Goal: Task Accomplishment & Management: Use online tool/utility

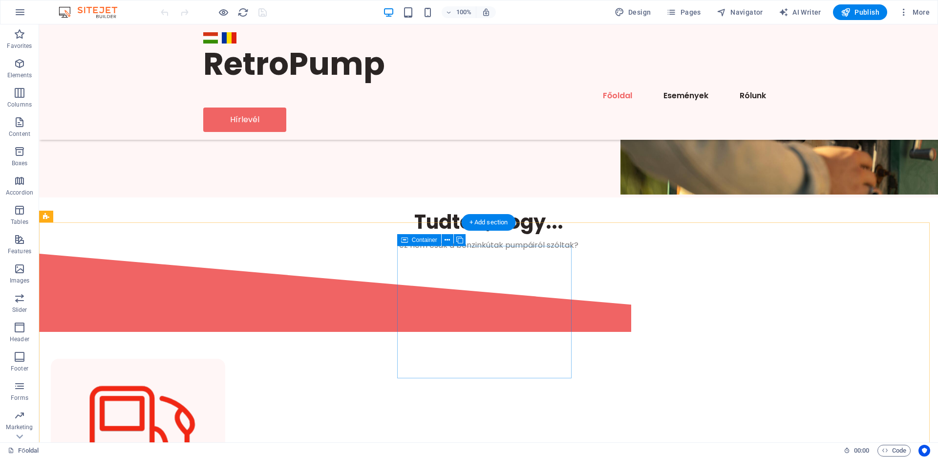
scroll to position [50, 0]
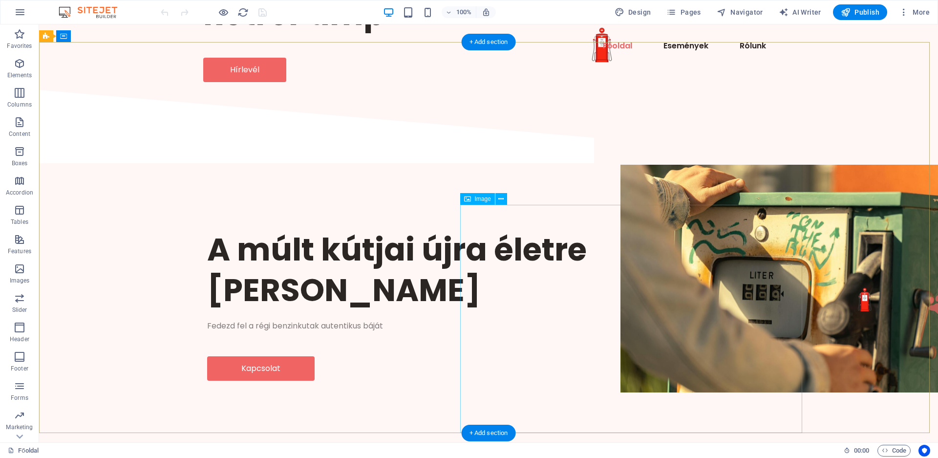
click at [641, 314] on figure at bounding box center [792, 279] width 342 height 228
select select "px"
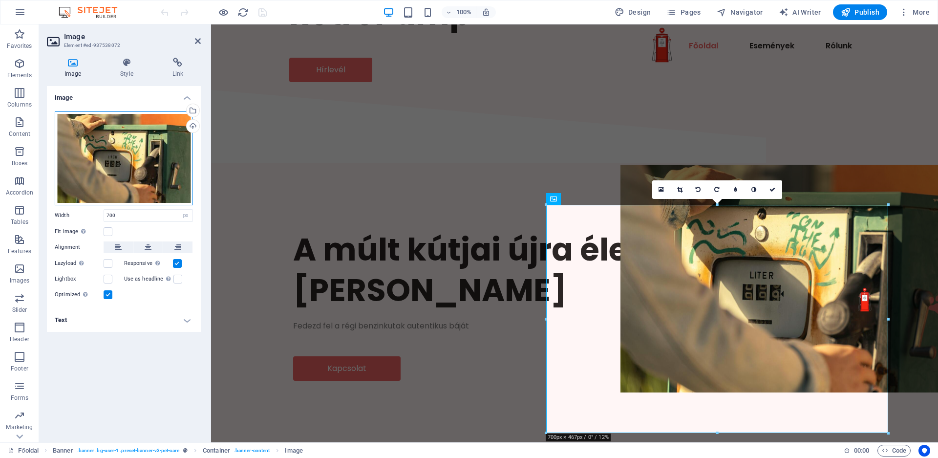
click at [146, 163] on div "Drag files here, click to choose files or select files from Files or our free s…" at bounding box center [124, 158] width 138 height 94
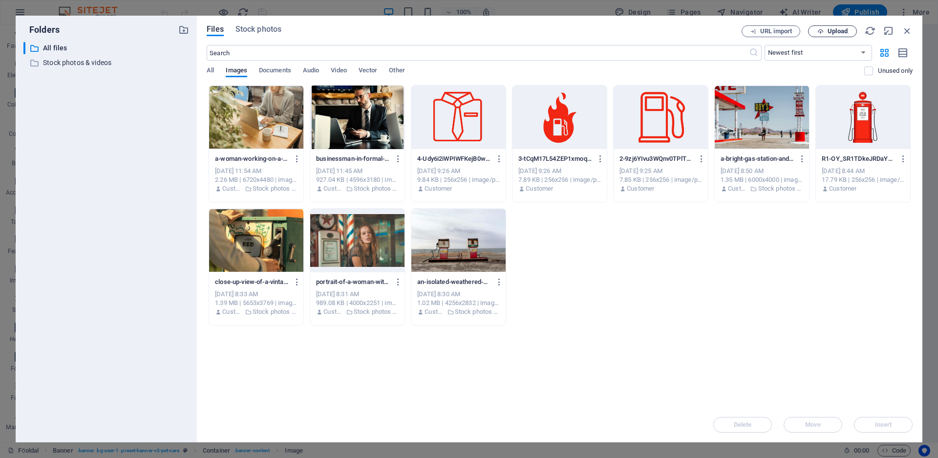
click at [841, 29] on span "Upload" at bounding box center [838, 31] width 20 height 6
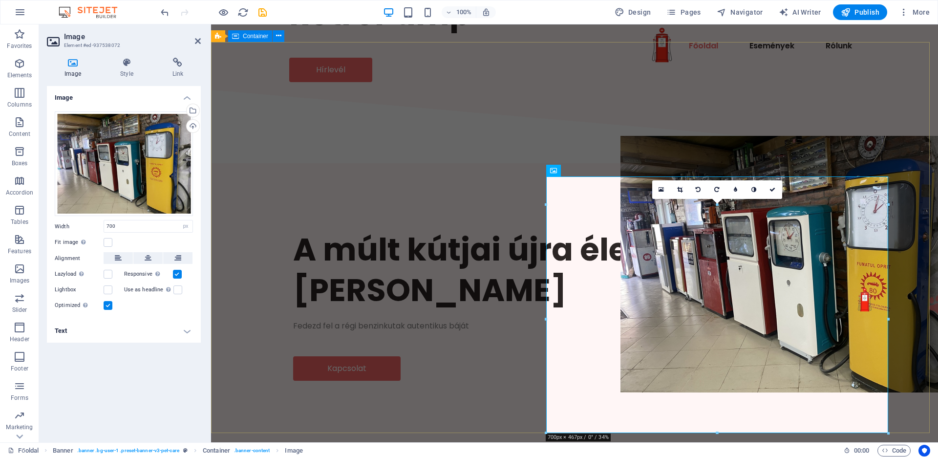
click at [430, 350] on div "A múlt kútjai újra életre kelnek Fedezd fel a régi benzinkutak autentikus báját…" at bounding box center [574, 305] width 727 height 277
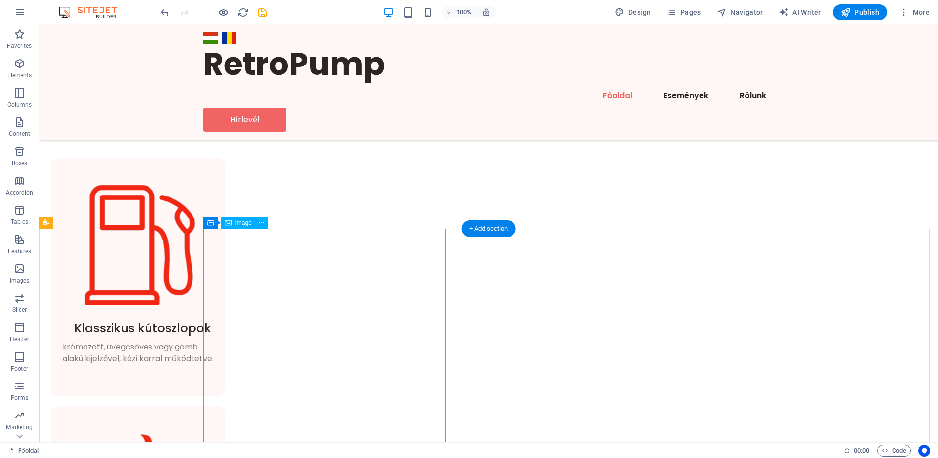
scroll to position [598, 0]
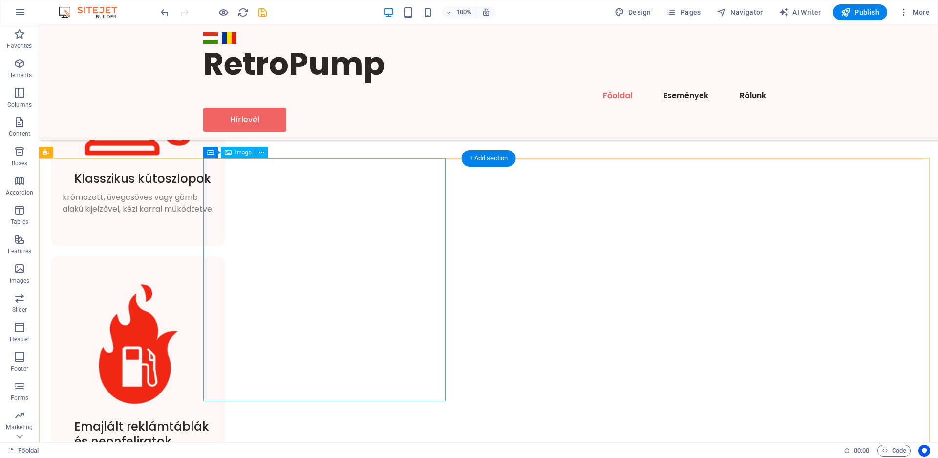
select select "%"
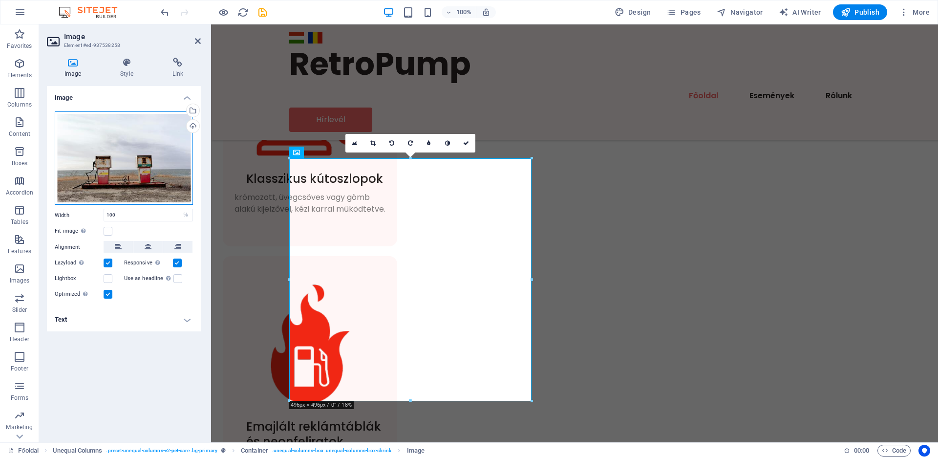
click at [150, 172] on div "Drag files here, click to choose files or select files from Files or our free s…" at bounding box center [124, 158] width 138 height 94
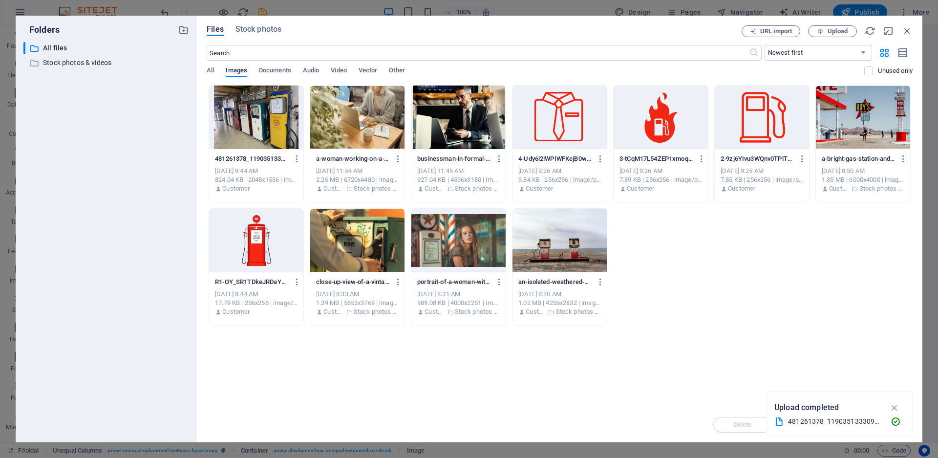
scroll to position [638, 0]
click at [831, 33] on span "Upload" at bounding box center [838, 31] width 20 height 6
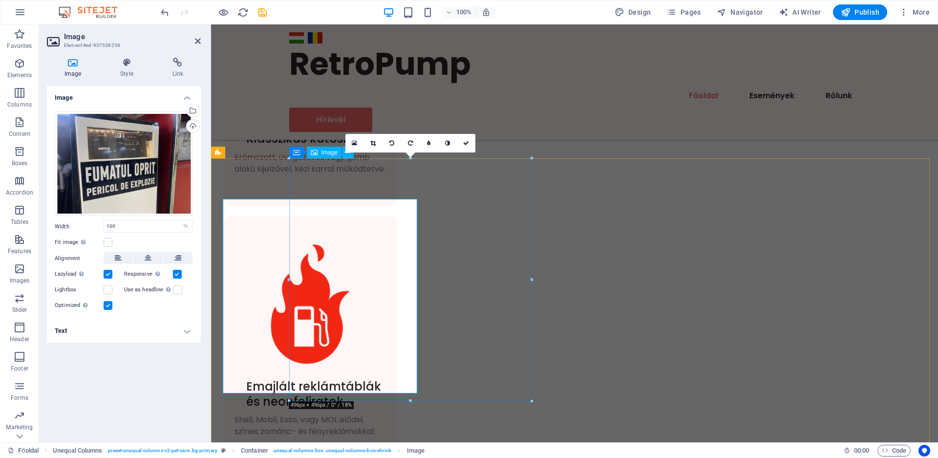
scroll to position [598, 0]
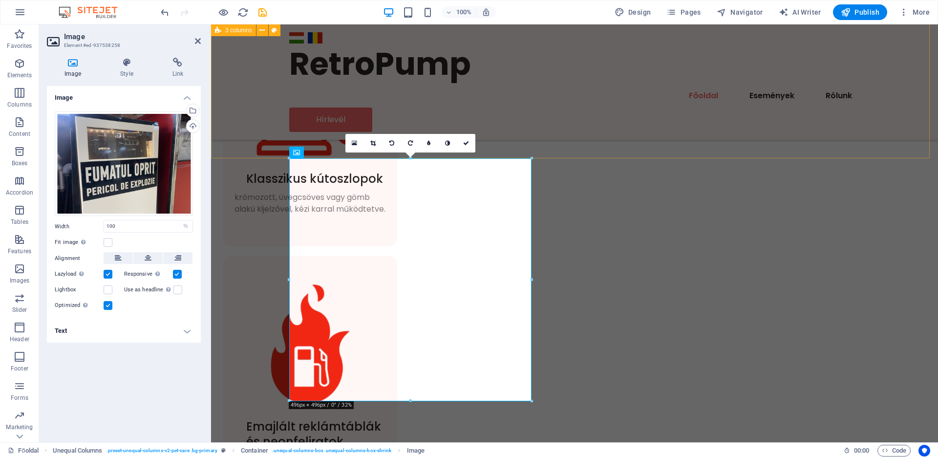
click at [679, 121] on div "Klasszikus kútoszlopok krómozott, üvegcsöves vagy gömb alakú kijelzővel, kézi k…" at bounding box center [574, 406] width 727 height 1006
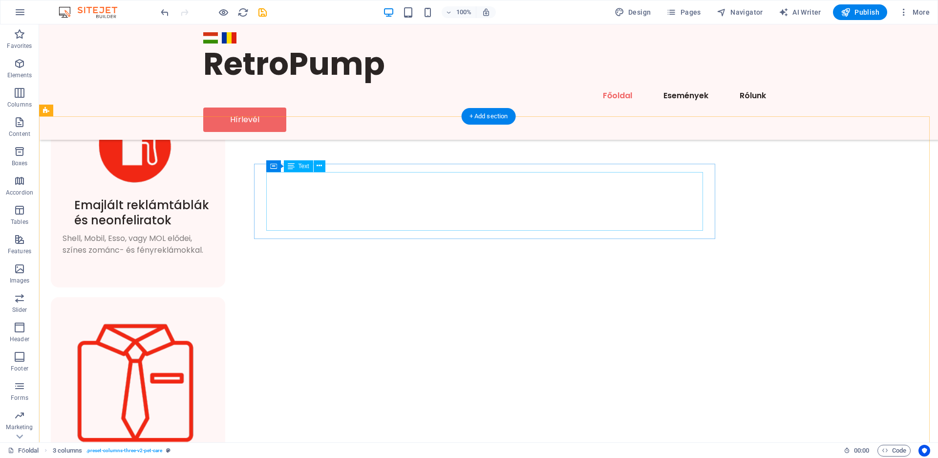
scroll to position [798, 0]
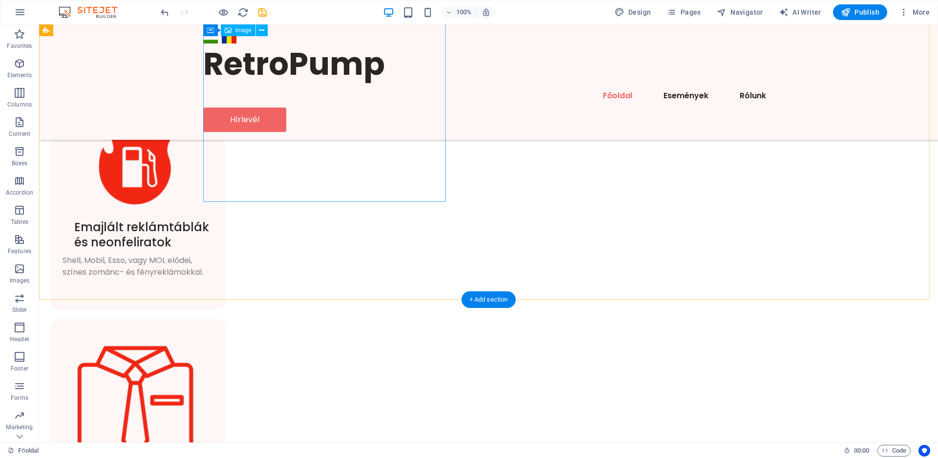
select select "%"
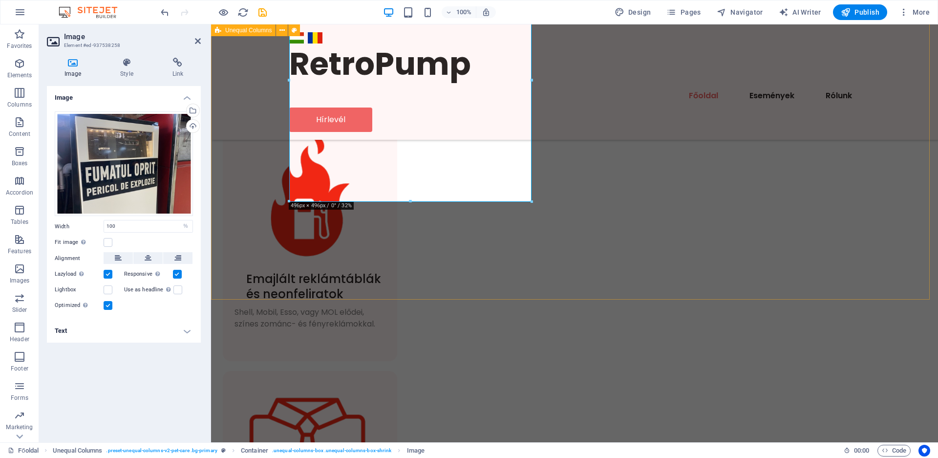
scroll to position [698, 0]
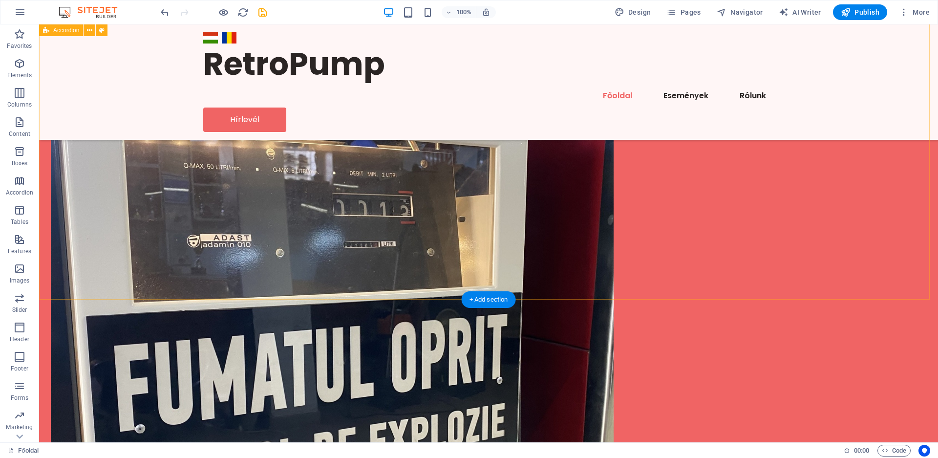
scroll to position [1894, 0]
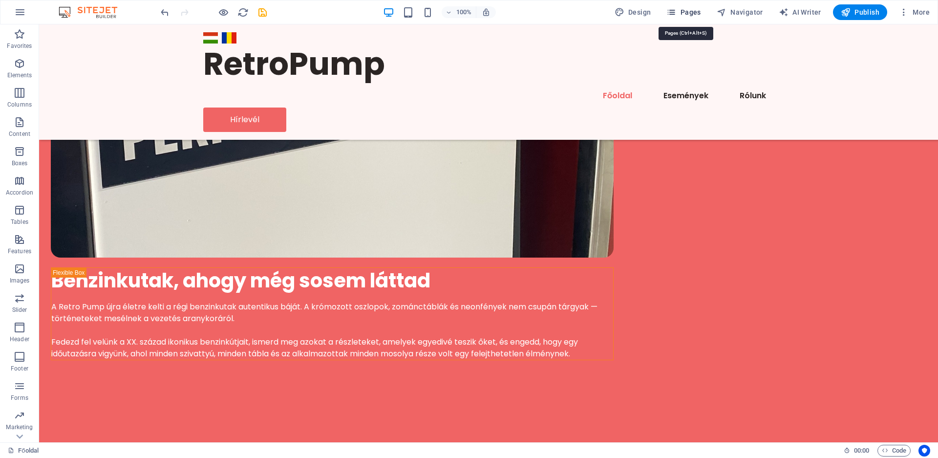
click at [687, 15] on span "Pages" at bounding box center [684, 12] width 34 height 10
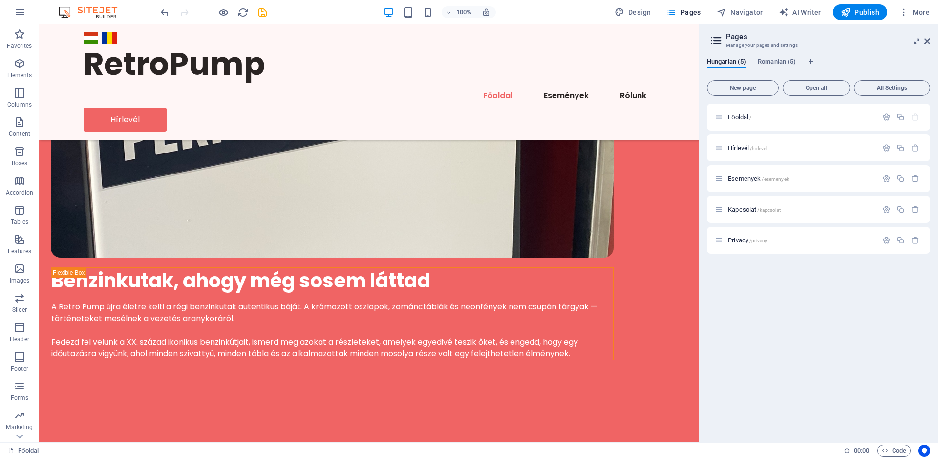
click at [775, 53] on div "Hungarian (5) Romanian (5) New page Open all All Settings Főoldal / Hírlevél /h…" at bounding box center [818, 246] width 239 height 392
click at [780, 59] on span "Romanian (5)" at bounding box center [777, 63] width 38 height 14
click at [751, 121] on div "Főoldal /" at bounding box center [796, 116] width 163 height 11
click at [741, 116] on span "Főoldal /" at bounding box center [739, 116] width 23 height 7
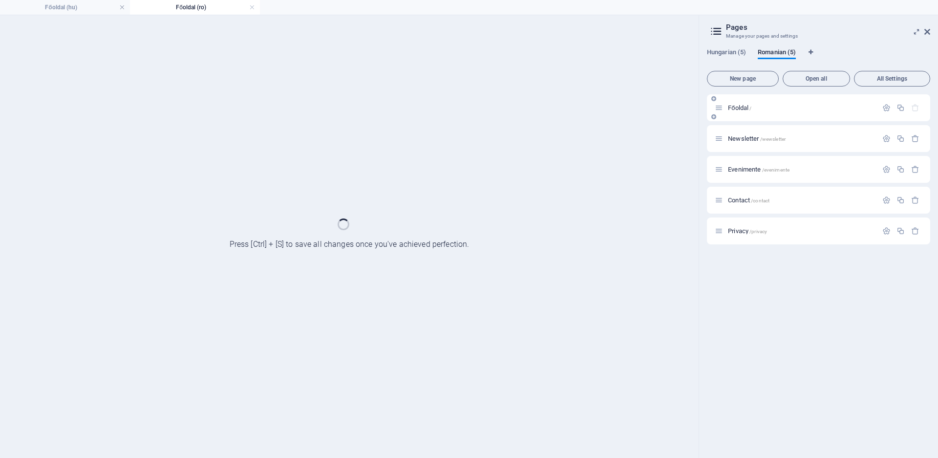
click at [741, 116] on div "Főoldal /" at bounding box center [818, 107] width 223 height 27
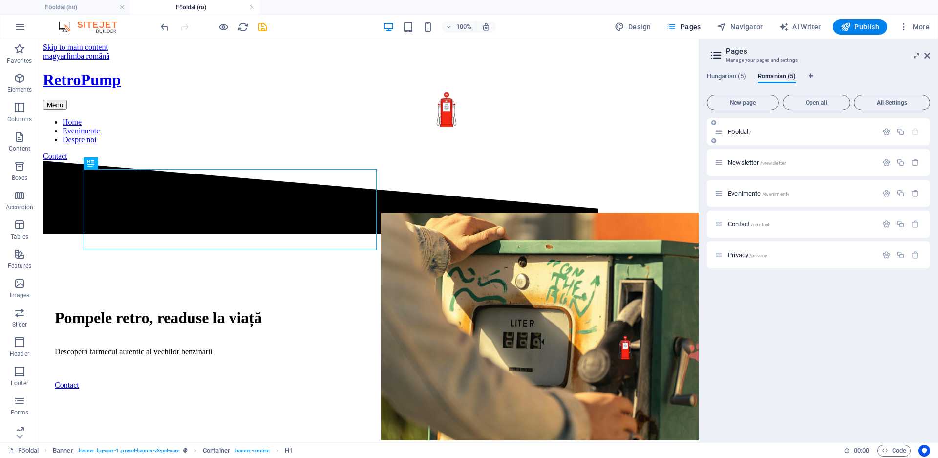
scroll to position [0, 0]
click at [526, 369] on figure at bounding box center [552, 328] width 342 height 230
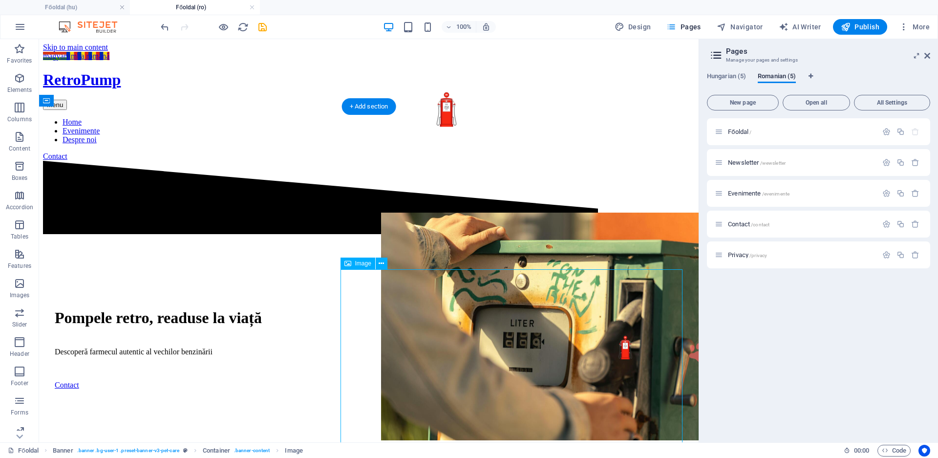
click at [526, 369] on figure at bounding box center [552, 328] width 342 height 230
select select "px"
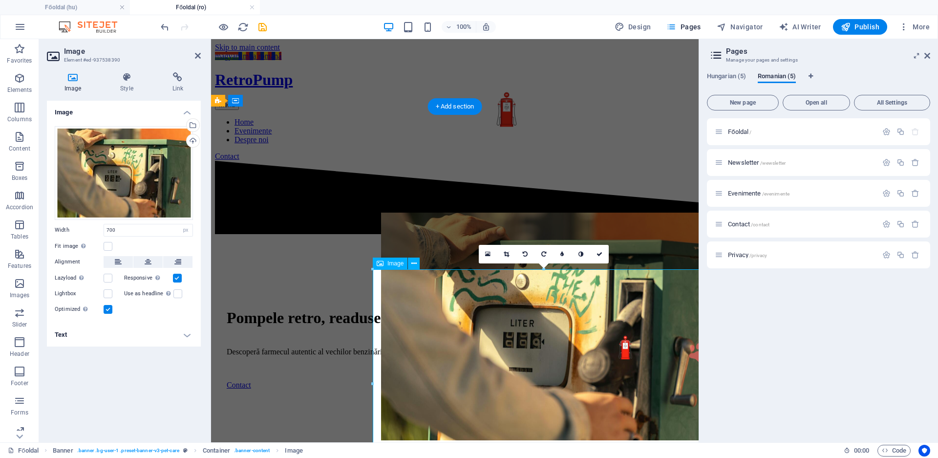
click at [556, 360] on figure at bounding box center [552, 328] width 342 height 230
click at [555, 360] on figure at bounding box center [552, 328] width 342 height 230
click at [136, 171] on div "Drag files here, click to choose files or select files from Files or our free s…" at bounding box center [124, 173] width 138 height 94
click at [136, 171] on body "[DOMAIN_NAME] Főoldal (hu) Főoldal (ro) Favorites Elements Columns Content Boxe…" at bounding box center [469, 229] width 938 height 458
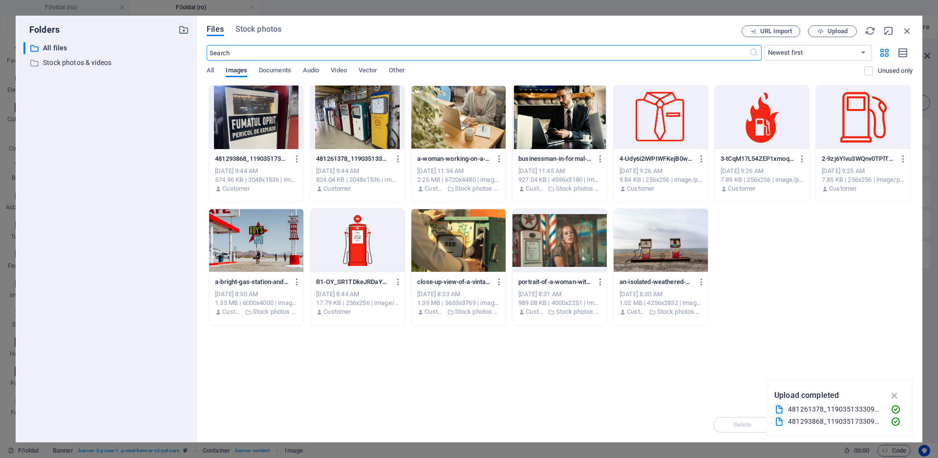
click at [351, 122] on div at bounding box center [357, 118] width 94 height 64
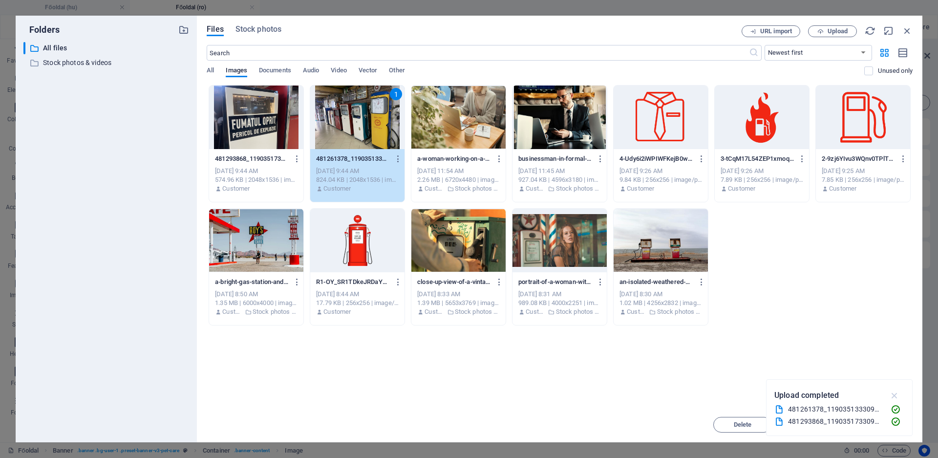
click at [895, 396] on icon "button" at bounding box center [895, 395] width 11 height 11
click at [886, 417] on button "Insert" at bounding box center [883, 425] width 59 height 16
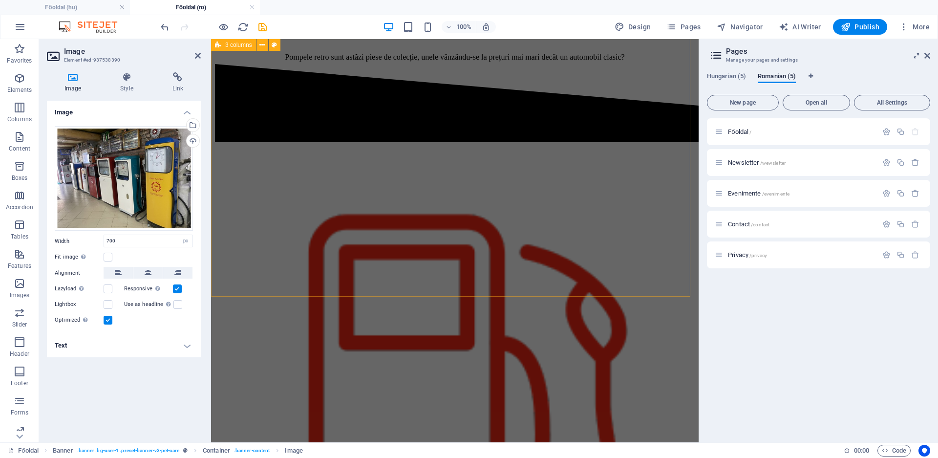
scroll to position [698, 0]
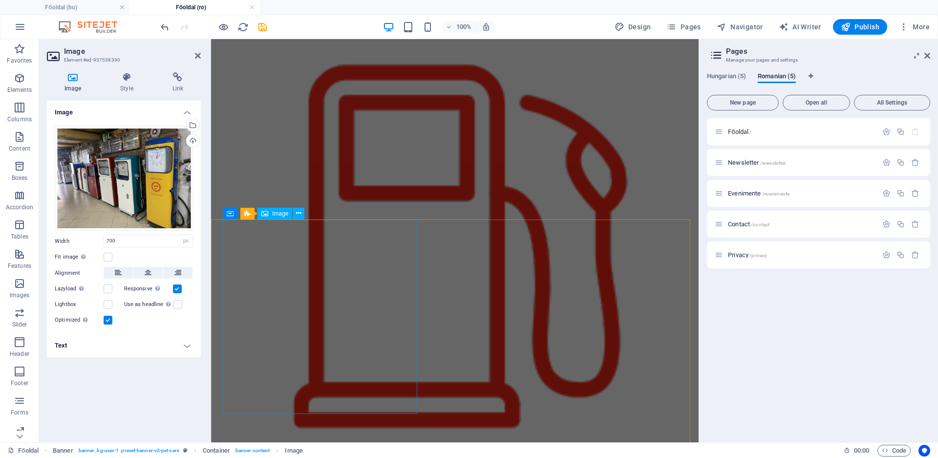
select select "%"
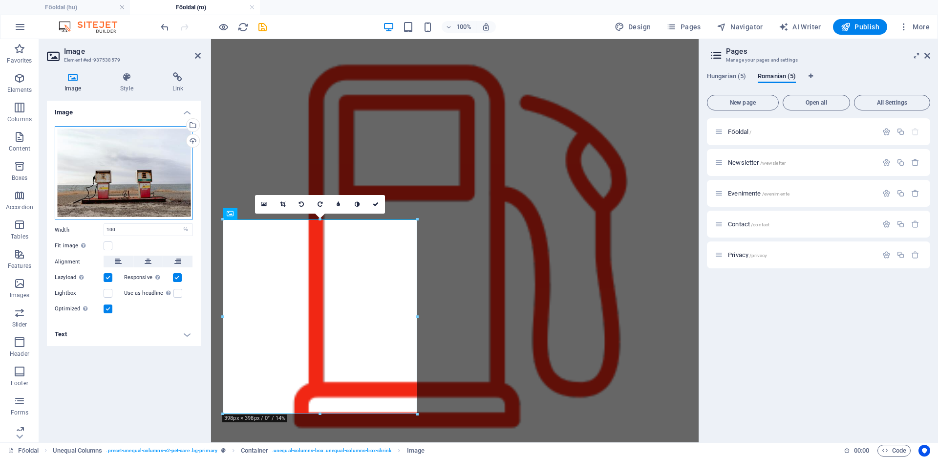
click at [99, 173] on div "Drag files here, click to choose files or select files from Files or our free s…" at bounding box center [124, 173] width 138 height 94
click at [99, 173] on body "[DOMAIN_NAME] Főoldal (hu) Főoldal (ro) Favorites Elements Columns Content Boxe…" at bounding box center [469, 229] width 938 height 458
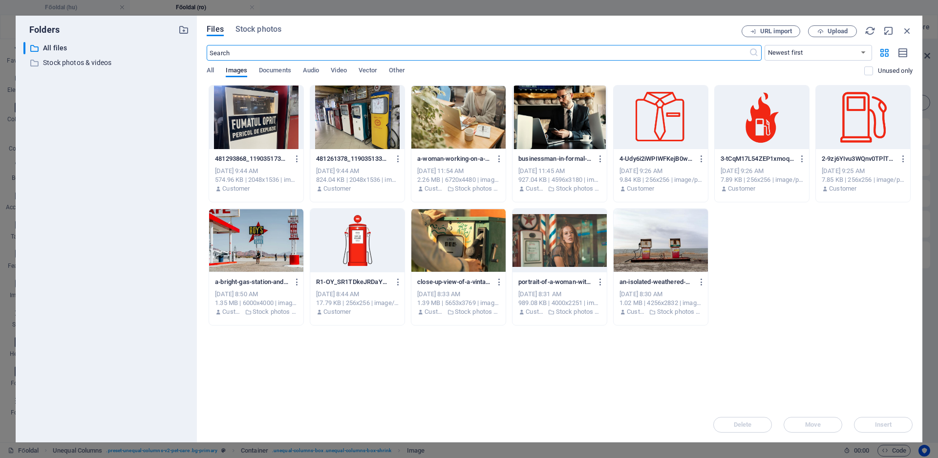
scroll to position [669, 0]
click at [253, 123] on div at bounding box center [256, 118] width 94 height 64
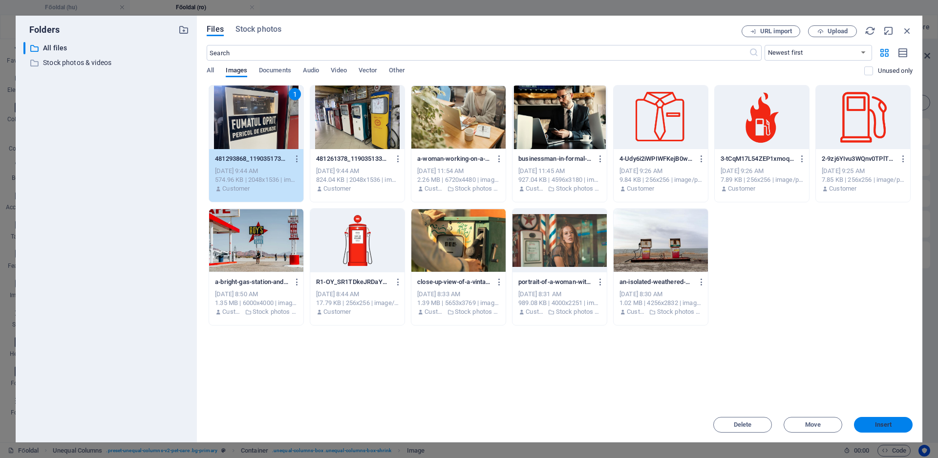
click at [892, 425] on span "Insert" at bounding box center [883, 425] width 17 height 6
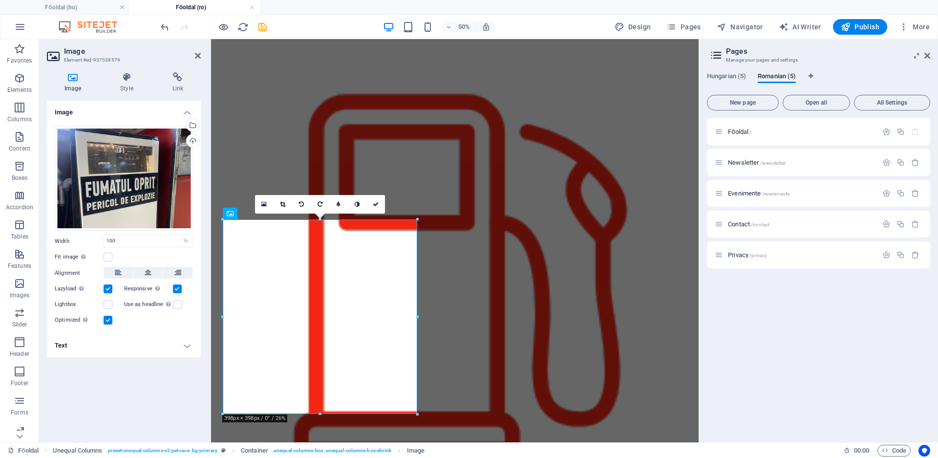
scroll to position [698, 0]
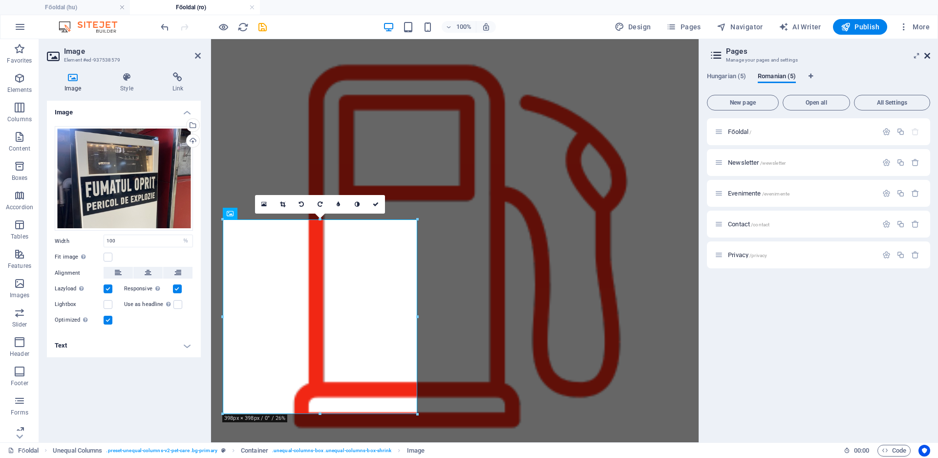
click at [928, 57] on icon at bounding box center [928, 56] width 6 height 8
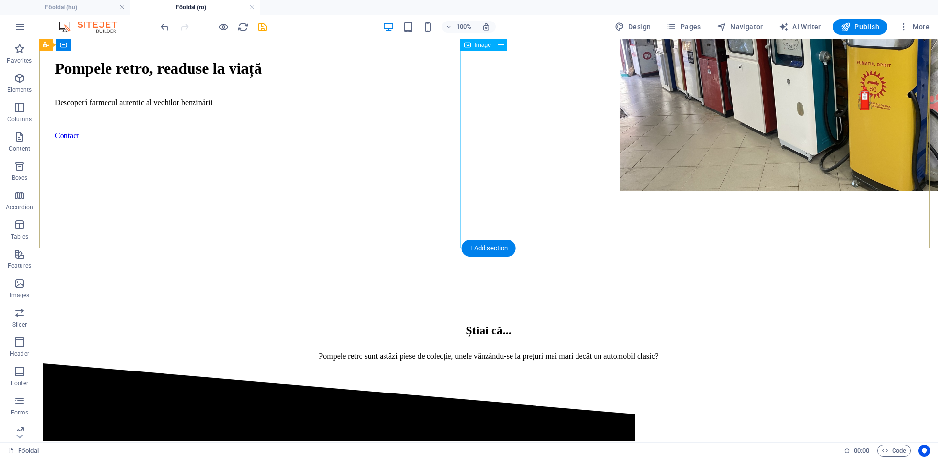
scroll to position [0, 0]
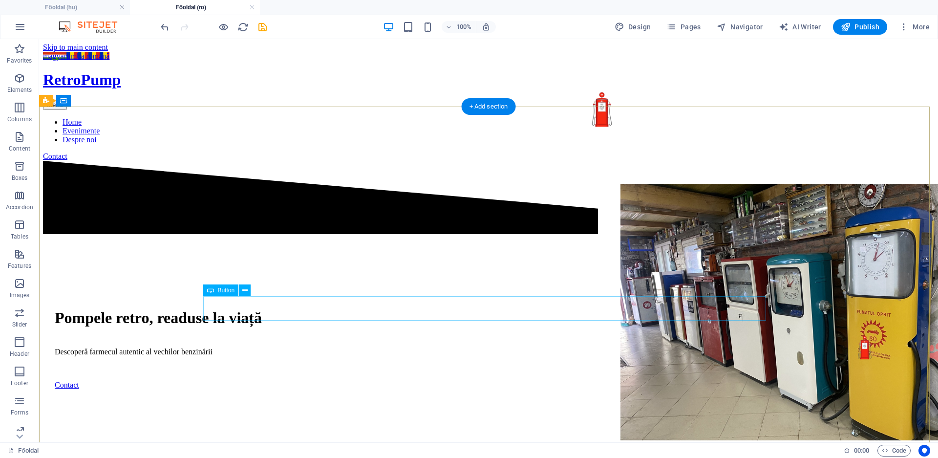
click at [394, 381] on div "Contact" at bounding box center [489, 385] width 868 height 9
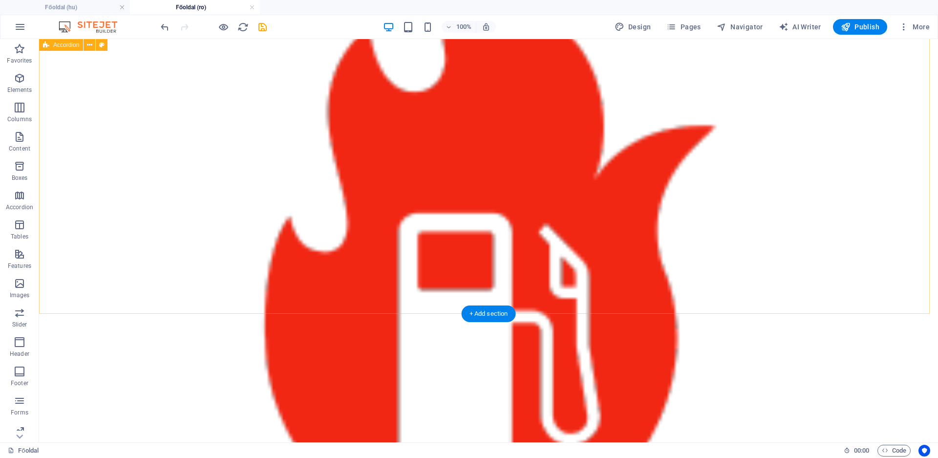
scroll to position [1981, 0]
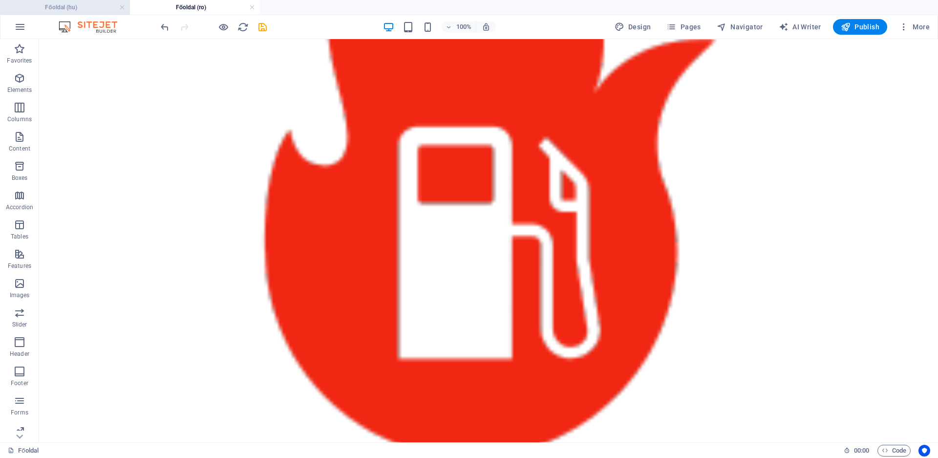
click at [79, 10] on h4 "Főoldal (hu)" at bounding box center [65, 7] width 130 height 11
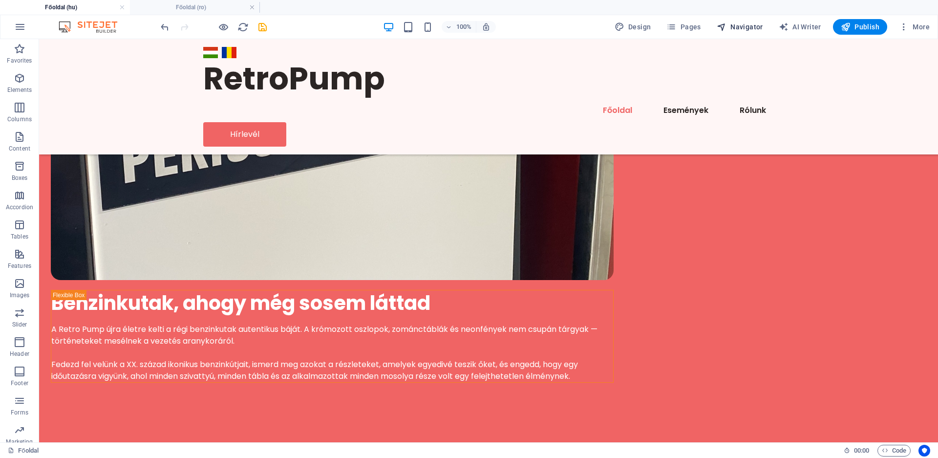
click at [747, 25] on span "Navigator" at bounding box center [740, 27] width 46 height 10
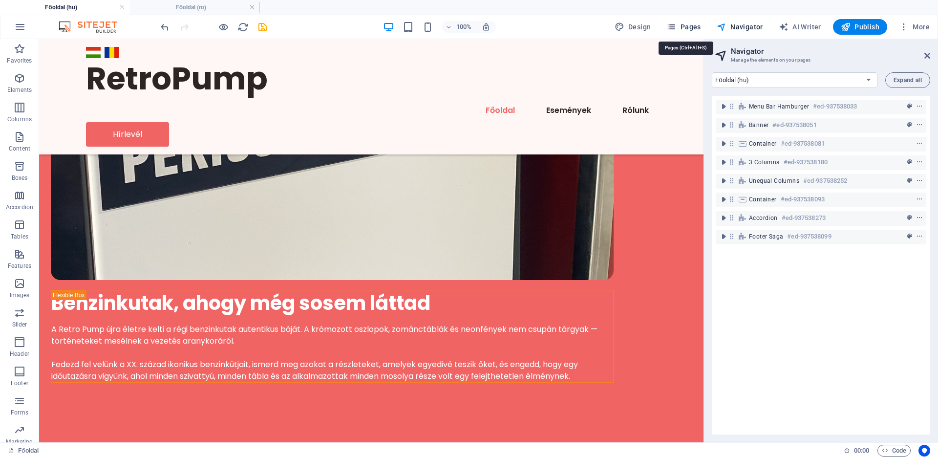
click at [700, 27] on span "Pages" at bounding box center [684, 27] width 34 height 10
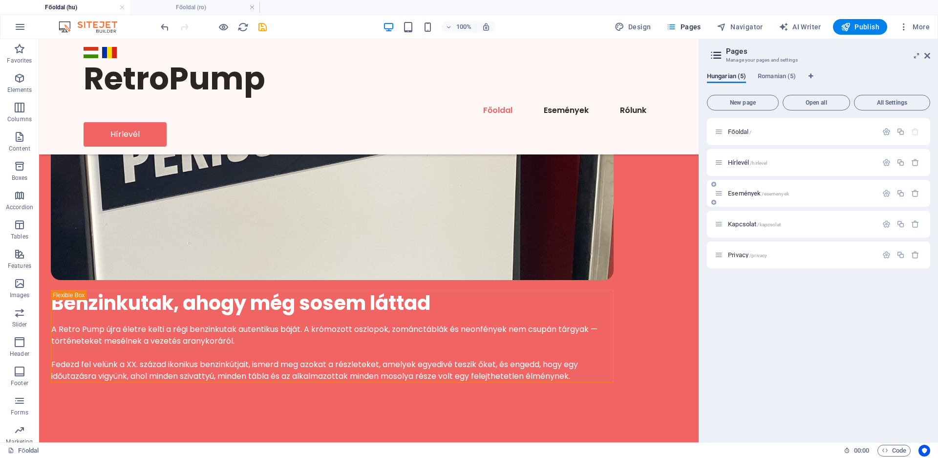
click at [744, 195] on span "Események /esemenyek" at bounding box center [758, 193] width 61 height 7
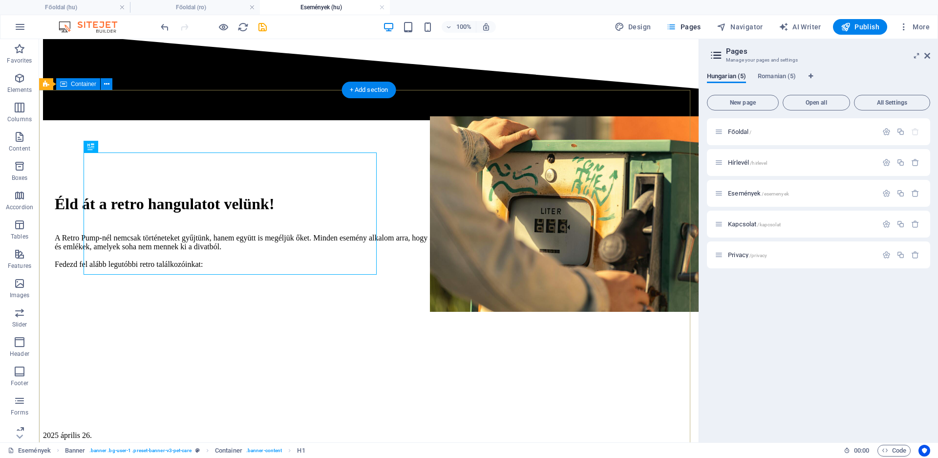
scroll to position [150, 0]
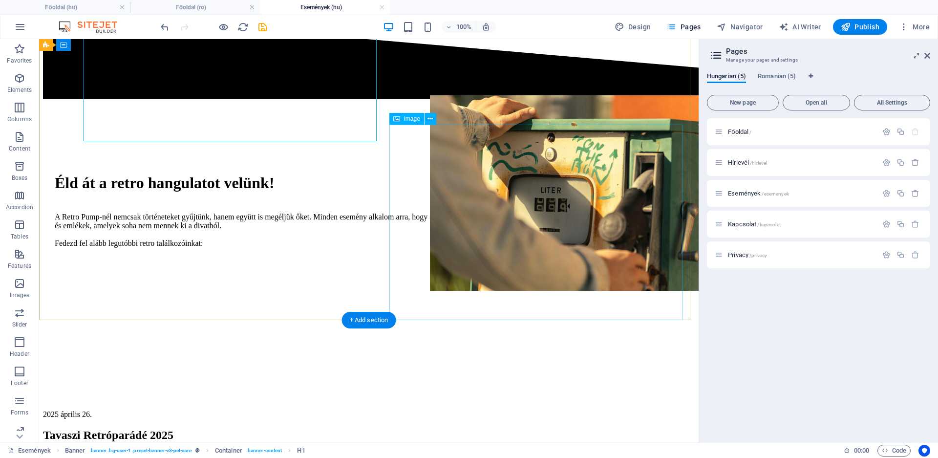
click at [509, 205] on figure at bounding box center [576, 193] width 293 height 197
select select "px"
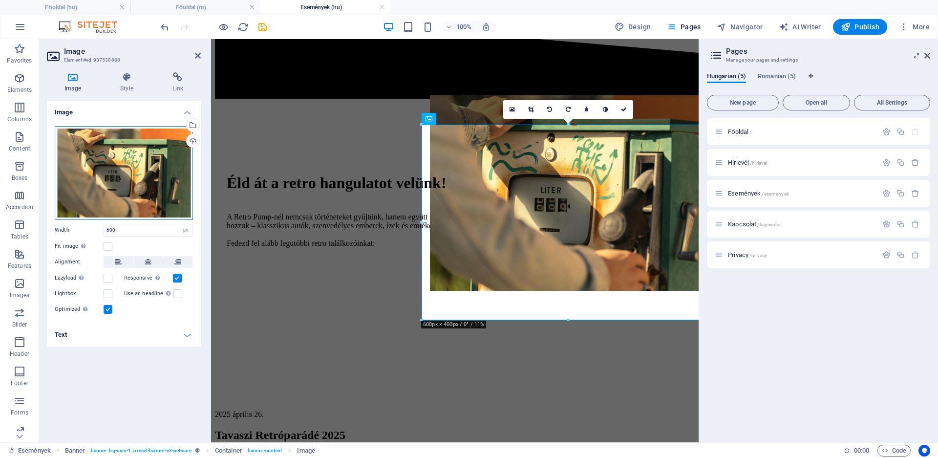
click at [136, 176] on div "Drag files here, click to choose files or select files from Files or our free s…" at bounding box center [124, 173] width 138 height 94
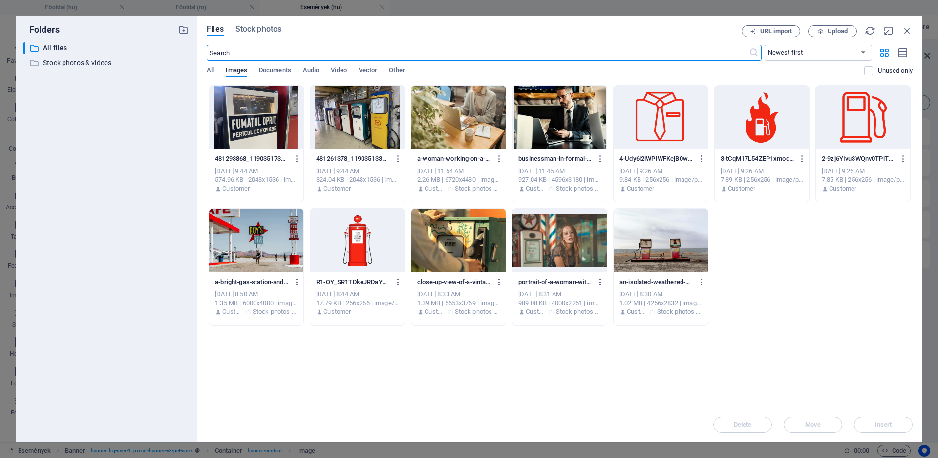
click at [366, 109] on div at bounding box center [357, 118] width 94 height 64
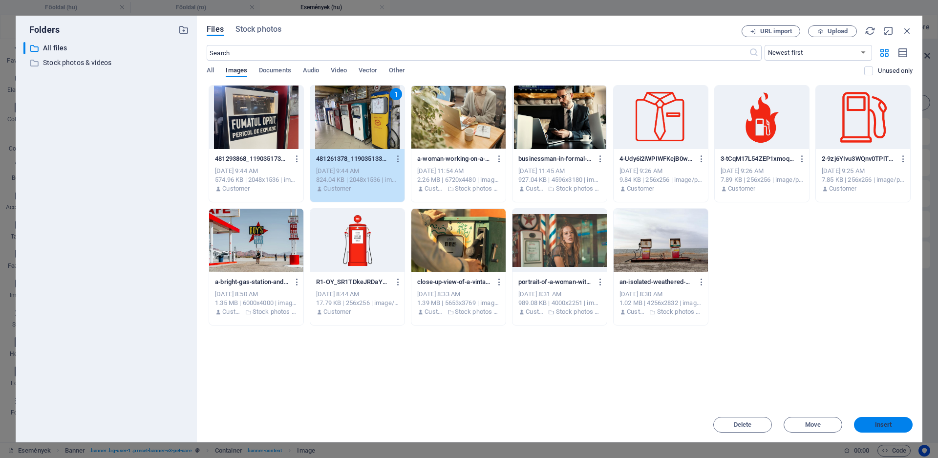
click at [899, 432] on button "Insert" at bounding box center [883, 425] width 59 height 16
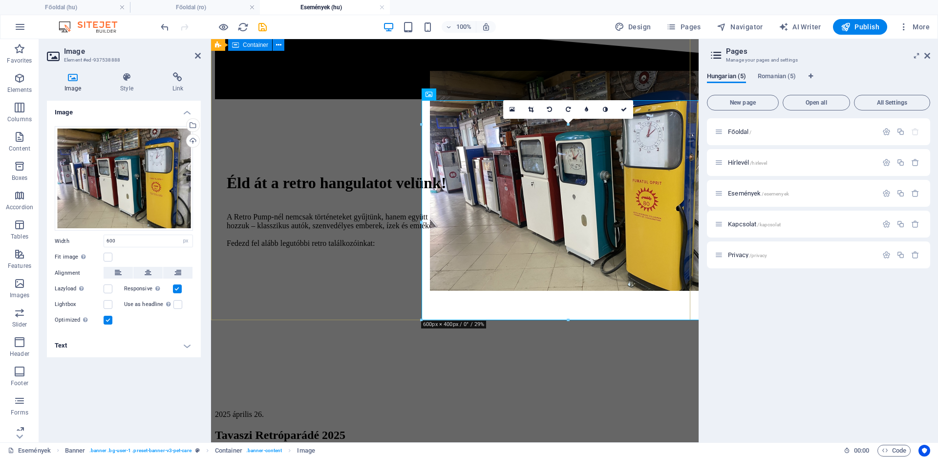
click at [355, 269] on div "Éld át a retro hangulatot velünk! A Retro Pump-nél nemcsak történeteket gyűjtün…" at bounding box center [455, 218] width 480 height 234
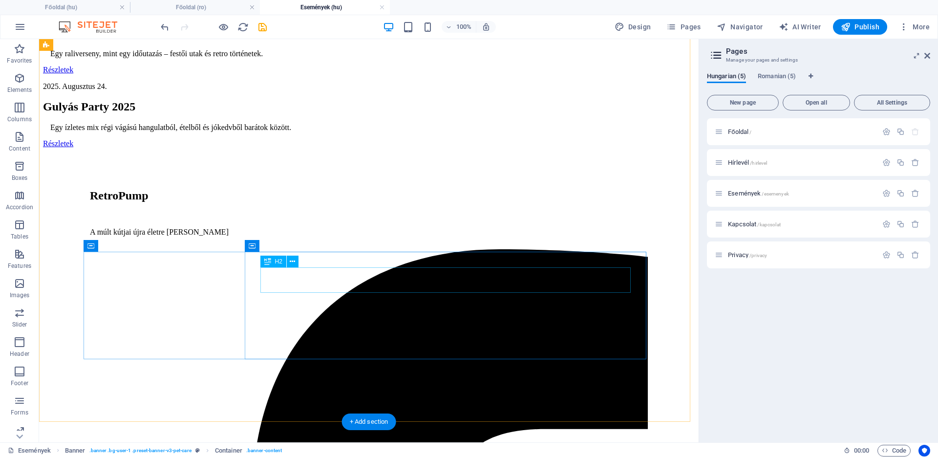
scroll to position [714, 0]
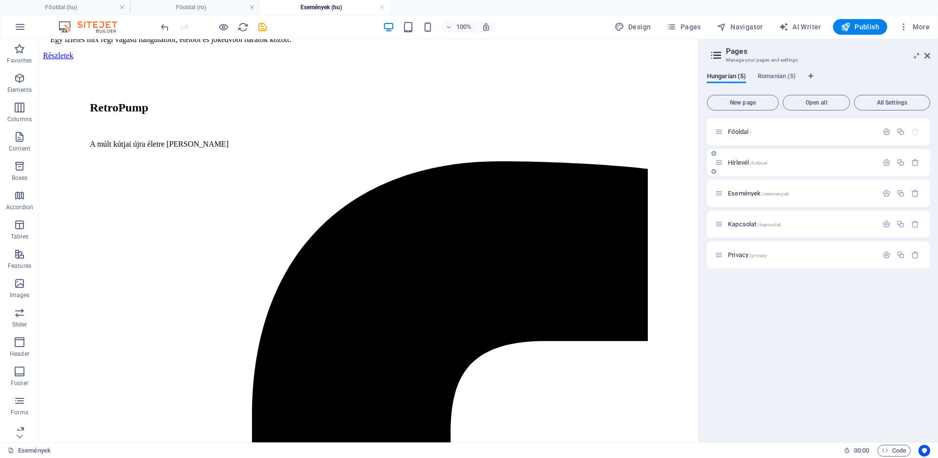
click at [740, 161] on span "Hírlevél /hirlevel" at bounding box center [747, 162] width 39 height 7
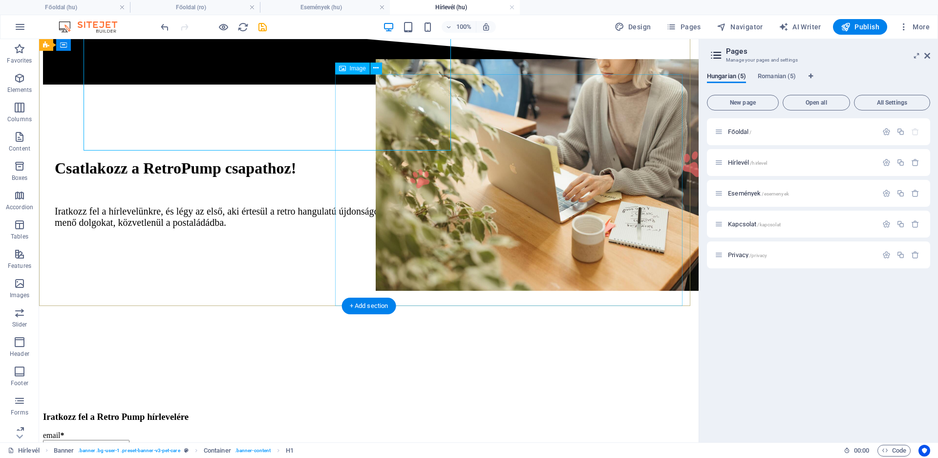
scroll to position [50, 0]
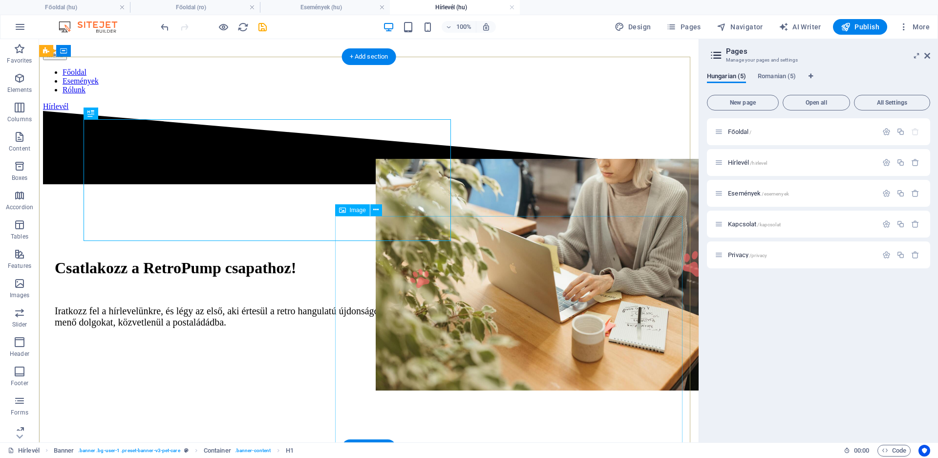
click at [500, 325] on figure at bounding box center [549, 276] width 347 height 234
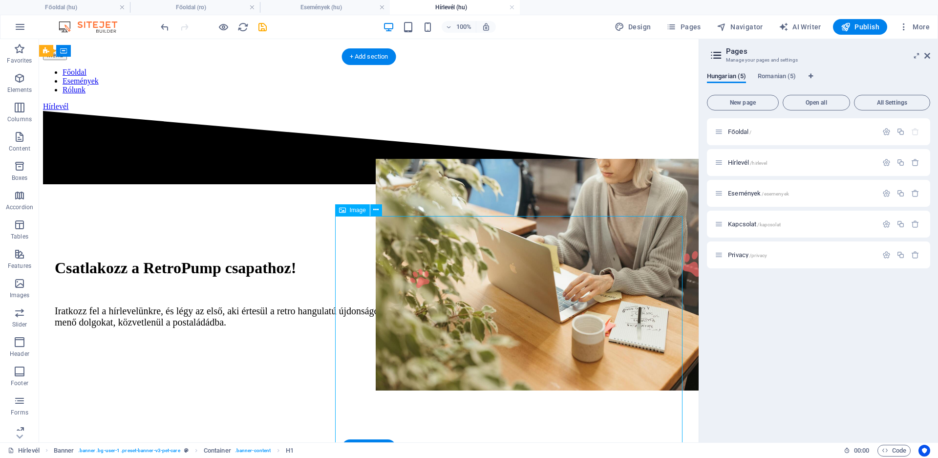
click at [500, 325] on figure at bounding box center [549, 276] width 347 height 234
select select "px"
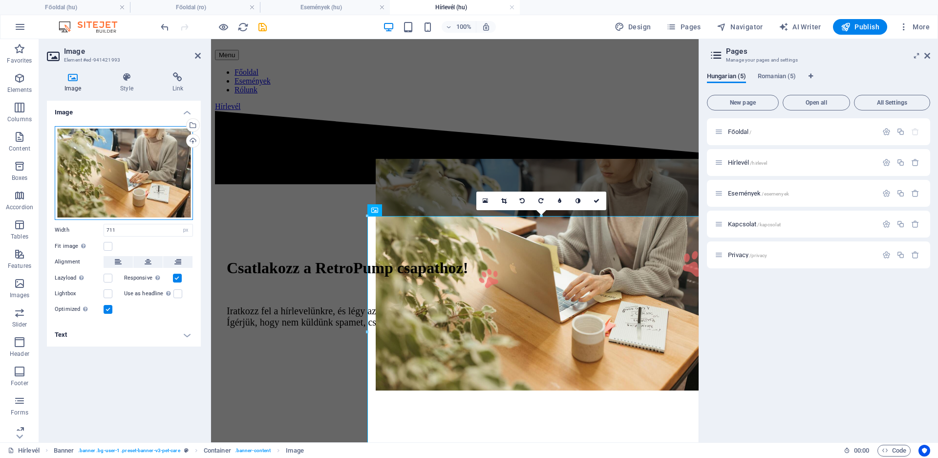
click at [131, 177] on div "Drag files here, click to choose files or select files from Files or our free s…" at bounding box center [124, 173] width 138 height 94
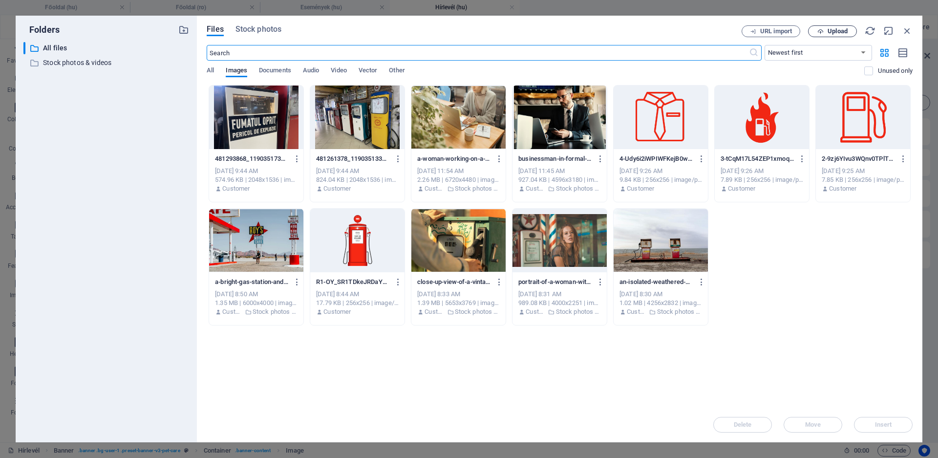
click at [840, 31] on span "Upload" at bounding box center [838, 31] width 20 height 6
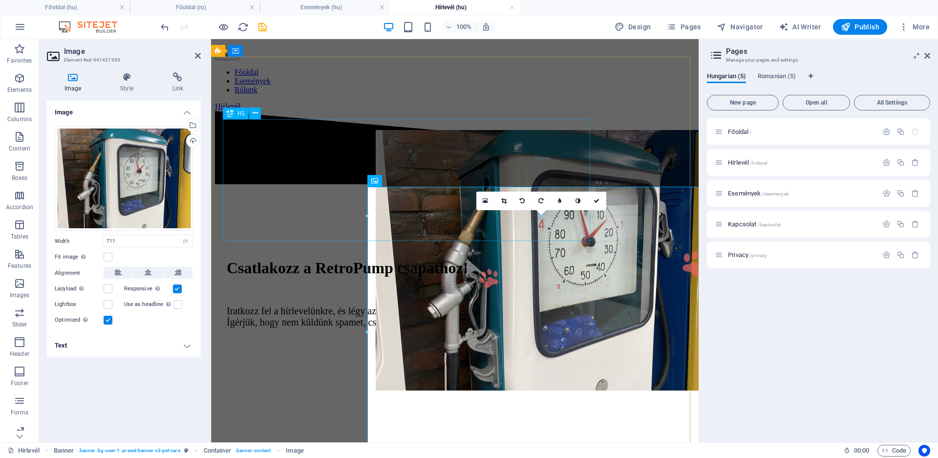
click at [537, 259] on div "Csatlakozz a RetroPump csapathoz!" at bounding box center [455, 268] width 456 height 18
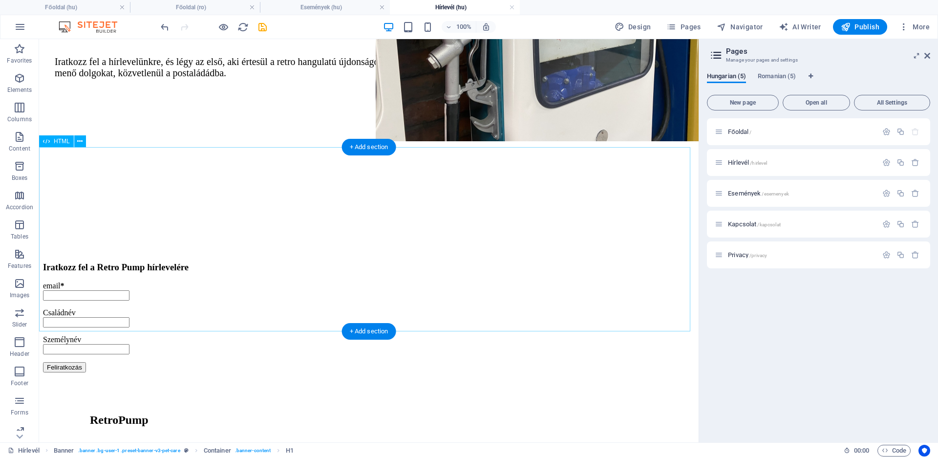
scroll to position [403, 0]
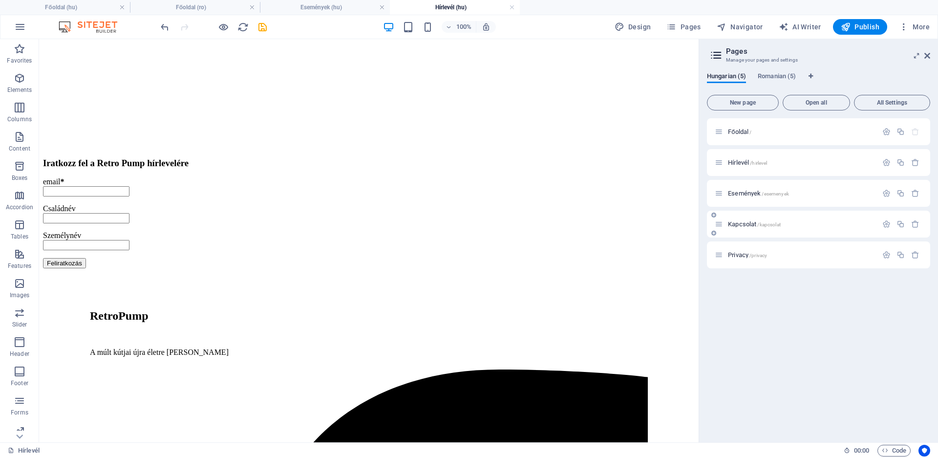
click at [749, 227] on span "Kapcsolat /kapcsolat" at bounding box center [754, 223] width 53 height 7
click at [749, 249] on div "Privacy /privacy" at bounding box center [796, 254] width 163 height 11
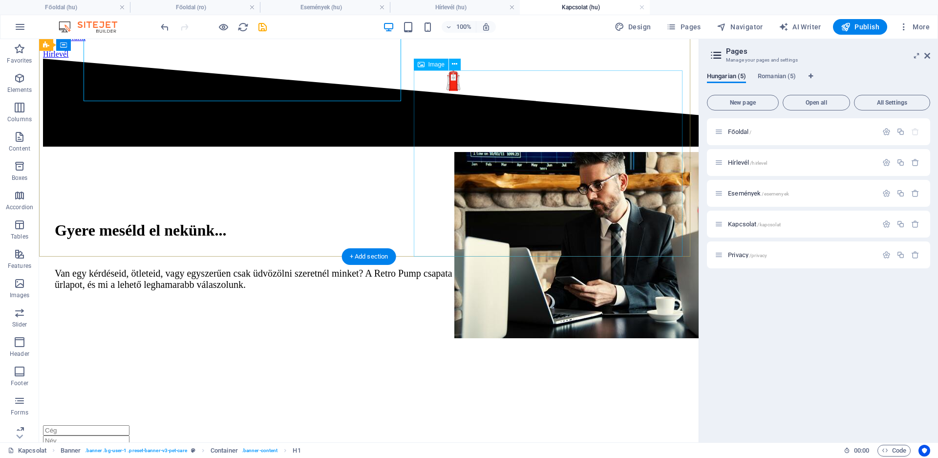
scroll to position [50, 0]
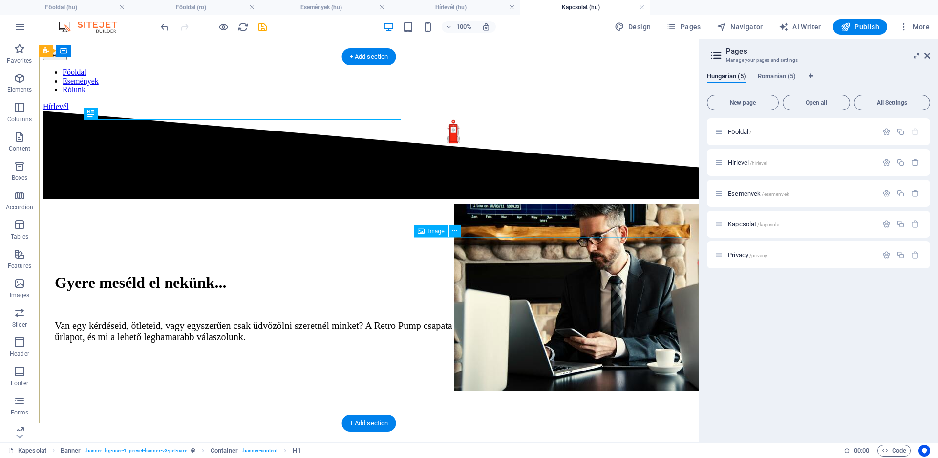
click at [523, 281] on figure at bounding box center [589, 298] width 269 height 188
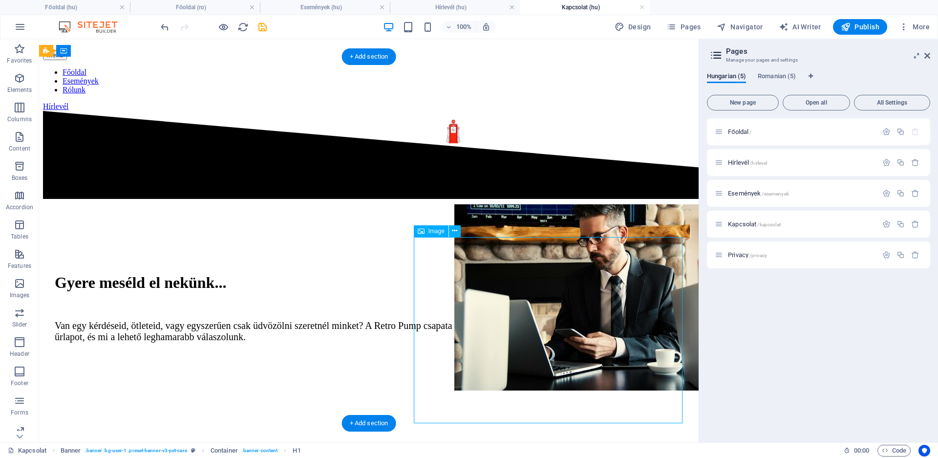
click at [523, 281] on figure at bounding box center [589, 298] width 269 height 188
select select "px"
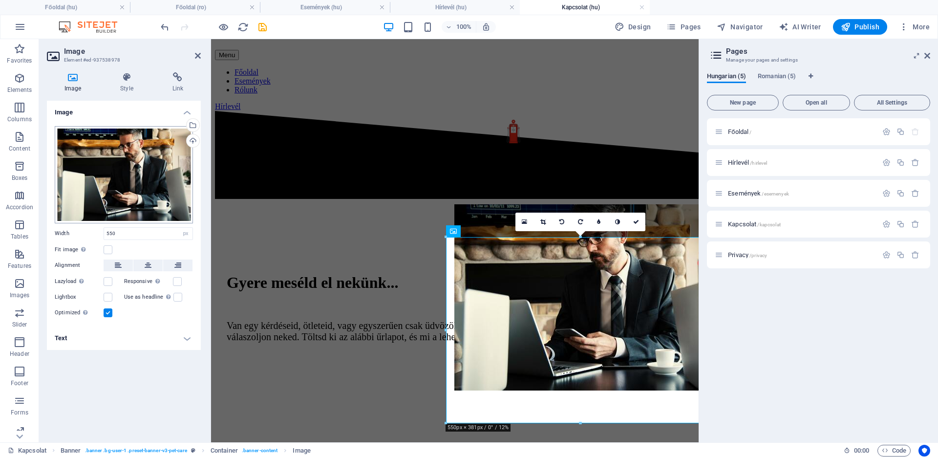
click at [119, 164] on div "Drag files here, click to choose files or select files from Files or our free s…" at bounding box center [124, 174] width 138 height 97
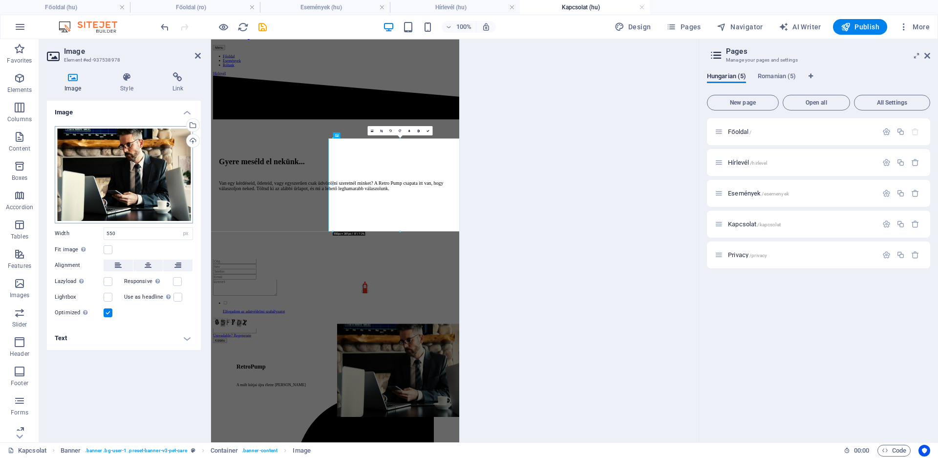
click at [119, 164] on body "[DOMAIN_NAME] Főoldal (hu) Főoldal (ro) Események (hu) Hírlevél (hu) Kapcsolat …" at bounding box center [469, 229] width 938 height 458
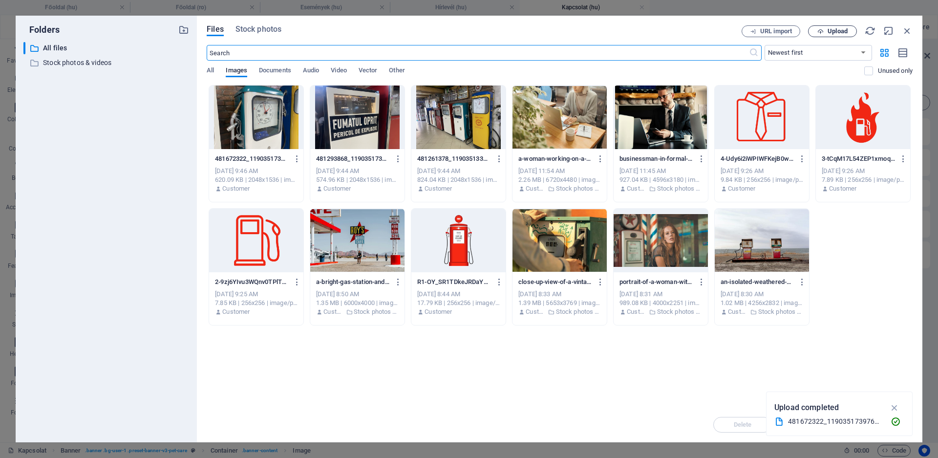
click at [831, 29] on span "Upload" at bounding box center [838, 31] width 20 height 6
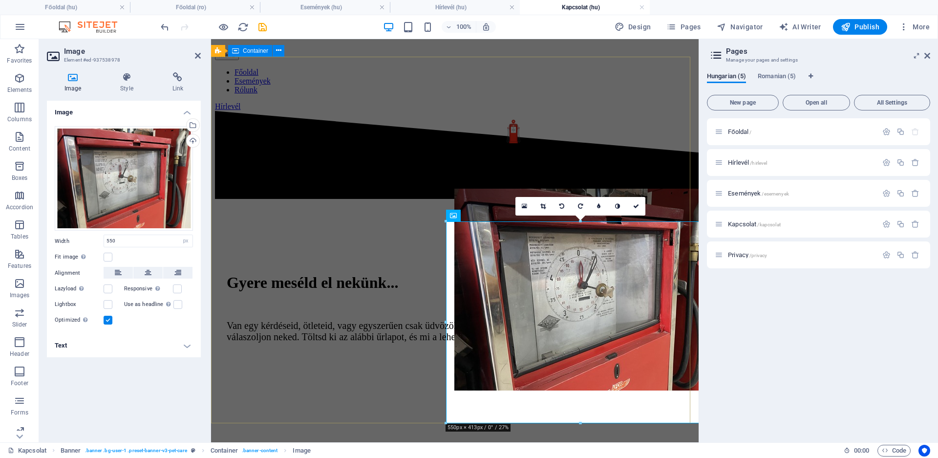
click at [384, 321] on div "Gyere meséld el nekünk... Van egy kérdéseid, ötleteid, vagy egyszerűen csak üdv…" at bounding box center [455, 319] width 480 height 237
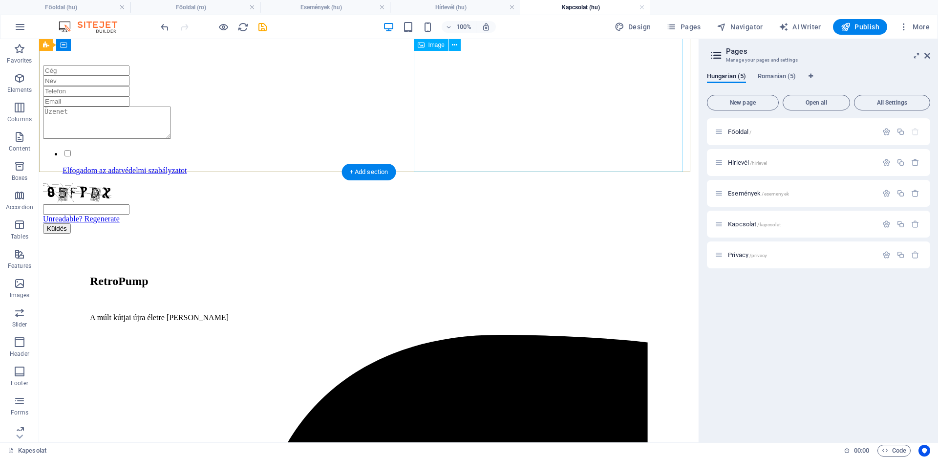
scroll to position [213, 0]
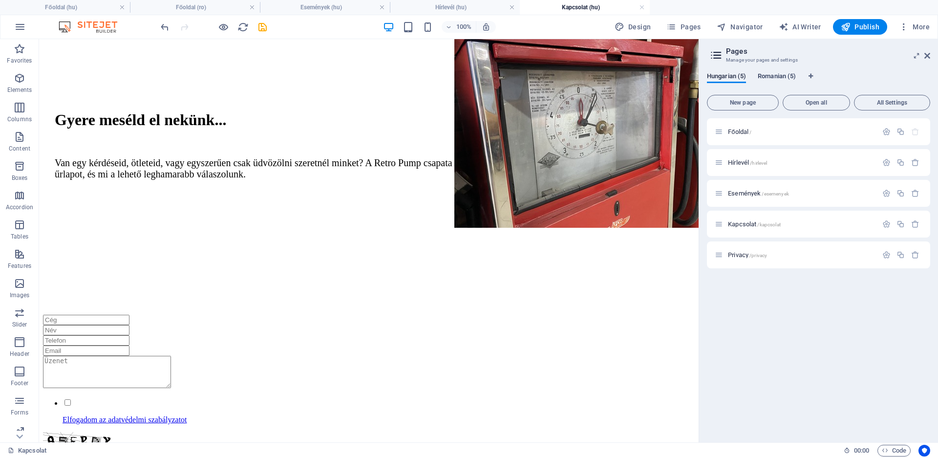
click at [783, 75] on span "Romanian (5)" at bounding box center [777, 77] width 38 height 14
click at [742, 230] on div "Contact /contact" at bounding box center [818, 224] width 223 height 27
click at [743, 225] on span "Contact /contact" at bounding box center [749, 223] width 42 height 7
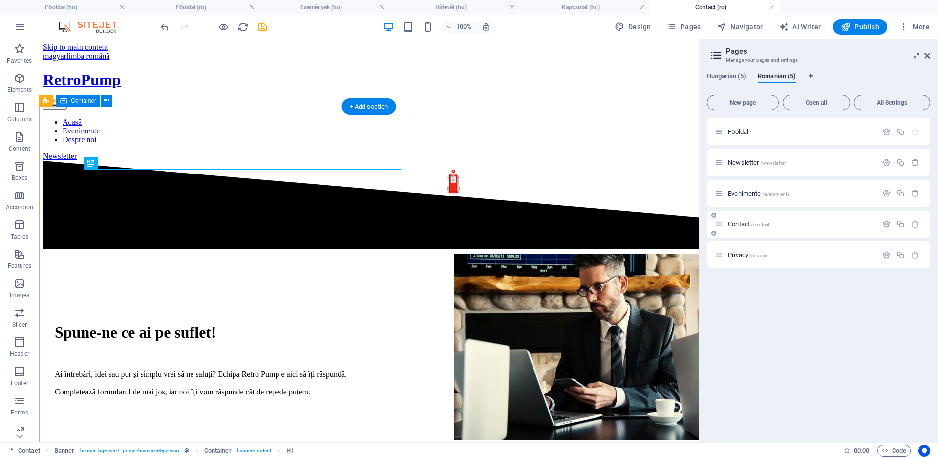
scroll to position [0, 0]
click at [537, 347] on figure at bounding box center [589, 348] width 269 height 188
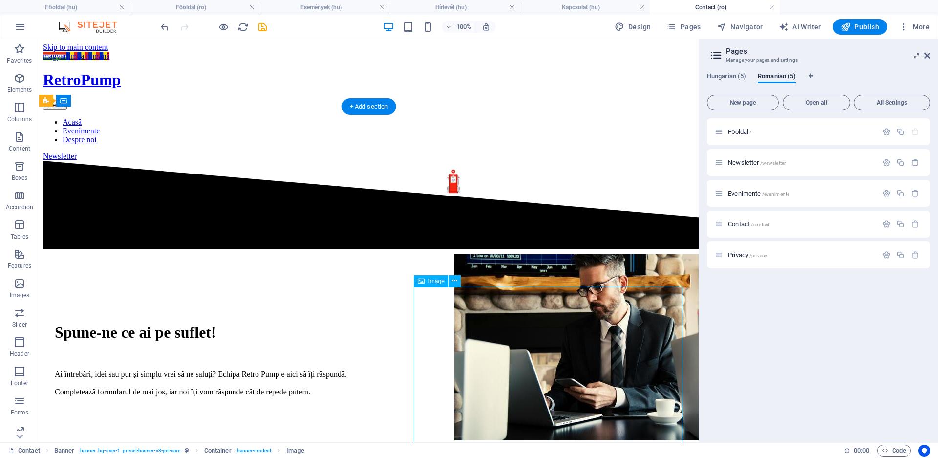
click at [537, 347] on figure at bounding box center [589, 348] width 269 height 188
select select "px"
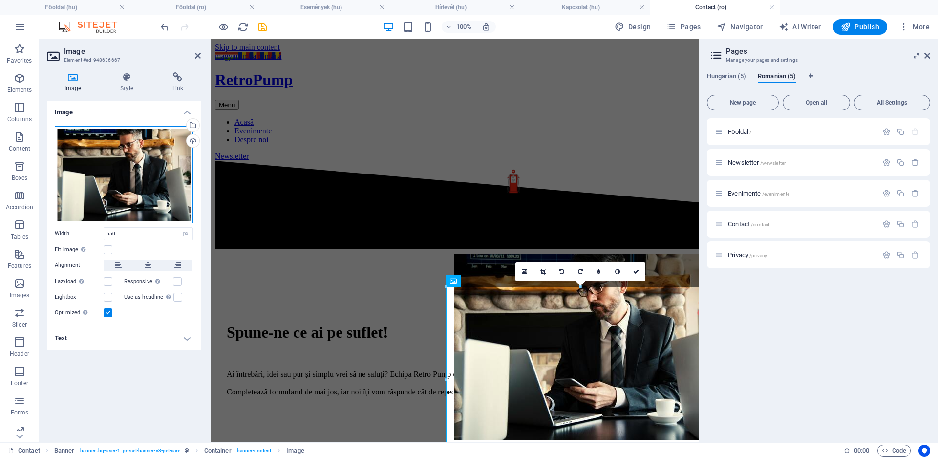
click at [86, 187] on div "Drag files here, click to choose files or select files from Files or our free s…" at bounding box center [124, 174] width 138 height 97
click at [97, 181] on body "[DOMAIN_NAME] Főoldal (hu) Főoldal (ro) Események (hu) Hírlevél (hu) Kapcsolat …" at bounding box center [469, 229] width 938 height 458
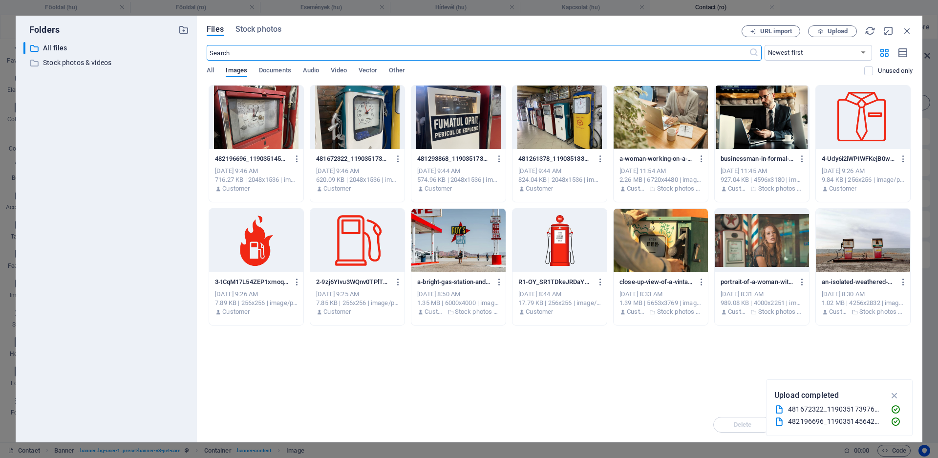
click at [266, 129] on div at bounding box center [256, 118] width 94 height 64
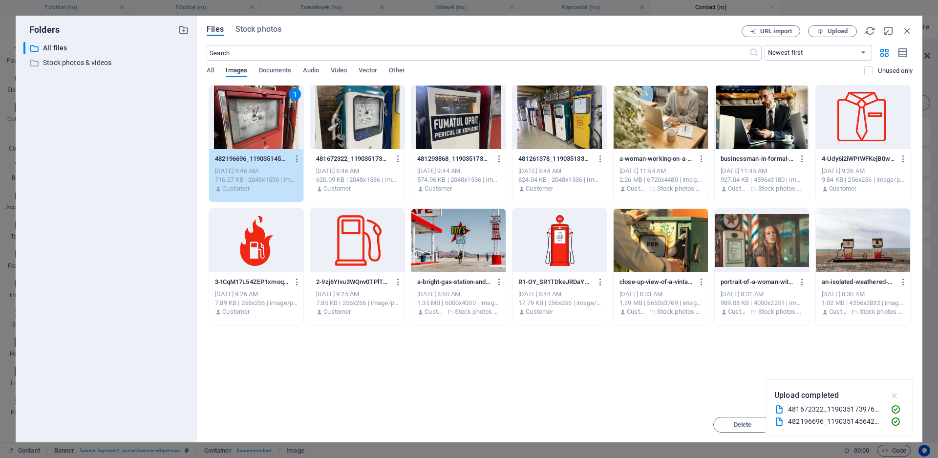
click at [894, 391] on icon "button" at bounding box center [895, 395] width 11 height 11
click at [887, 424] on span "Insert" at bounding box center [883, 425] width 17 height 6
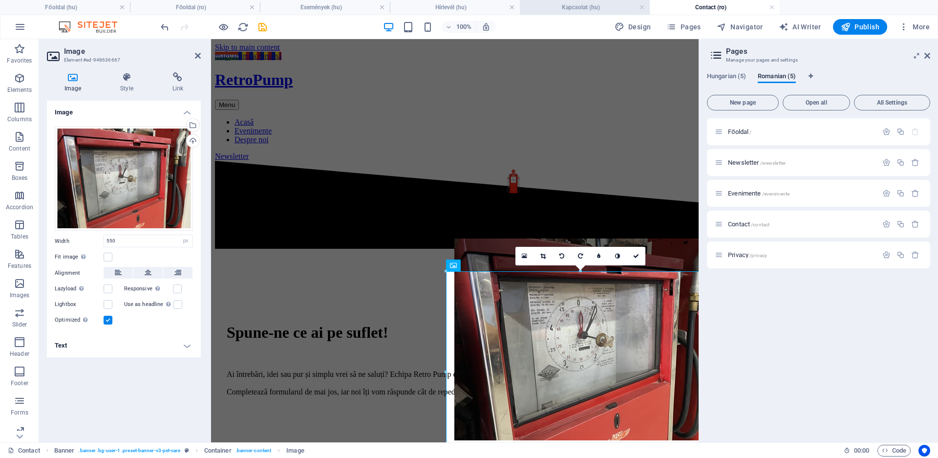
click at [613, 10] on h4 "Kapcsolat (hu)" at bounding box center [585, 7] width 130 height 11
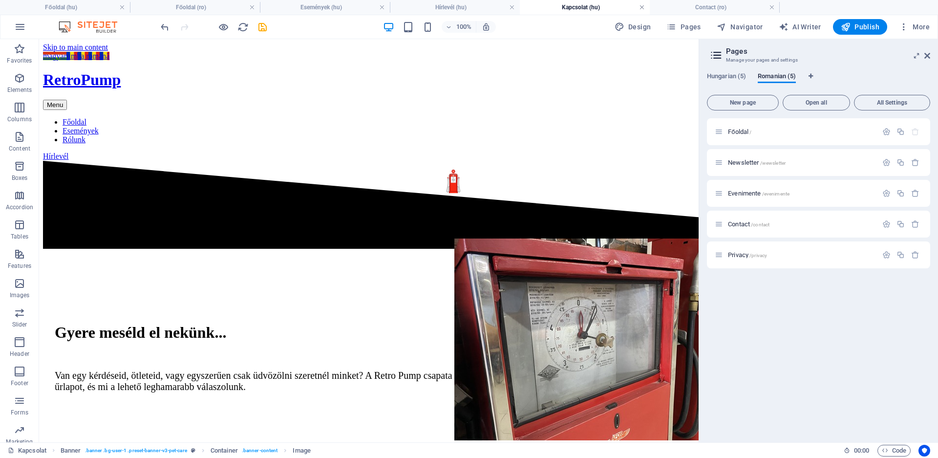
click at [640, 10] on link at bounding box center [642, 7] width 6 height 9
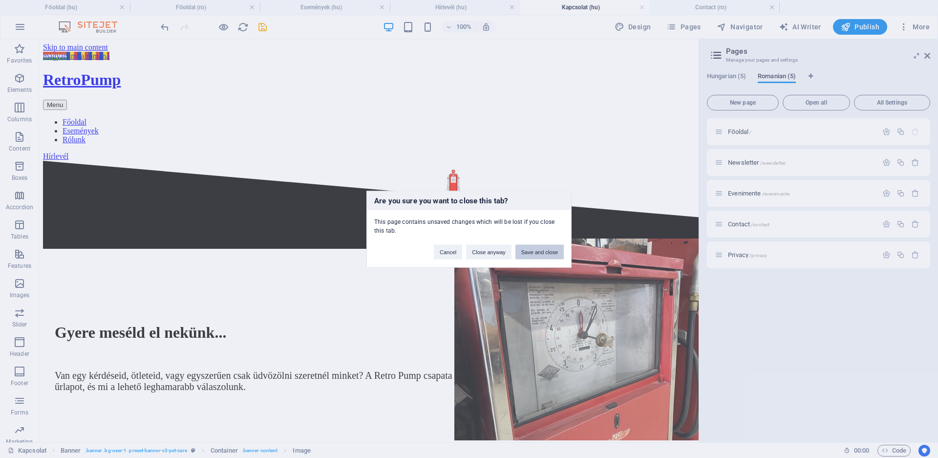
click at [549, 253] on button "Save and close" at bounding box center [540, 251] width 48 height 15
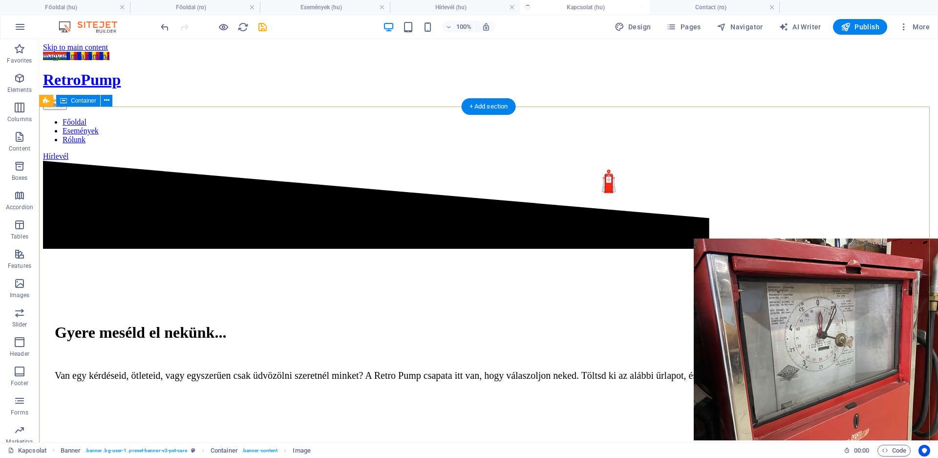
checkbox input "false"
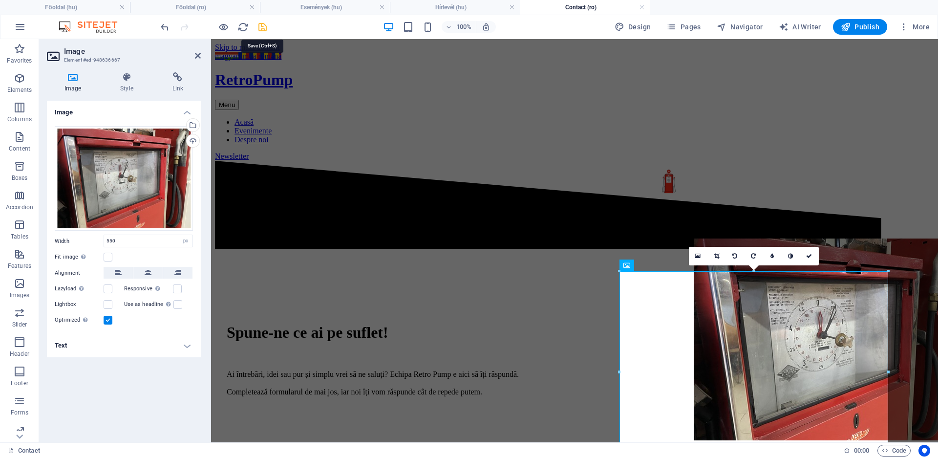
click at [260, 26] on icon "save" at bounding box center [262, 27] width 11 height 11
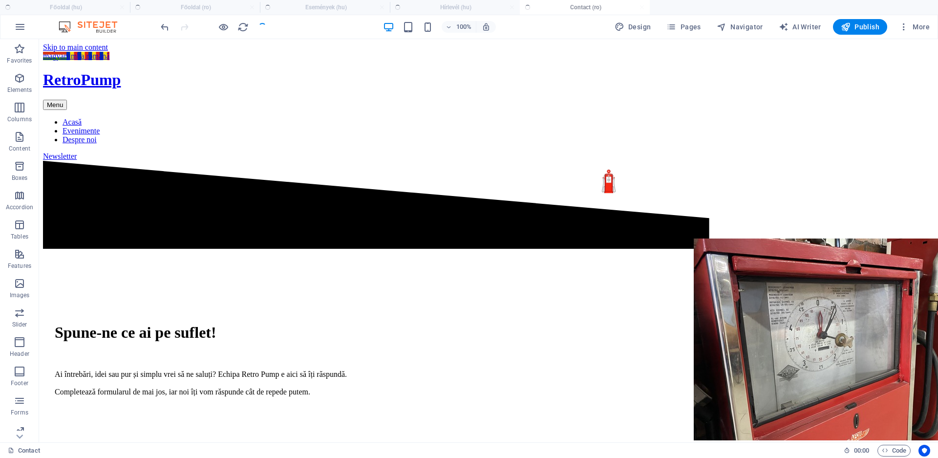
checkbox input "false"
click at [640, 4] on link at bounding box center [642, 7] width 6 height 9
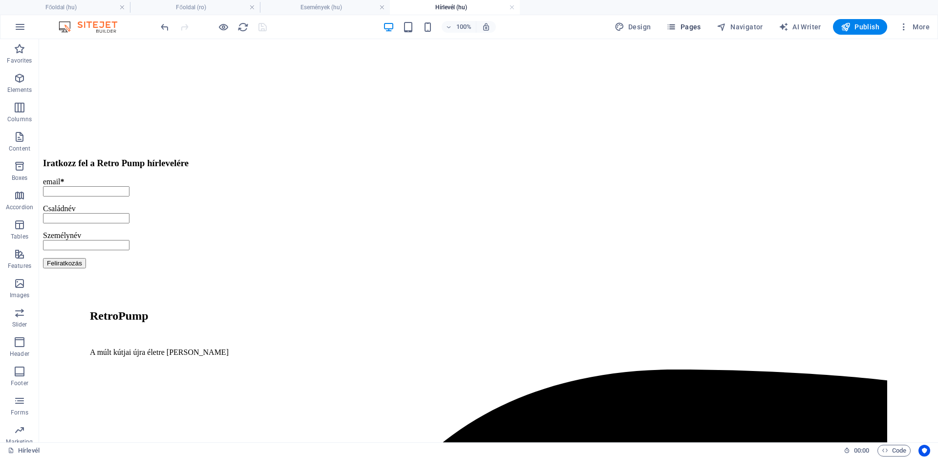
scroll to position [364, 0]
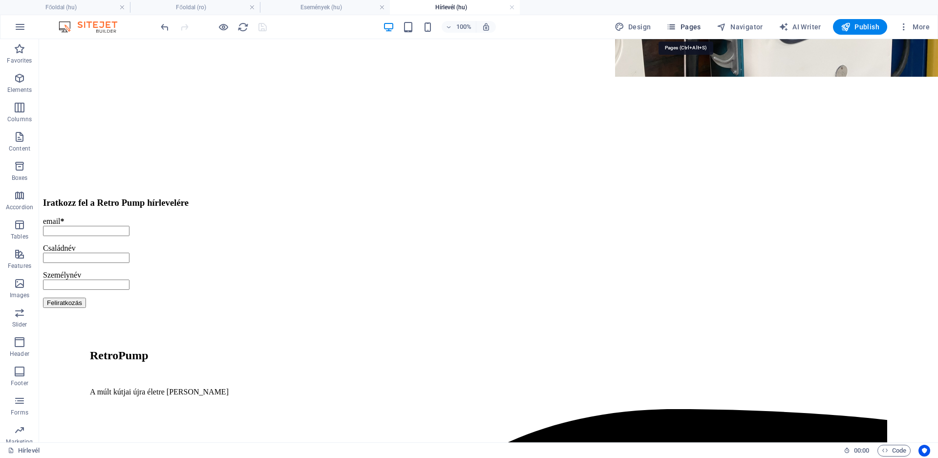
click at [701, 26] on span "Pages" at bounding box center [684, 27] width 34 height 10
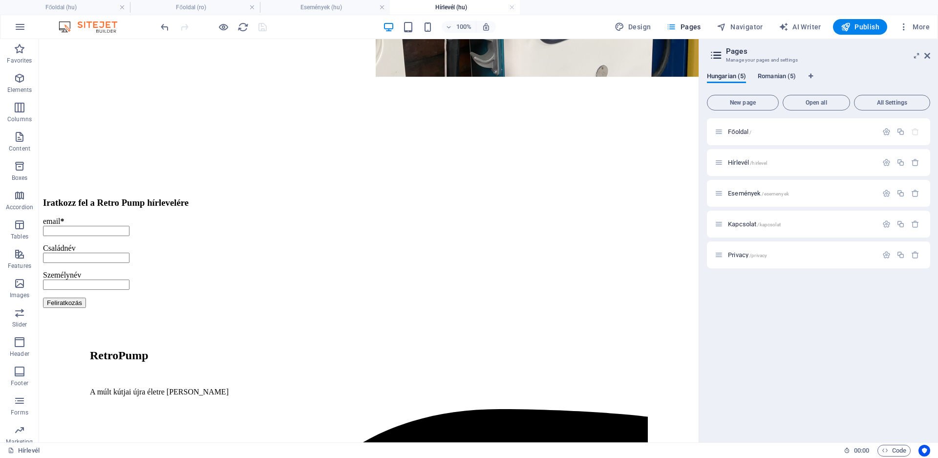
click at [783, 74] on span "Romanian (5)" at bounding box center [777, 77] width 38 height 14
click at [741, 224] on span "Contact /contact" at bounding box center [749, 223] width 42 height 7
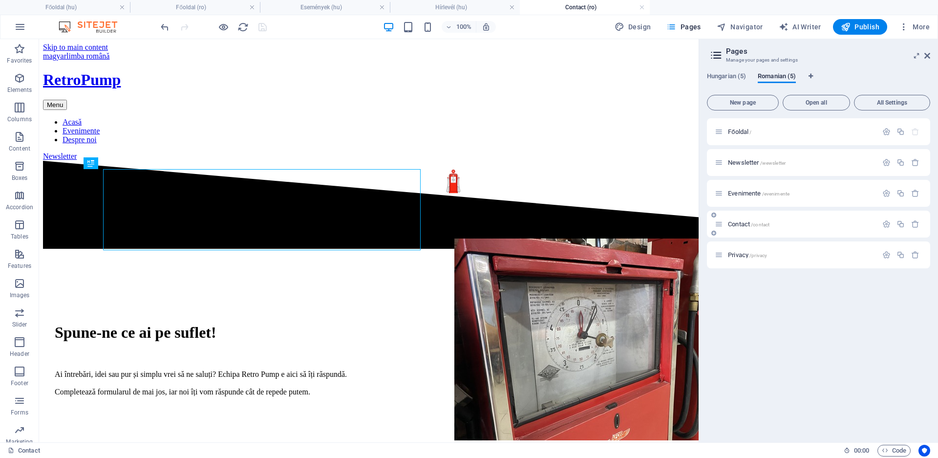
scroll to position [0, 0]
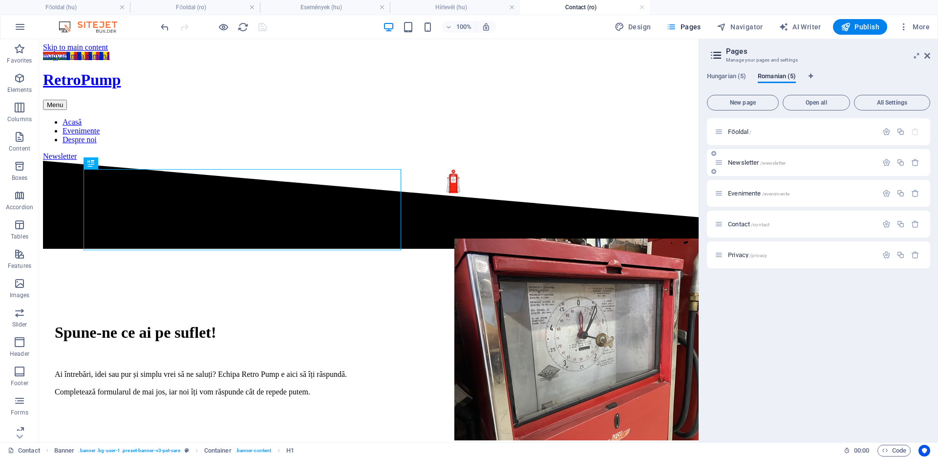
click at [741, 164] on span "Newsletter /wewsletter" at bounding box center [757, 162] width 58 height 7
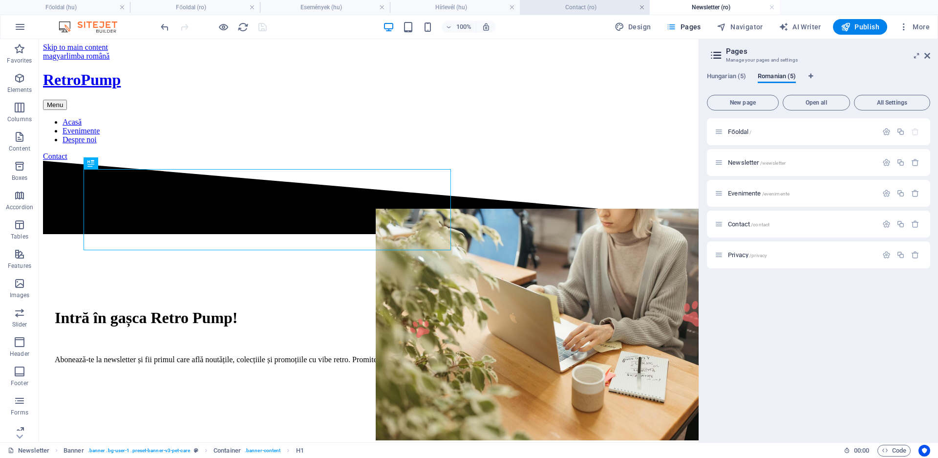
click at [641, 7] on link at bounding box center [642, 7] width 6 height 9
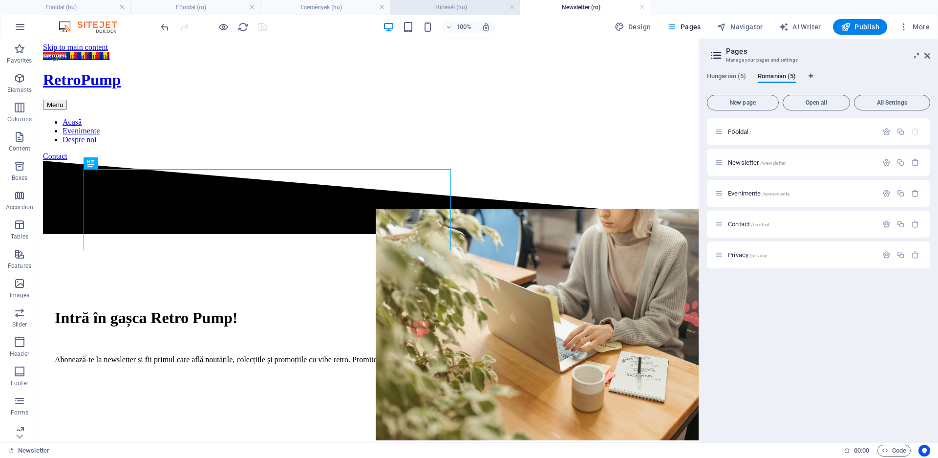
click at [460, 5] on h4 "Hírlevél (hu)" at bounding box center [455, 7] width 130 height 11
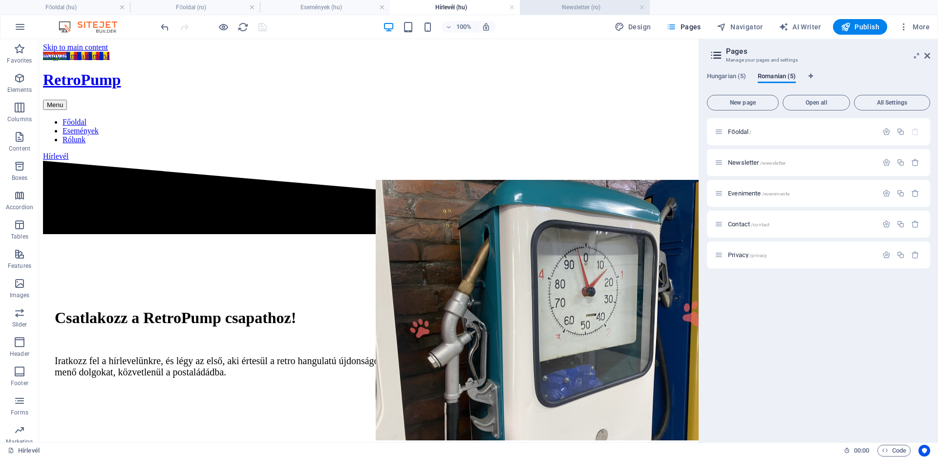
click at [586, 7] on h4 "Newsletter (ro)" at bounding box center [585, 7] width 130 height 11
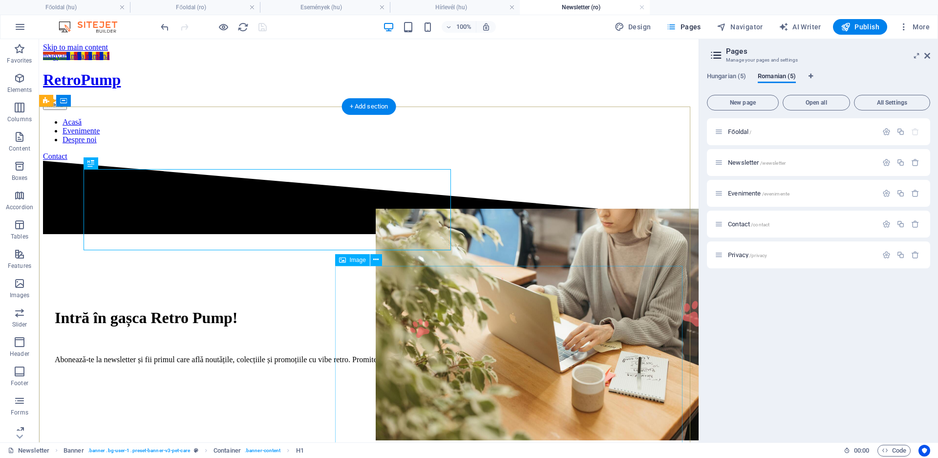
click at [534, 339] on figure at bounding box center [549, 326] width 347 height 234
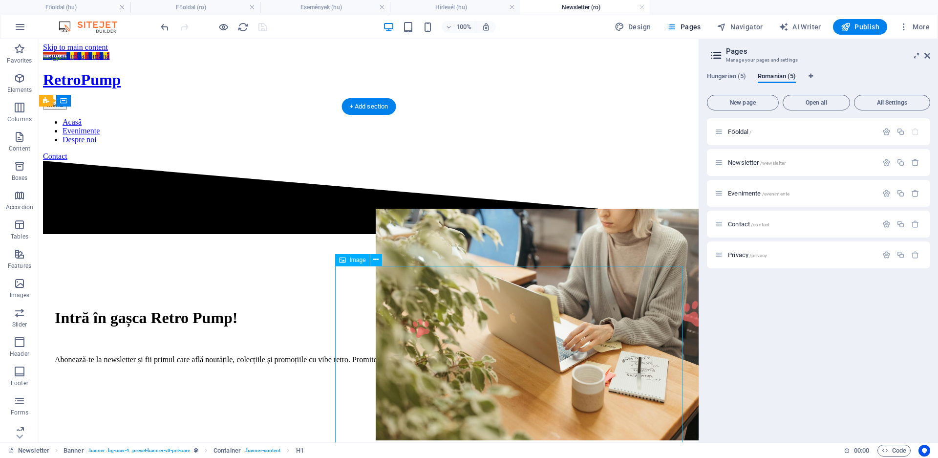
click at [534, 339] on figure at bounding box center [549, 326] width 347 height 234
select select "px"
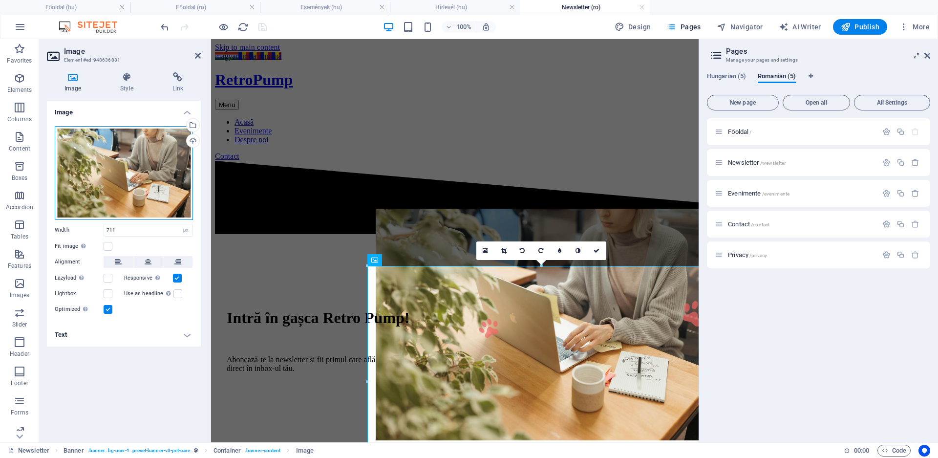
click at [137, 168] on div "Drag files here, click to choose files or select files from Files or our free s…" at bounding box center [124, 173] width 138 height 94
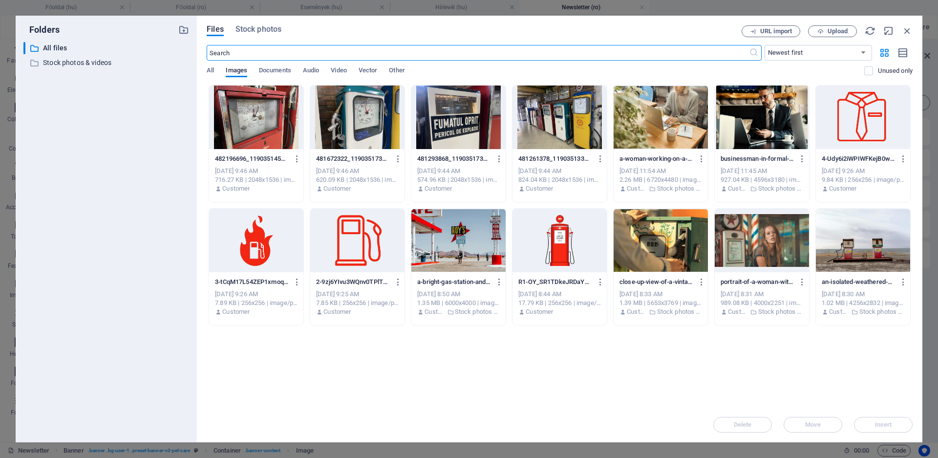
click at [370, 126] on div at bounding box center [357, 118] width 94 height 64
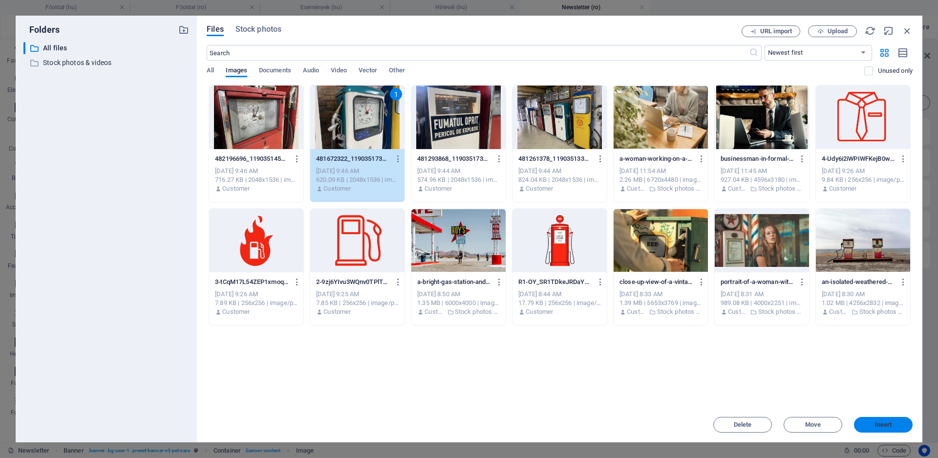
click at [873, 426] on span "Insert" at bounding box center [883, 425] width 51 height 6
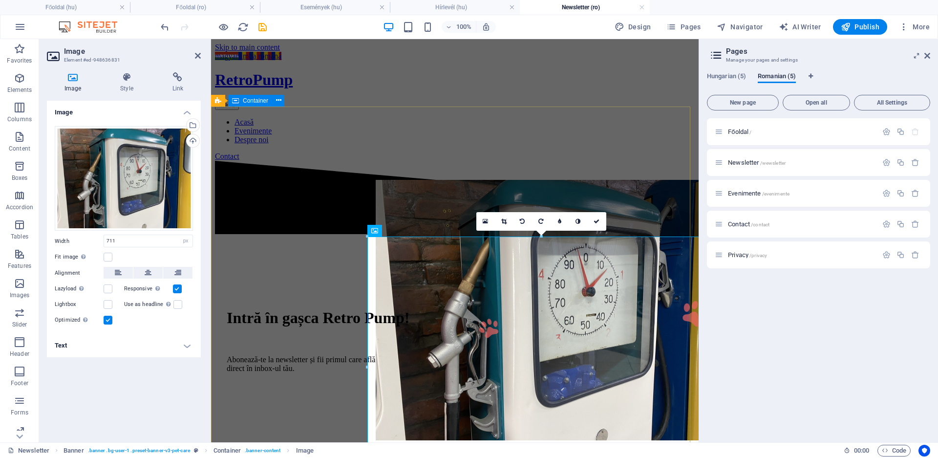
click at [533, 236] on div "Intră în gașca Retro Pump! Abonează-te la newsletter și fii primul care află no…" at bounding box center [455, 352] width 480 height 232
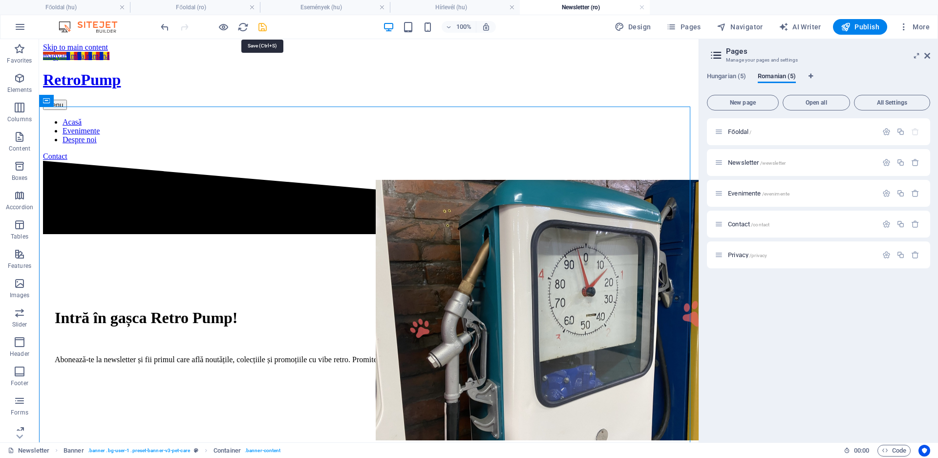
click at [265, 30] on icon "save" at bounding box center [262, 27] width 11 height 11
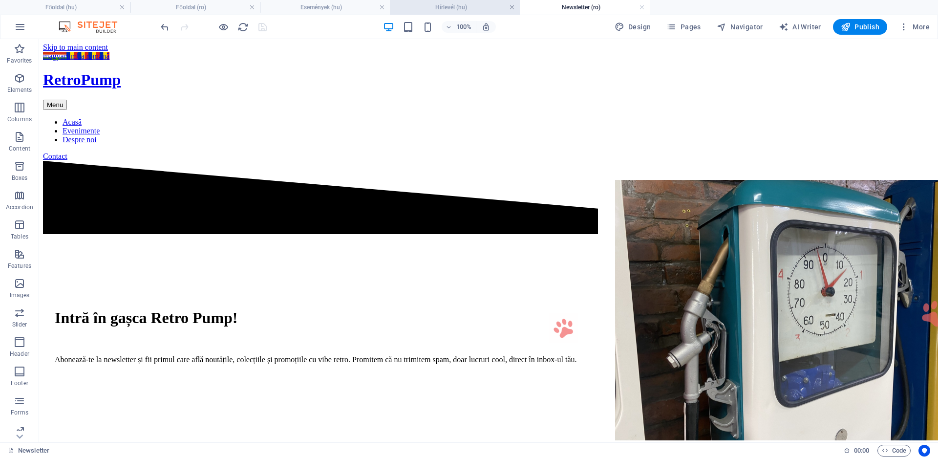
click at [514, 8] on link at bounding box center [512, 7] width 6 height 9
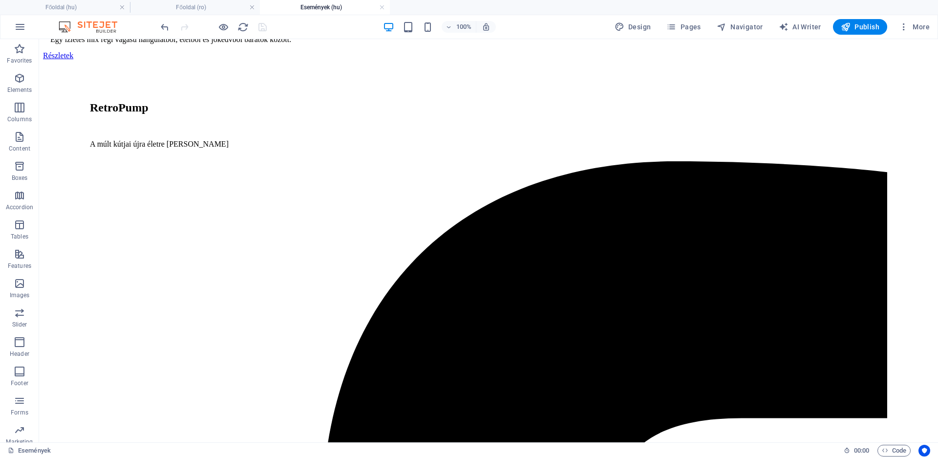
scroll to position [674, 0]
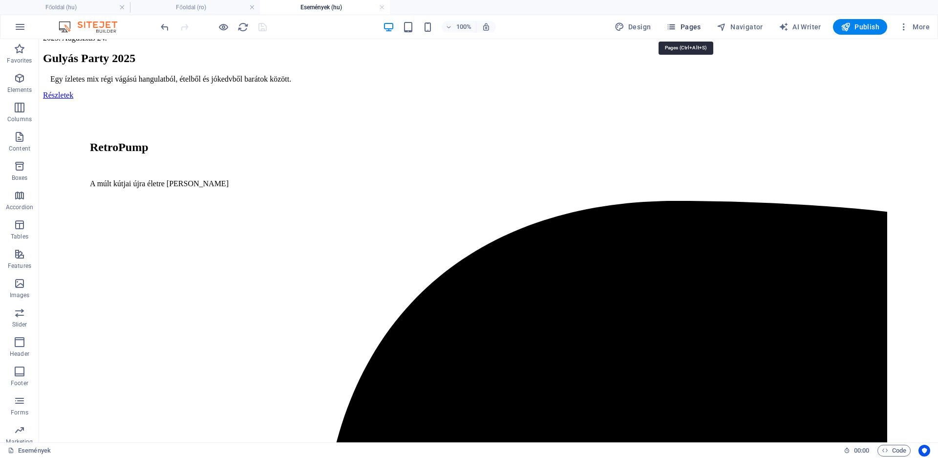
click at [691, 23] on span "Pages" at bounding box center [684, 27] width 34 height 10
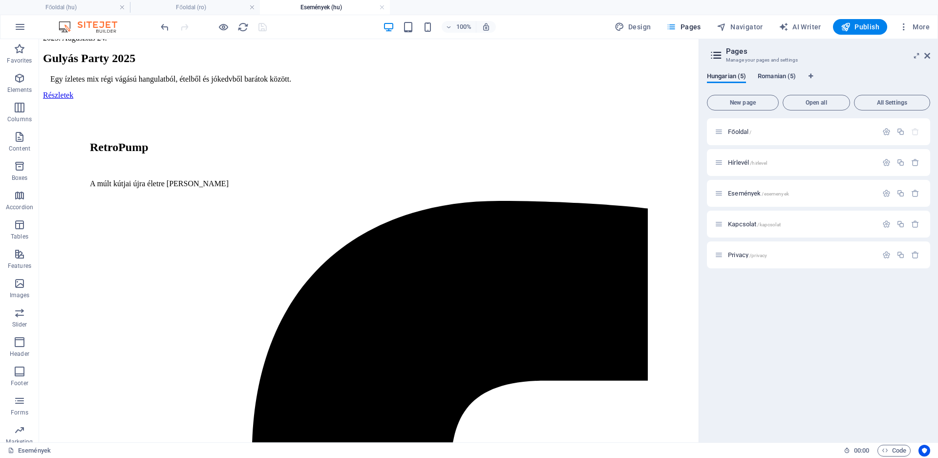
click at [778, 76] on span "Romanian (5)" at bounding box center [777, 77] width 38 height 14
click at [750, 194] on span "Evenimente /evenimente" at bounding box center [759, 193] width 62 height 7
click at [750, 211] on div "Contact /contact" at bounding box center [818, 224] width 223 height 27
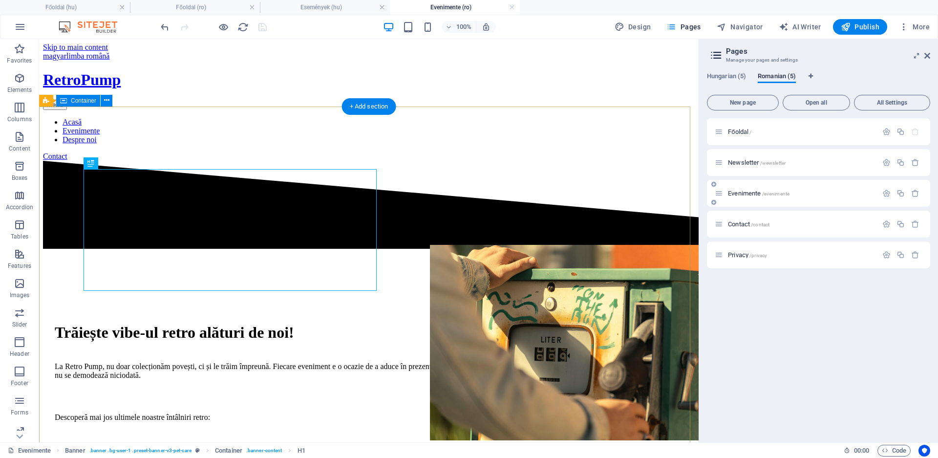
scroll to position [0, 0]
click at [549, 362] on figure at bounding box center [576, 343] width 293 height 197
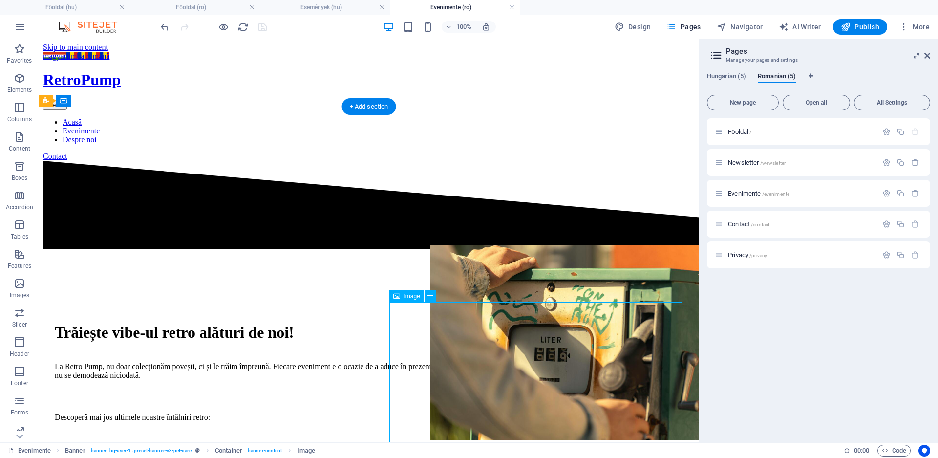
click at [549, 362] on figure at bounding box center [576, 343] width 293 height 197
select select "px"
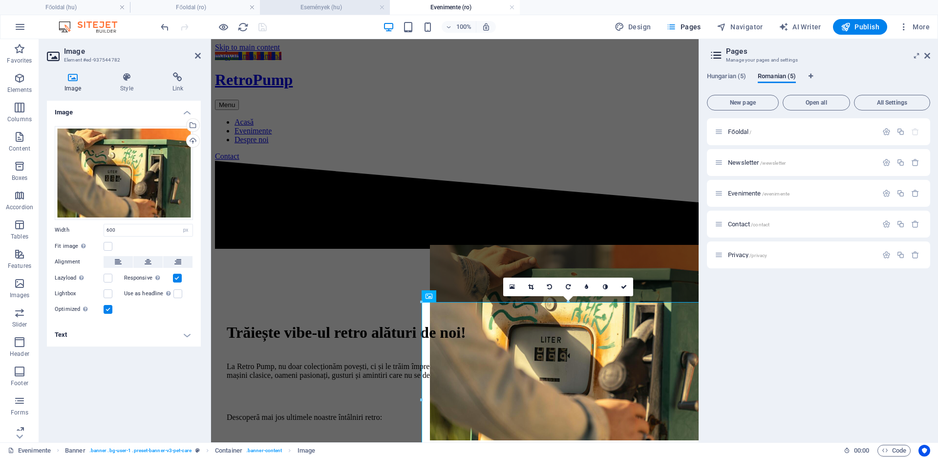
click at [324, 9] on h4 "Események (hu)" at bounding box center [325, 7] width 130 height 11
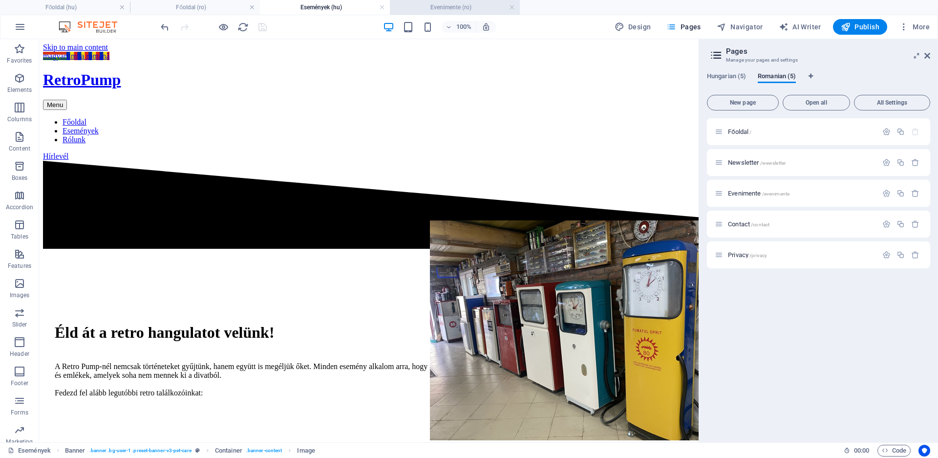
click at [442, 5] on h4 "Evenimente (ro)" at bounding box center [455, 7] width 130 height 11
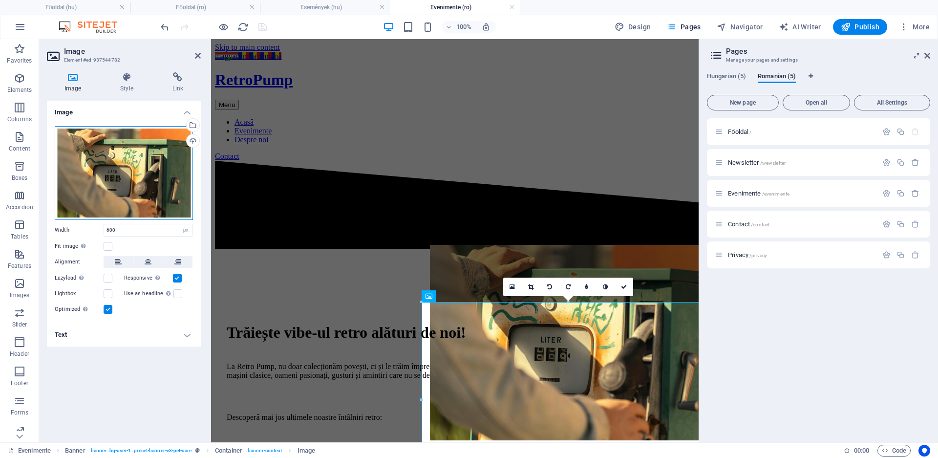
click at [127, 154] on div "Drag files here, click to choose files or select files from Files or our free s…" at bounding box center [124, 173] width 138 height 94
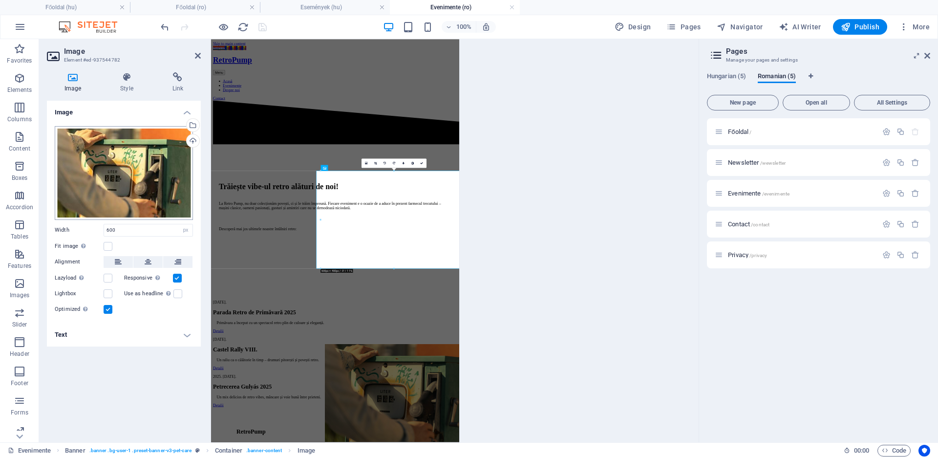
click at [127, 154] on body "[DOMAIN_NAME] Főoldal (hu) Főoldal (ro) Események (hu) Evenimente (ro) Favorite…" at bounding box center [469, 229] width 938 height 458
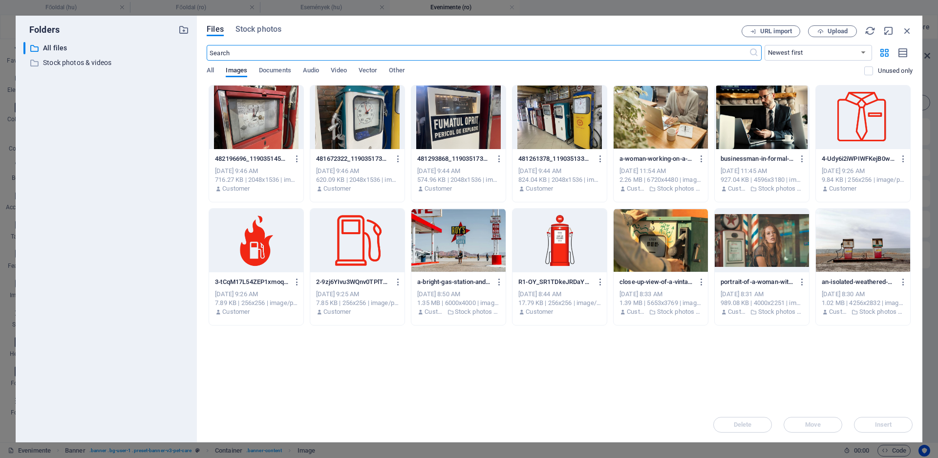
click at [550, 137] on div at bounding box center [560, 118] width 94 height 64
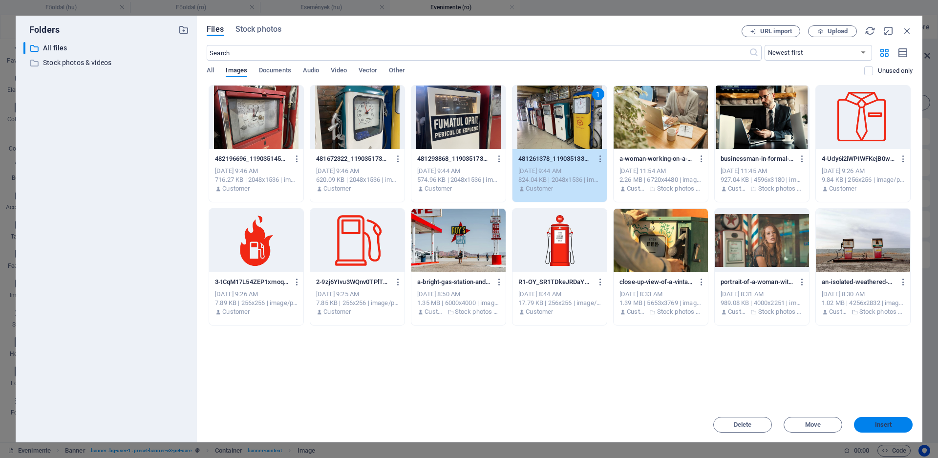
click at [872, 420] on button "Insert" at bounding box center [883, 425] width 59 height 16
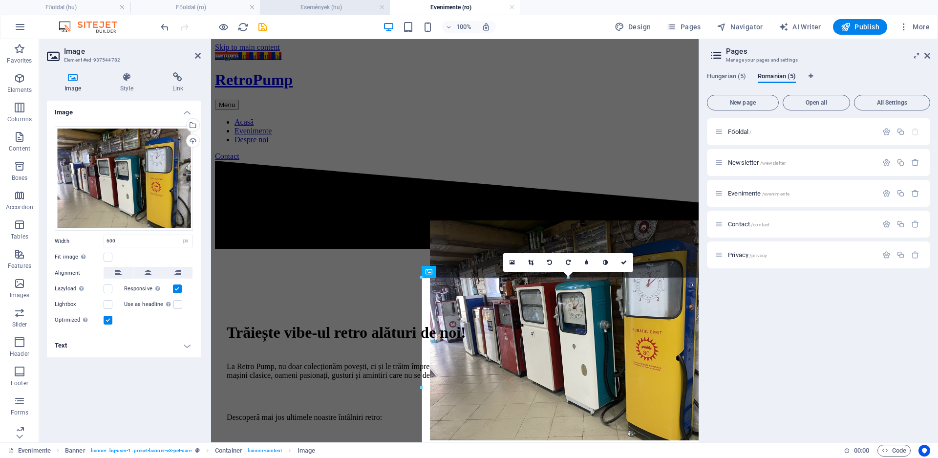
click at [338, 3] on h4 "Események (hu)" at bounding box center [325, 7] width 130 height 11
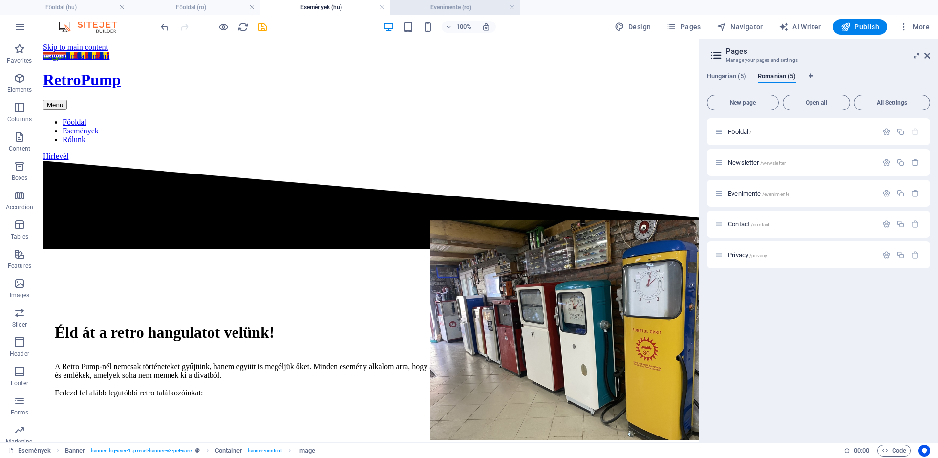
click at [435, 7] on h4 "Evenimente (ro)" at bounding box center [455, 7] width 130 height 11
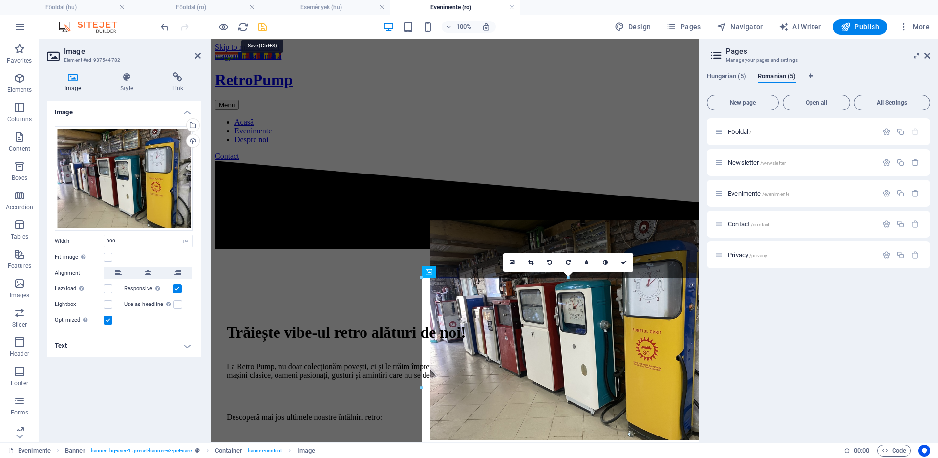
click at [263, 24] on icon "save" at bounding box center [262, 27] width 11 height 11
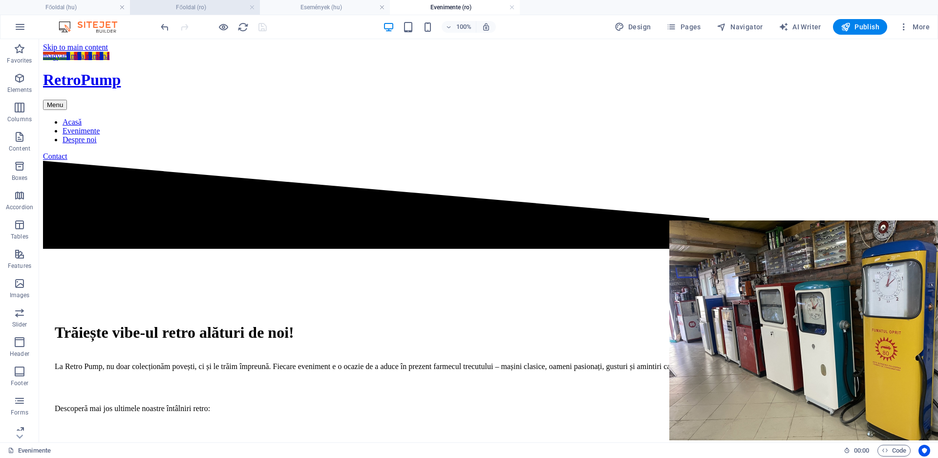
click at [191, 8] on h4 "Főoldal (ro)" at bounding box center [195, 7] width 130 height 11
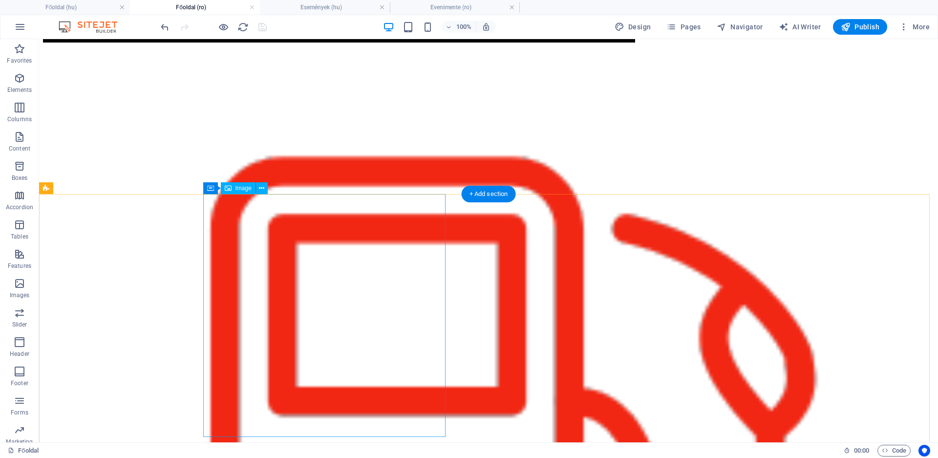
scroll to position [299, 0]
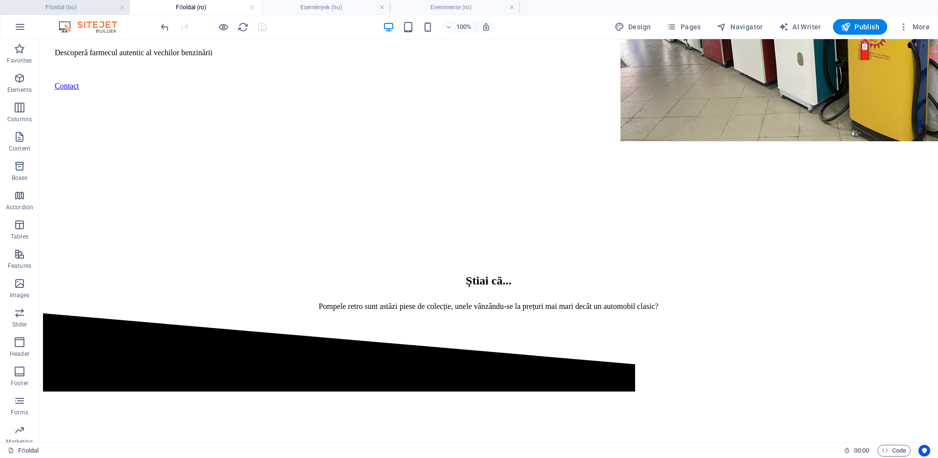
click at [87, 6] on h4 "Főoldal (hu)" at bounding box center [65, 7] width 130 height 11
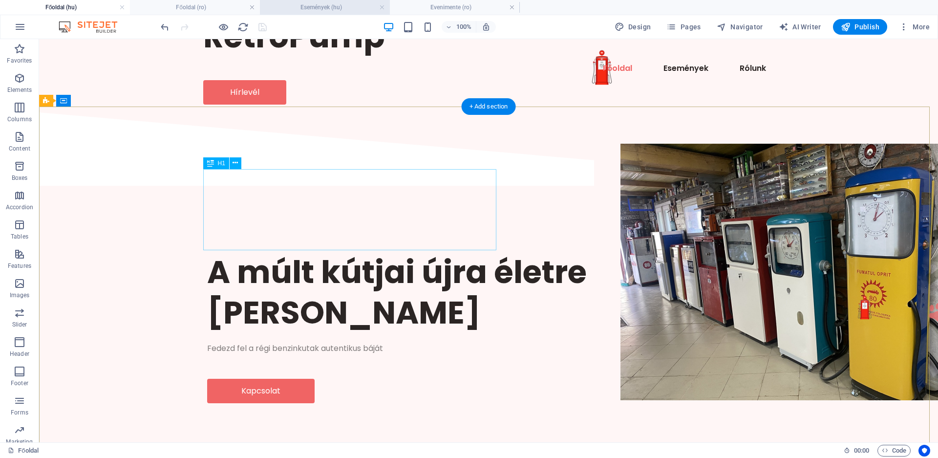
scroll to position [0, 0]
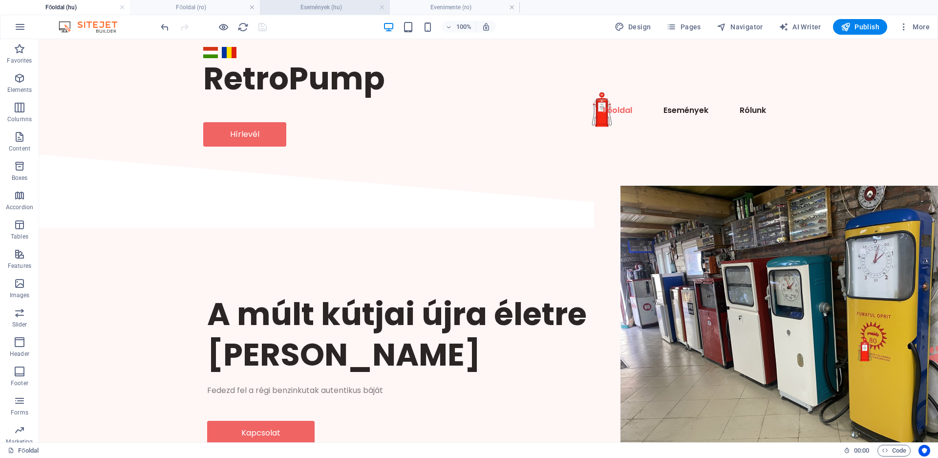
click at [363, 2] on h4 "Események (hu)" at bounding box center [325, 7] width 130 height 11
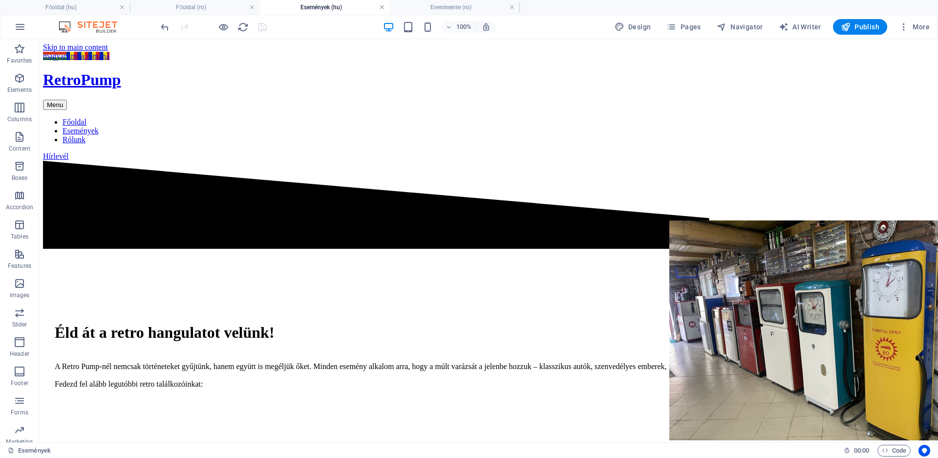
click at [382, 5] on link at bounding box center [382, 7] width 6 height 9
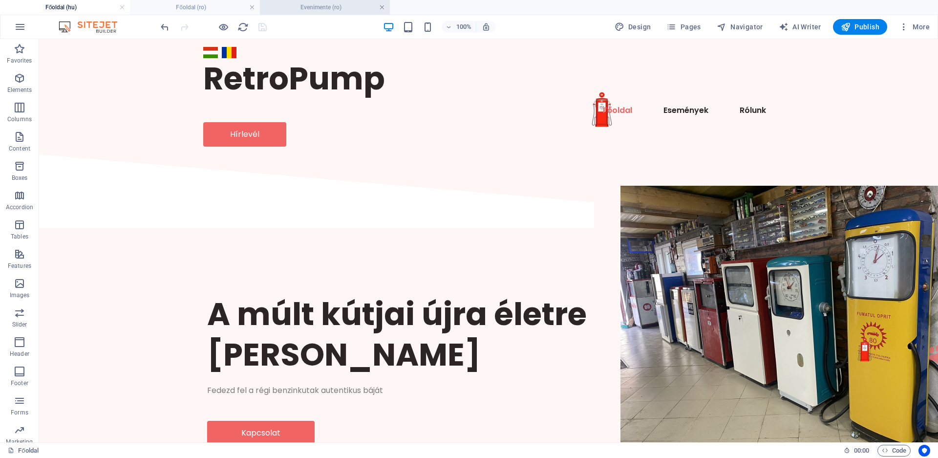
click at [383, 5] on link at bounding box center [382, 7] width 6 height 9
click at [250, 6] on link at bounding box center [252, 7] width 6 height 9
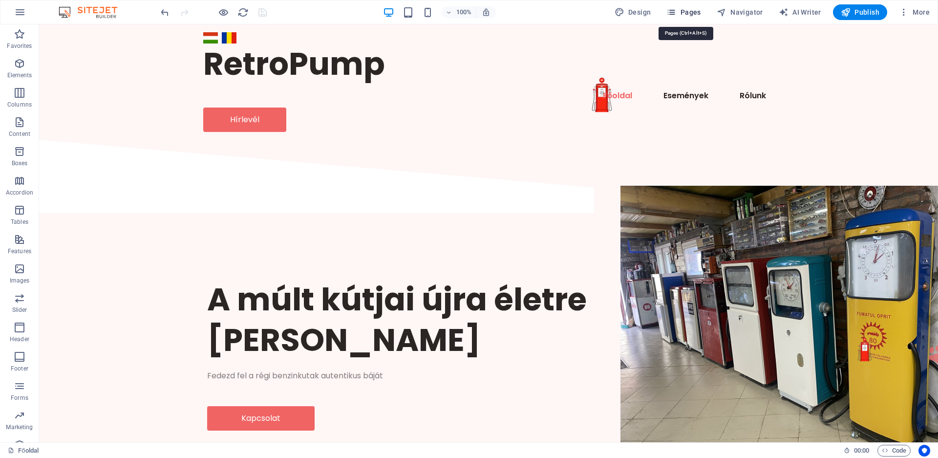
click at [691, 11] on span "Pages" at bounding box center [684, 12] width 34 height 10
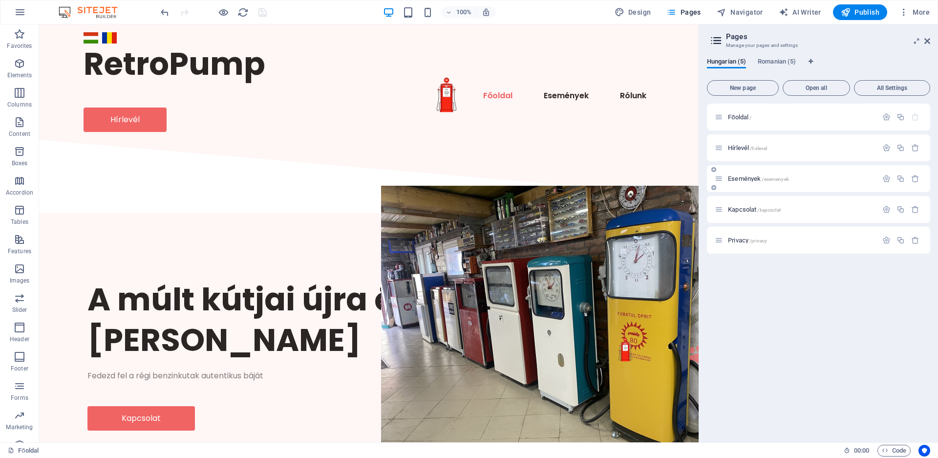
click at [753, 178] on span "Események /esemenyek" at bounding box center [758, 178] width 61 height 7
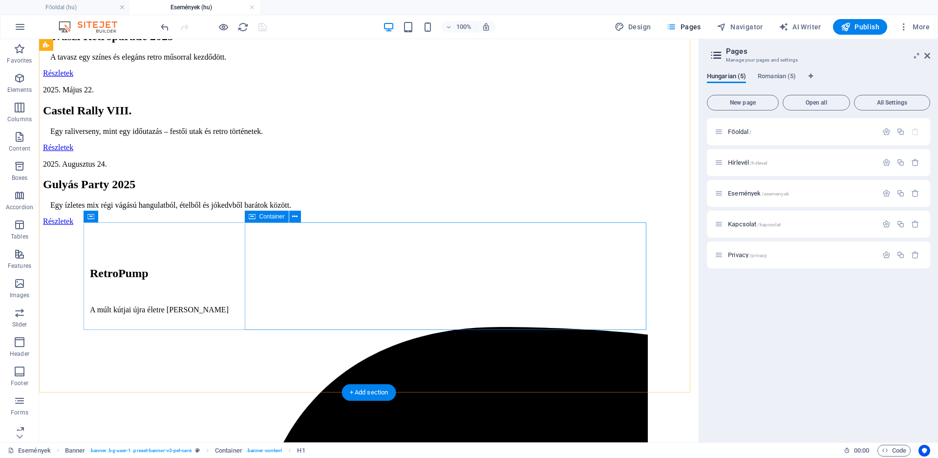
scroll to position [714, 0]
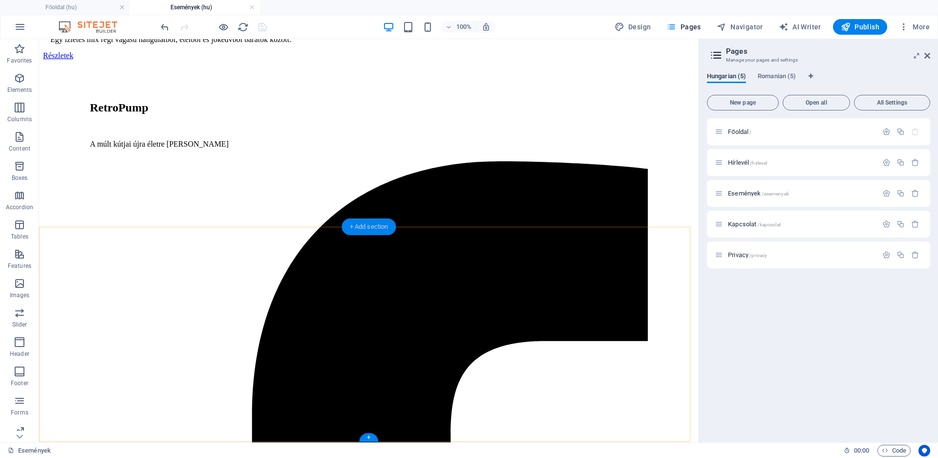
click at [374, 224] on div "+ Add section" at bounding box center [369, 226] width 54 height 17
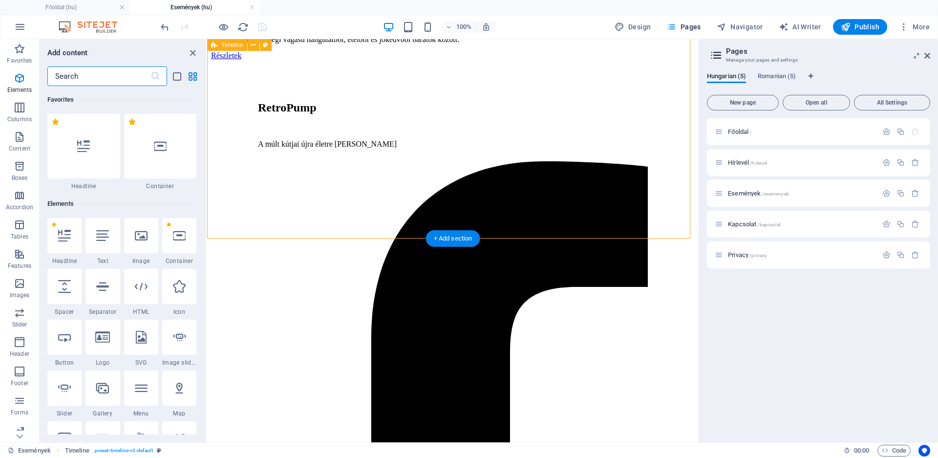
scroll to position [1710, 0]
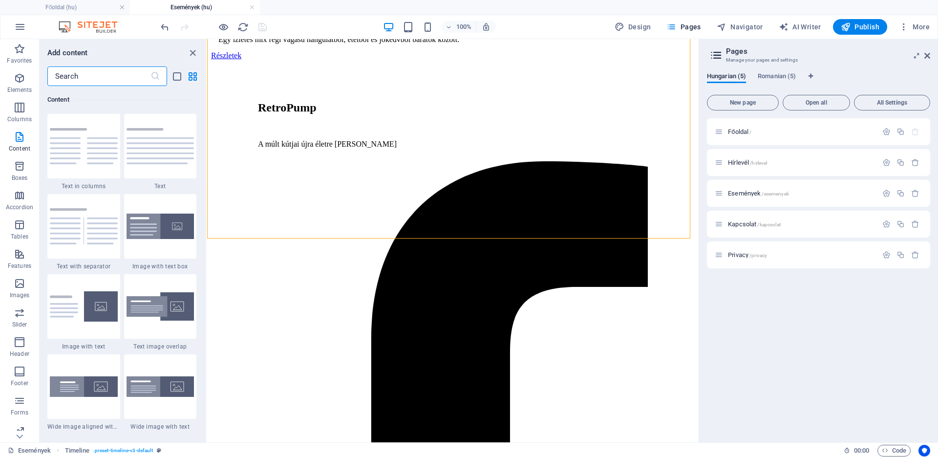
click at [94, 72] on input "text" at bounding box center [98, 76] width 103 height 20
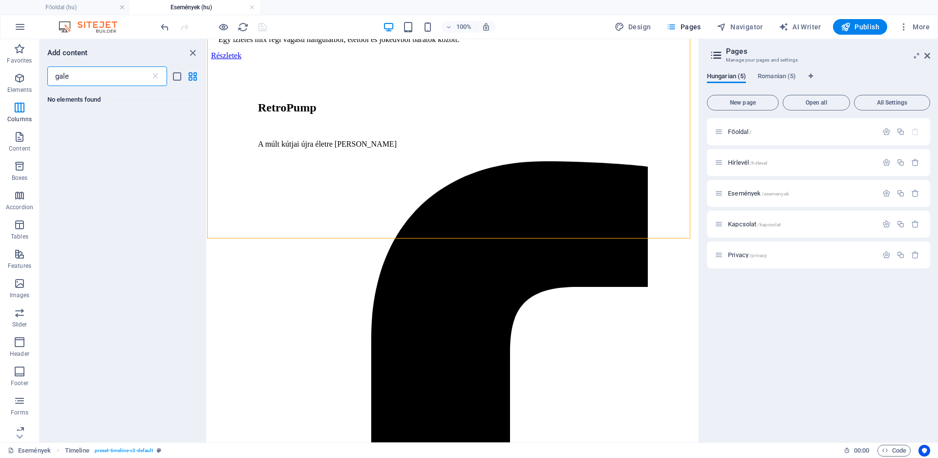
scroll to position [0, 0]
type input "galer"
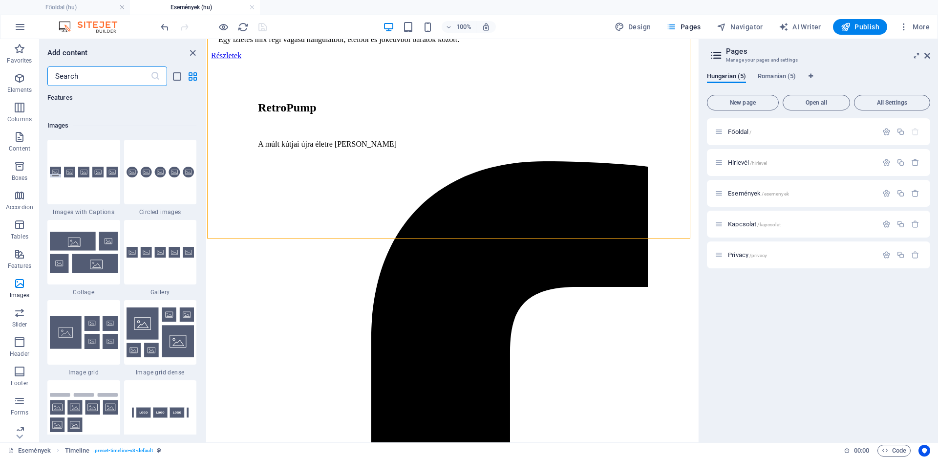
scroll to position [4971, 0]
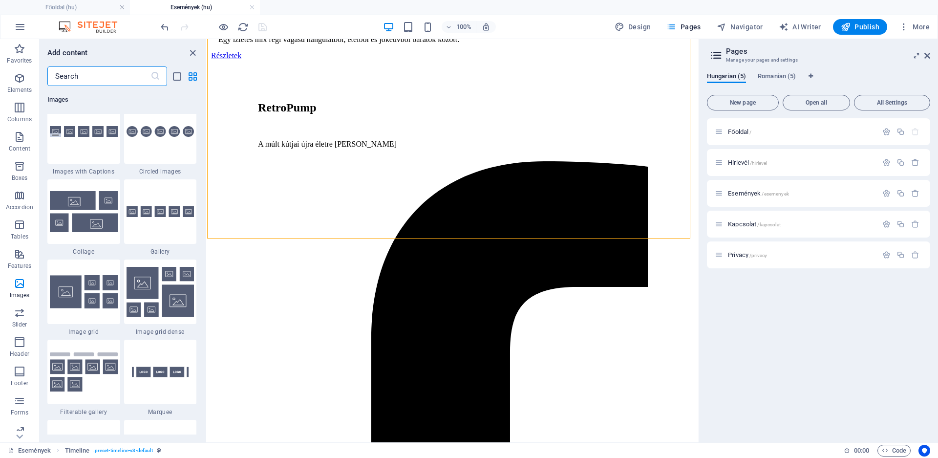
click at [157, 312] on img at bounding box center [161, 292] width 68 height 50
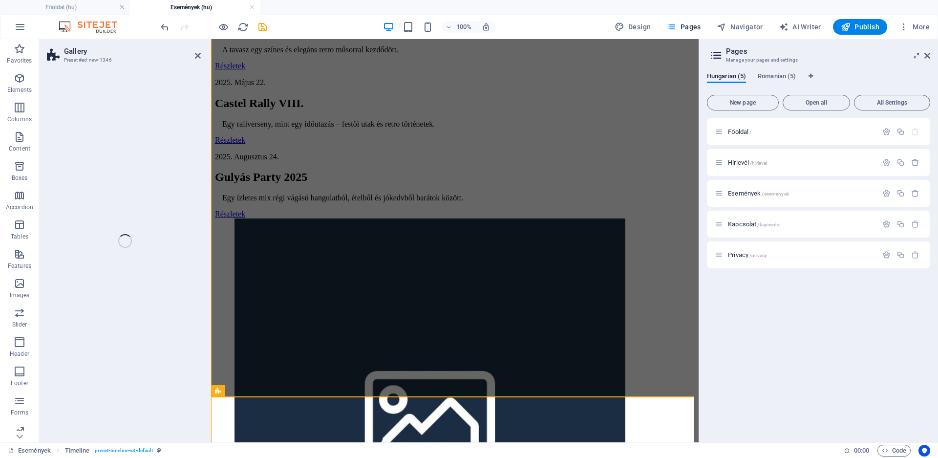
select select "rem"
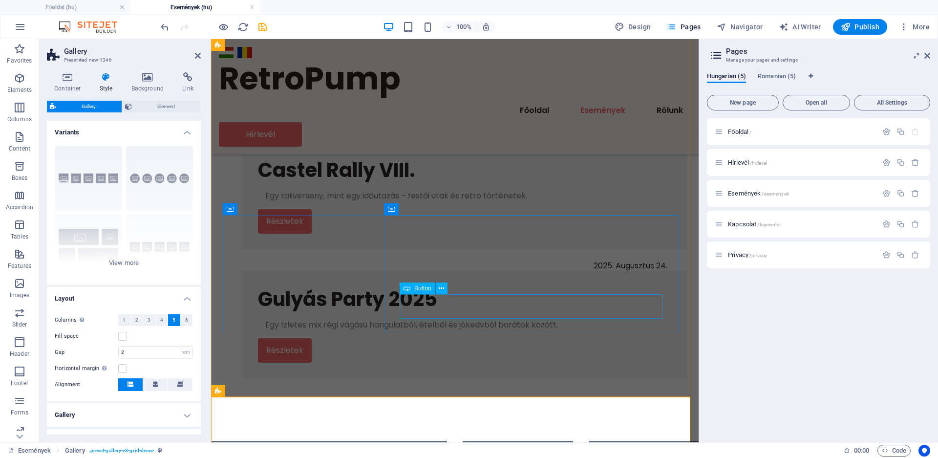
scroll to position [805, 0]
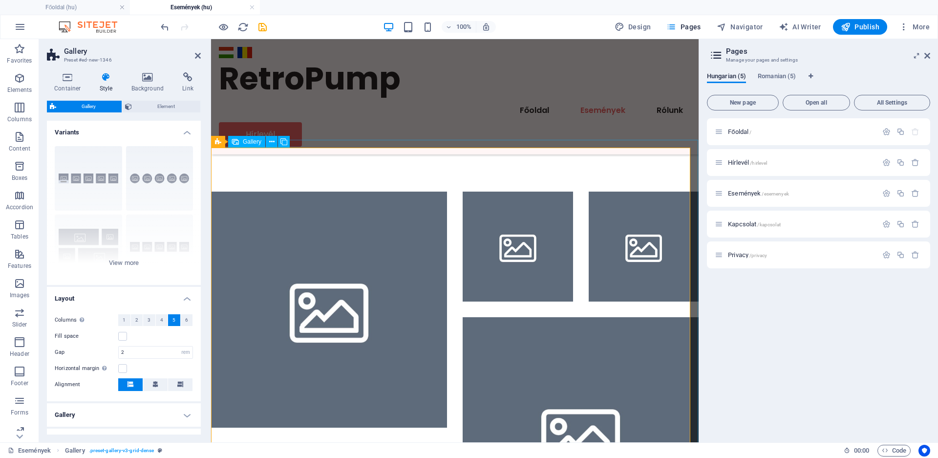
click at [328, 217] on li at bounding box center [329, 310] width 236 height 236
select select "4"
select select "px"
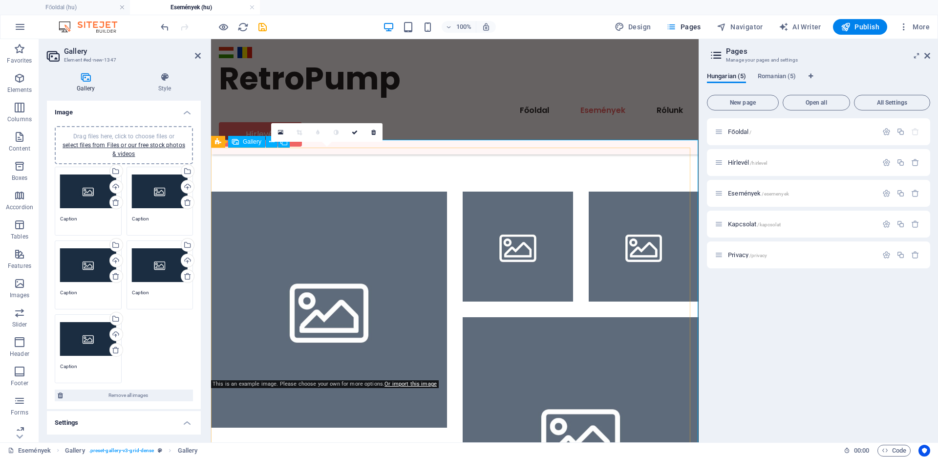
click at [337, 249] on li at bounding box center [329, 310] width 236 height 236
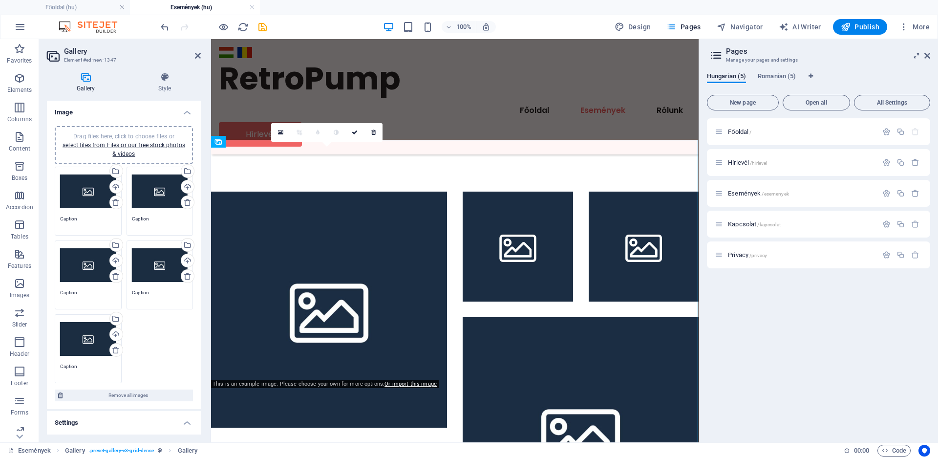
click at [88, 187] on div "Drag files here, click to choose files or select files from Files or our free s…" at bounding box center [88, 191] width 56 height 39
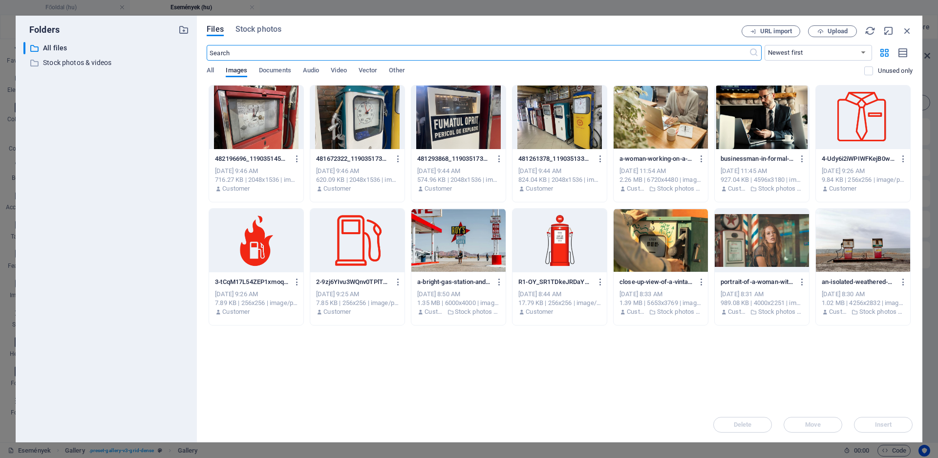
click at [278, 119] on div at bounding box center [256, 118] width 94 height 64
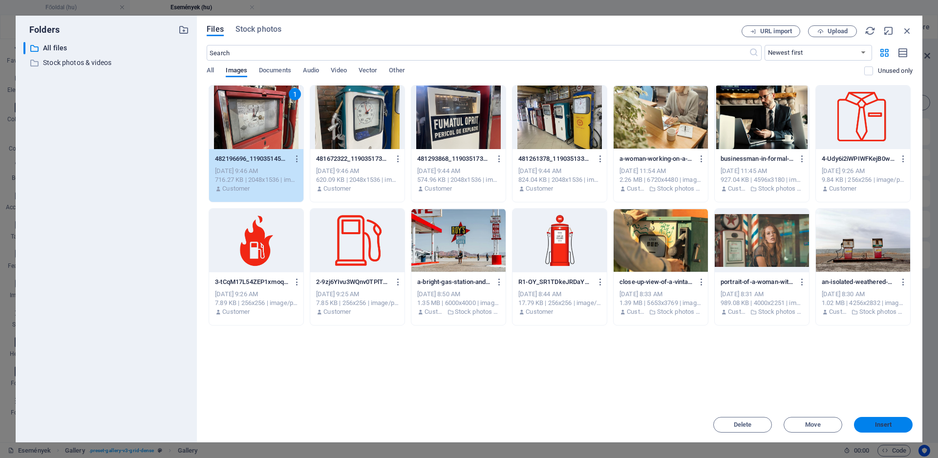
click at [887, 424] on span "Insert" at bounding box center [883, 425] width 17 height 6
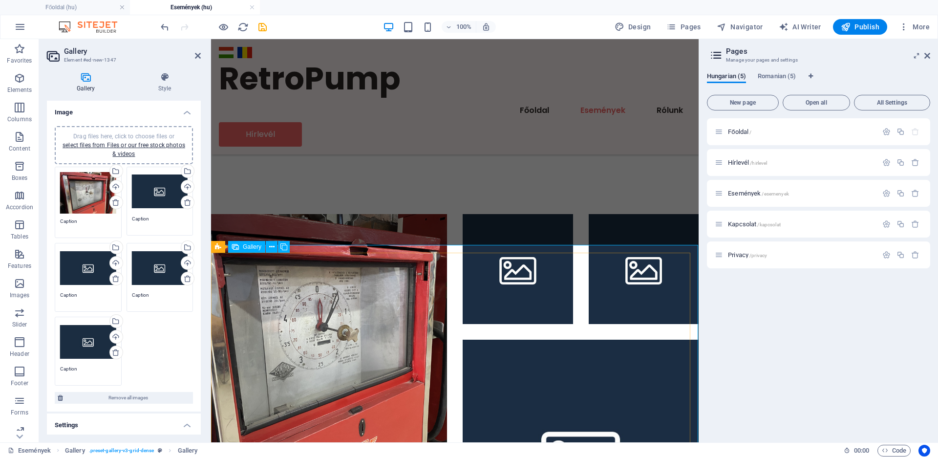
scroll to position [784, 0]
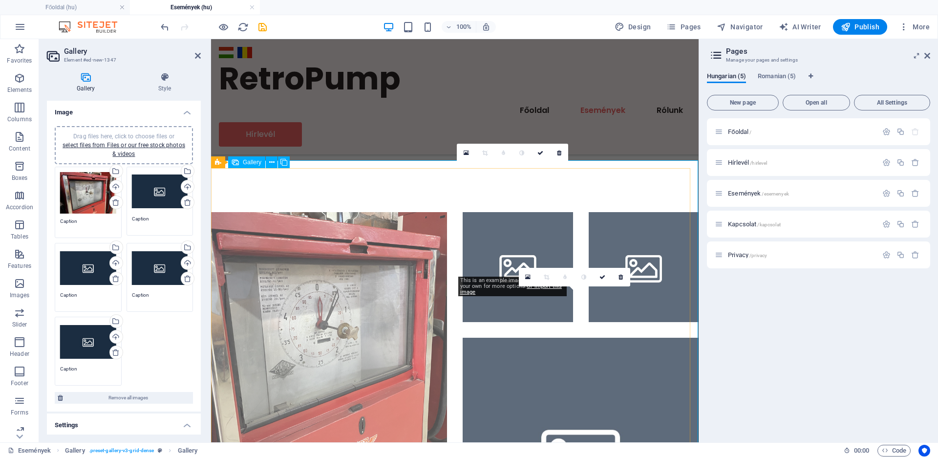
click at [513, 226] on li at bounding box center [518, 267] width 110 height 110
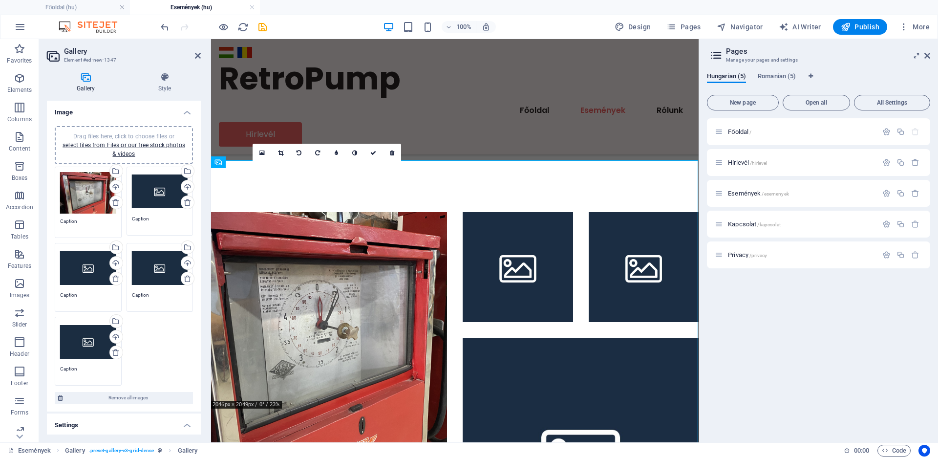
click at [142, 197] on div "Drag files here, click to choose files or select files from Files or our free s…" at bounding box center [160, 191] width 56 height 39
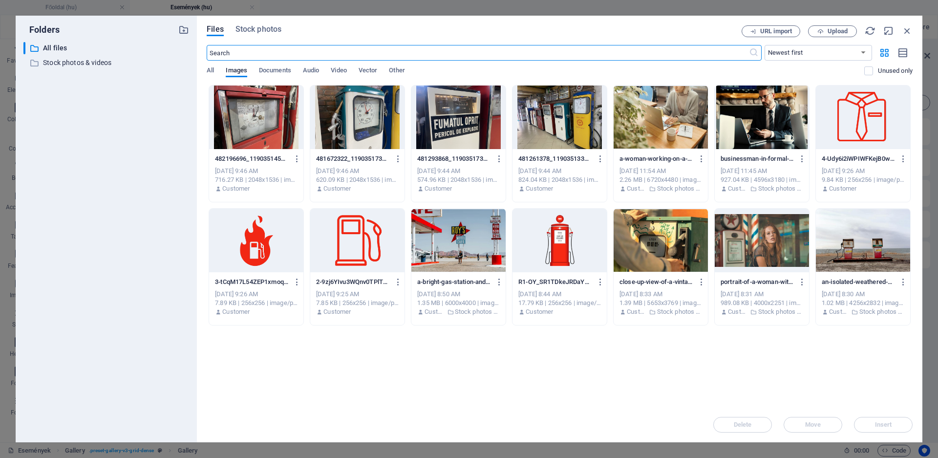
scroll to position [685, 0]
click at [571, 125] on div at bounding box center [560, 118] width 94 height 64
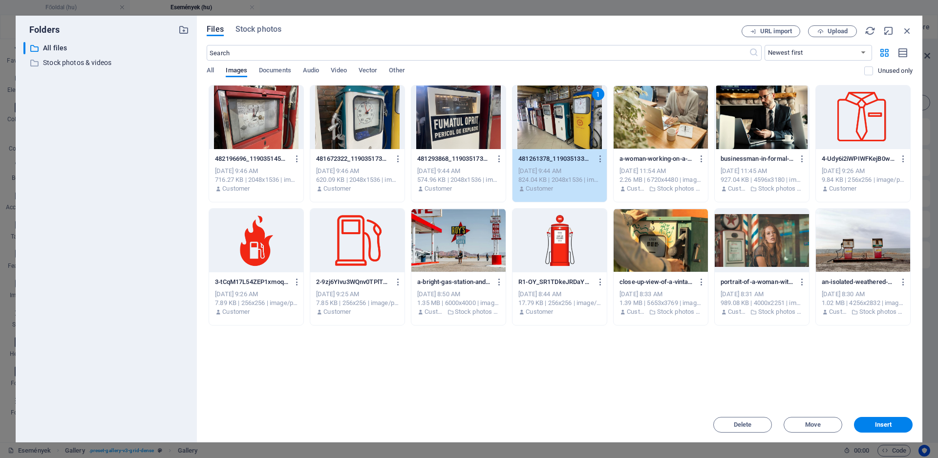
click at [571, 125] on div "1" at bounding box center [560, 118] width 94 height 64
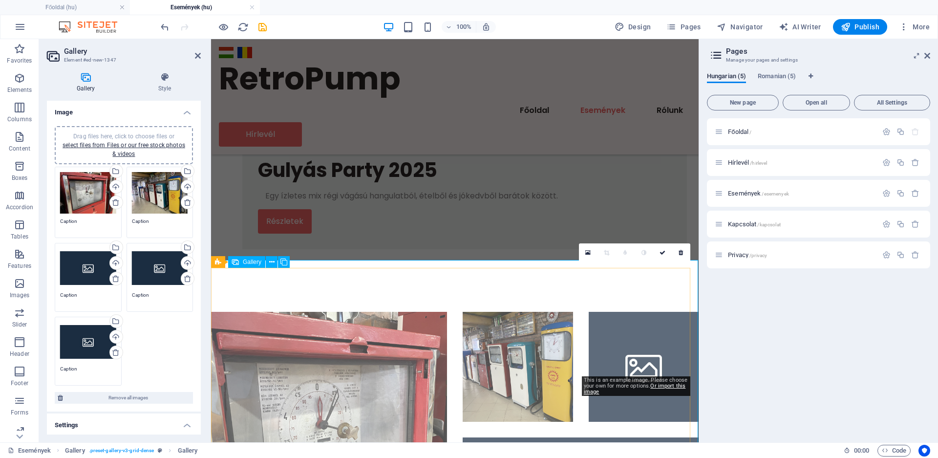
click at [641, 319] on li at bounding box center [644, 367] width 110 height 110
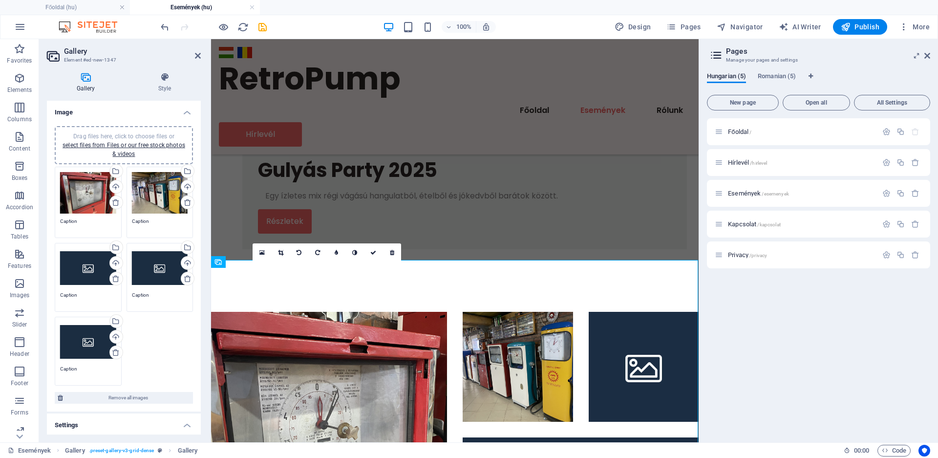
click at [71, 264] on div "Drag files here, click to choose files or select files from Files or our free s…" at bounding box center [88, 267] width 56 height 39
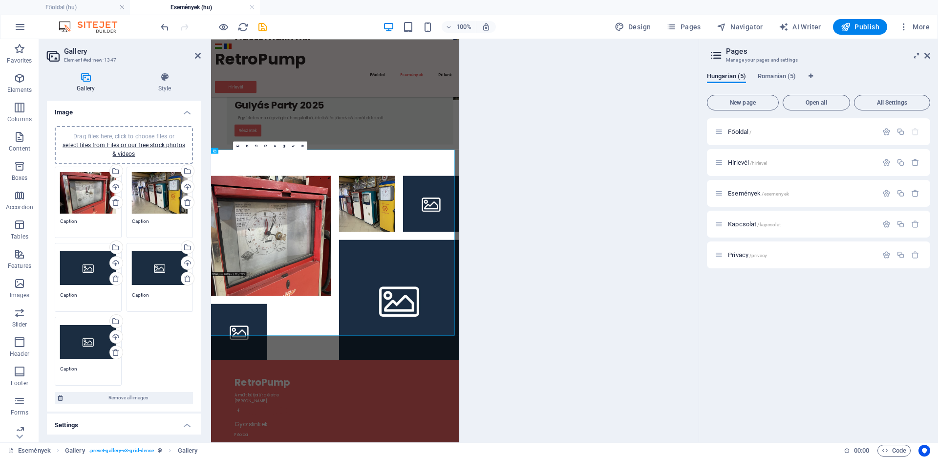
click at [71, 264] on body "[DOMAIN_NAME] Főoldal (hu) Események (hu) Favorites Elements Columns Content Bo…" at bounding box center [469, 229] width 938 height 458
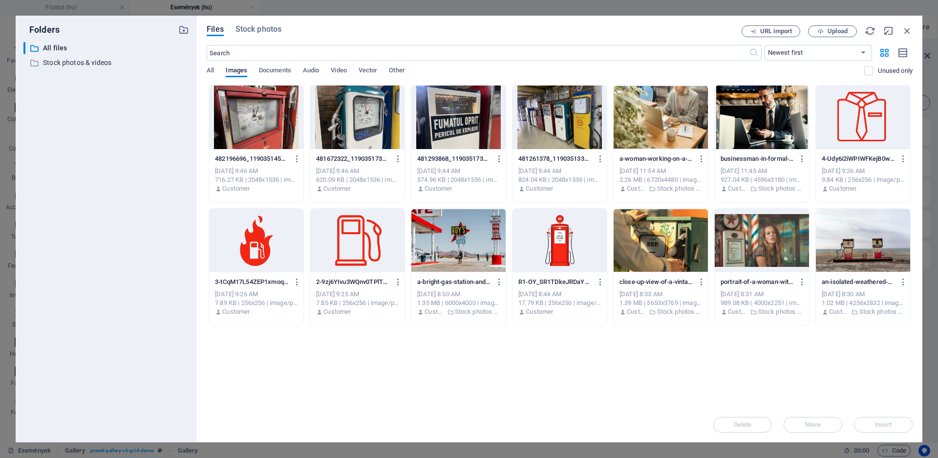
click at [377, 118] on div at bounding box center [357, 118] width 94 height 64
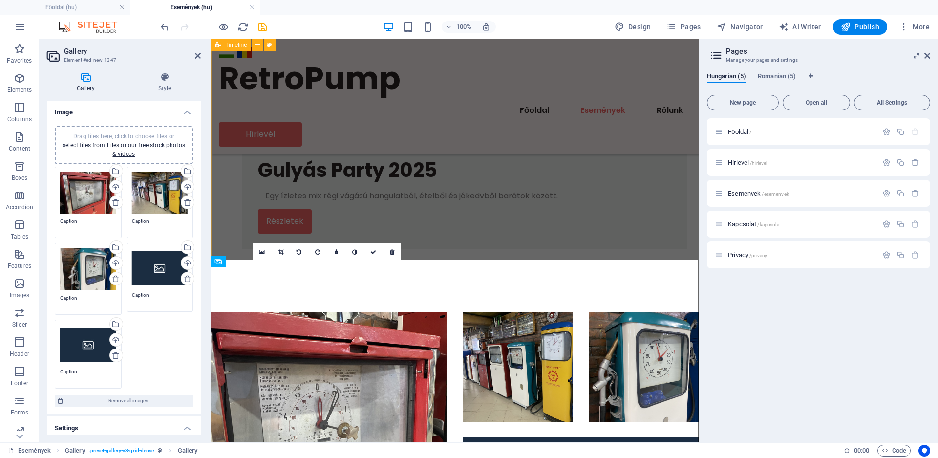
scroll to position [834, 0]
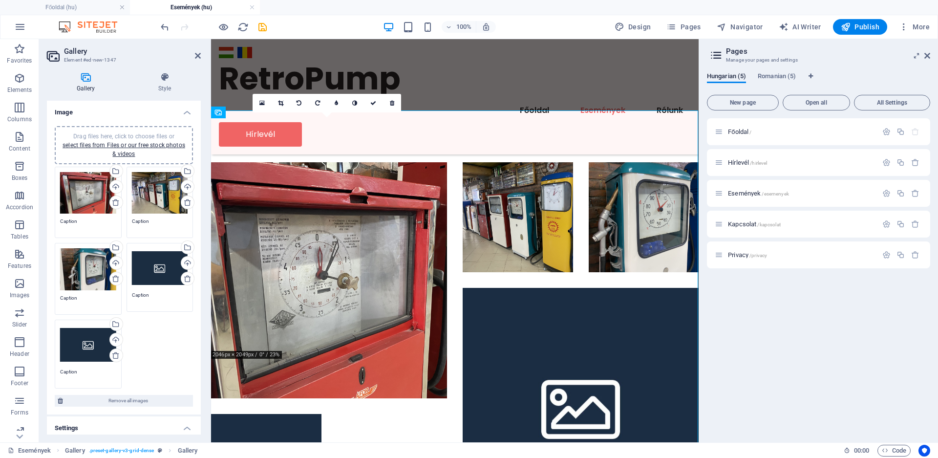
click at [156, 273] on div "Drag files here, click to choose files or select files from Files or our free s…" at bounding box center [160, 267] width 56 height 39
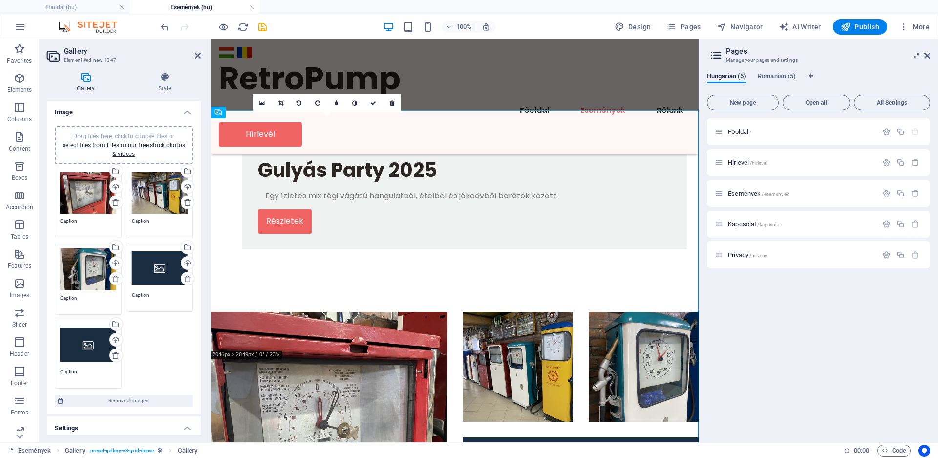
click at [156, 273] on body "[DOMAIN_NAME] Főoldal (hu) Események (hu) Favorites Elements Columns Content Bo…" at bounding box center [469, 229] width 938 height 458
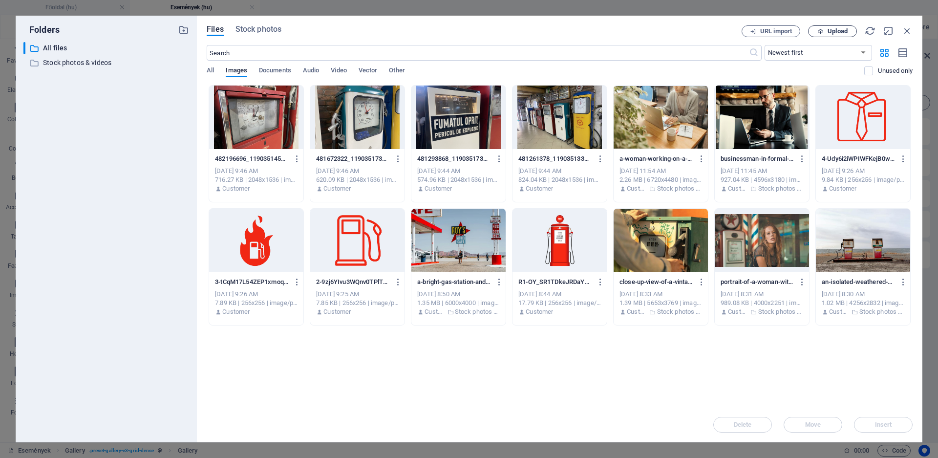
click at [822, 33] on icon "button" at bounding box center [821, 31] width 6 height 6
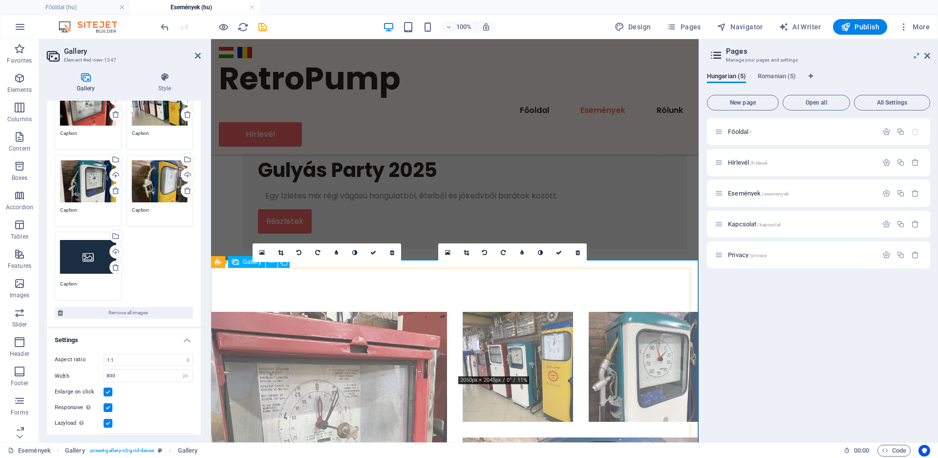
scroll to position [884, 0]
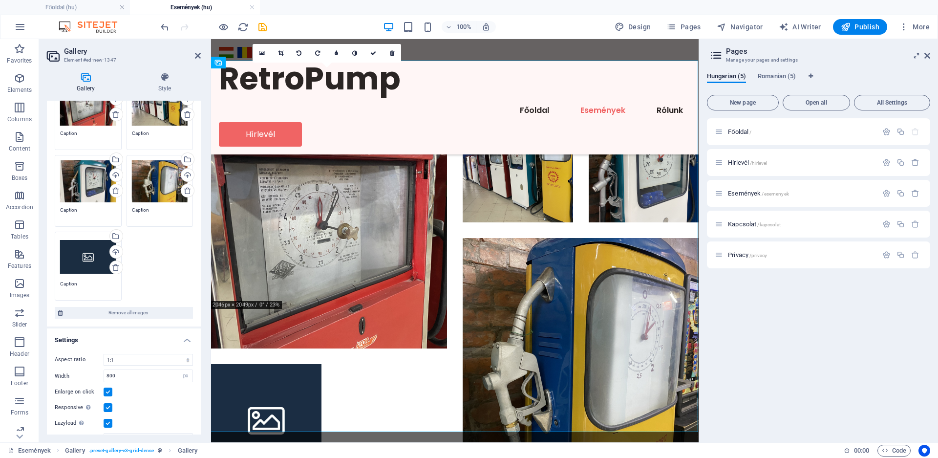
click at [151, 185] on div "Drag files here, click to choose files or select files from Files or our free s…" at bounding box center [160, 181] width 56 height 42
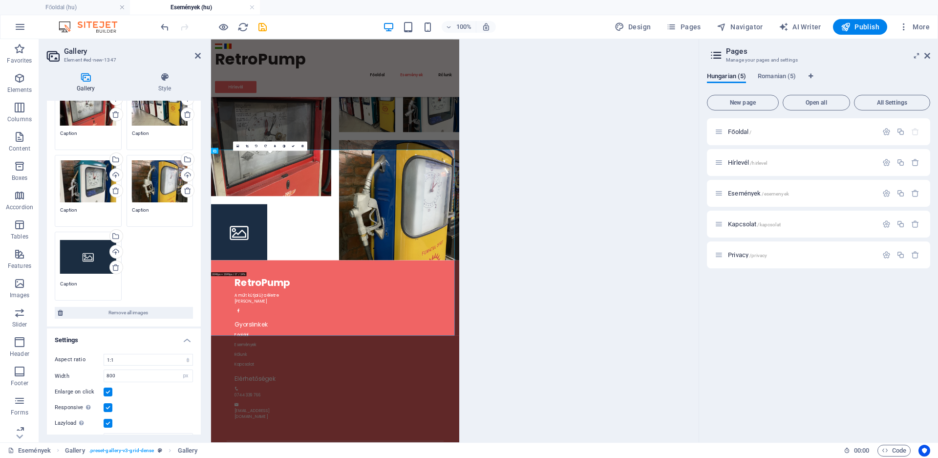
click at [151, 185] on body "[DOMAIN_NAME] Főoldal (hu) Események (hu) Favorites Elements Columns Content Bo…" at bounding box center [469, 229] width 938 height 458
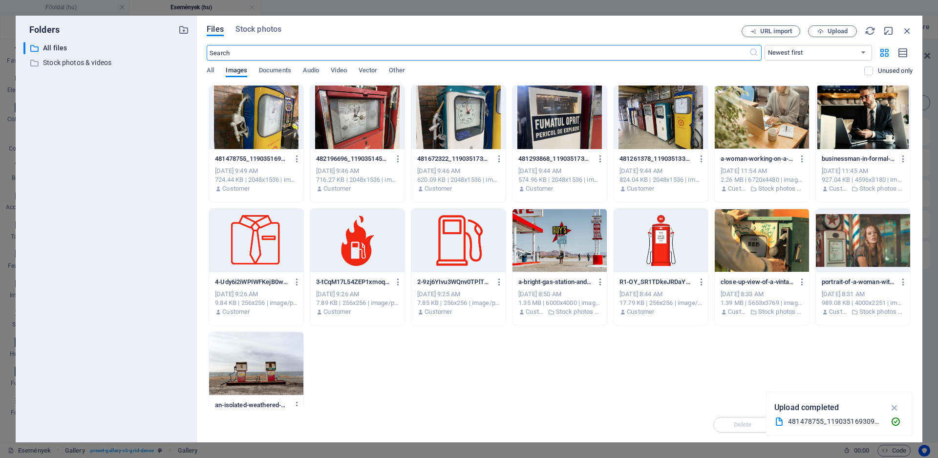
scroll to position [685, 0]
click at [823, 29] on icon "button" at bounding box center [821, 31] width 6 height 6
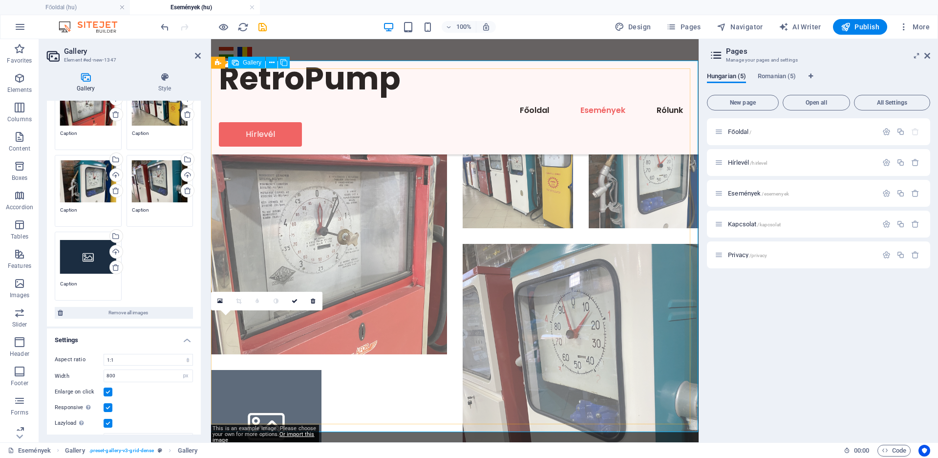
scroll to position [884, 0]
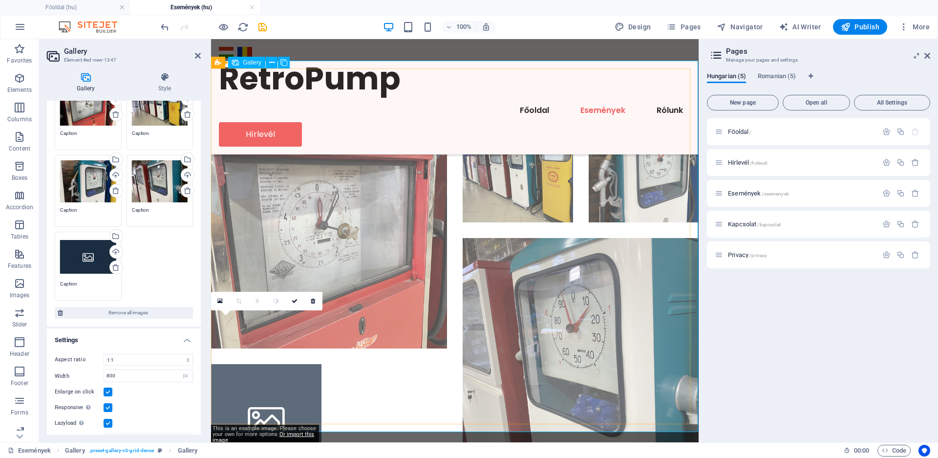
click at [243, 384] on li at bounding box center [266, 419] width 110 height 110
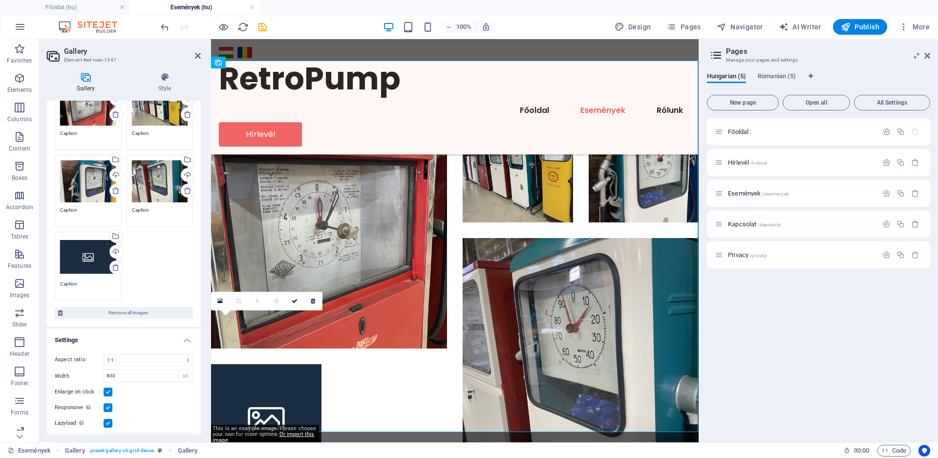
click at [80, 249] on div "Drag files here, click to choose files or select files from Files or our free s…" at bounding box center [88, 256] width 56 height 39
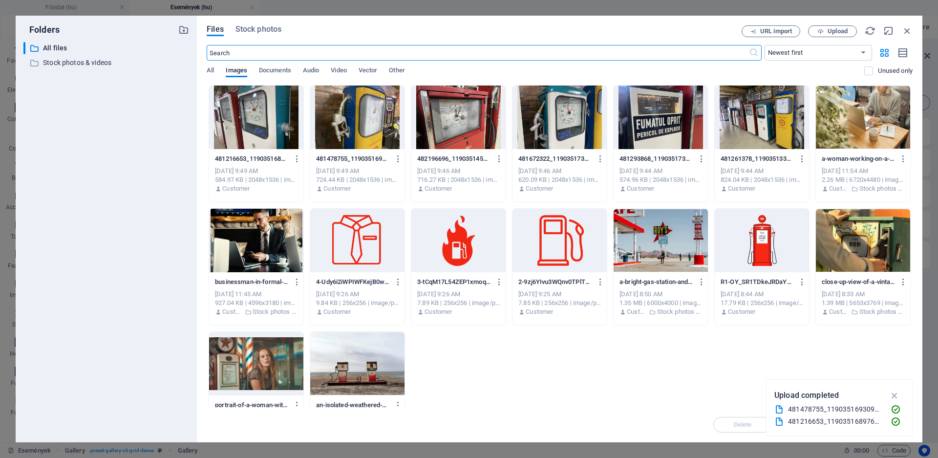
scroll to position [685, 0]
click at [369, 120] on div at bounding box center [357, 118] width 94 height 64
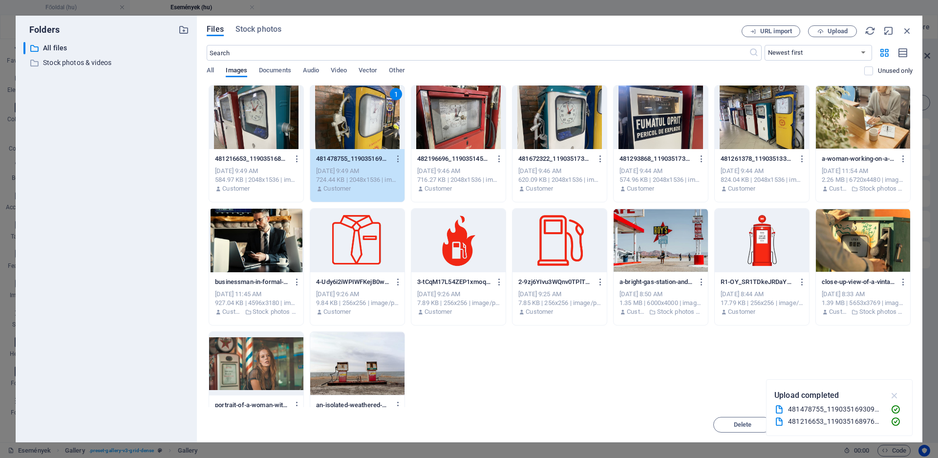
click at [894, 395] on icon "button" at bounding box center [895, 395] width 11 height 11
click at [888, 421] on button "Insert" at bounding box center [883, 425] width 59 height 16
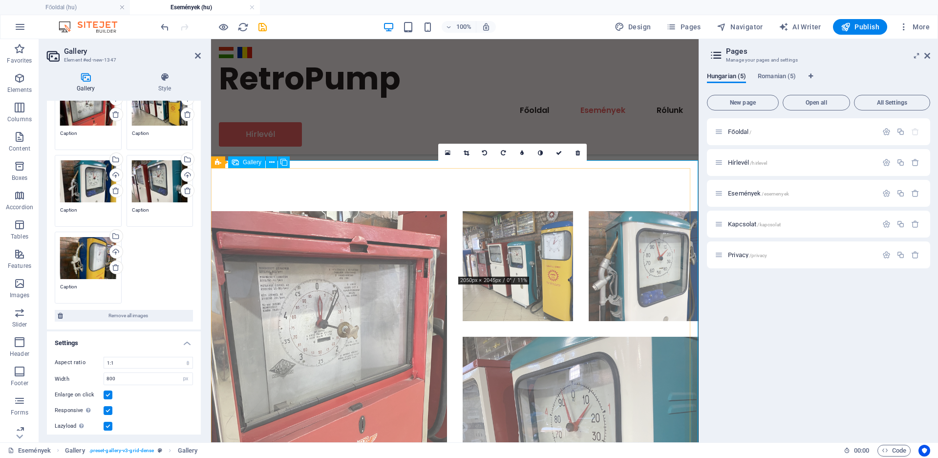
scroll to position [784, 0]
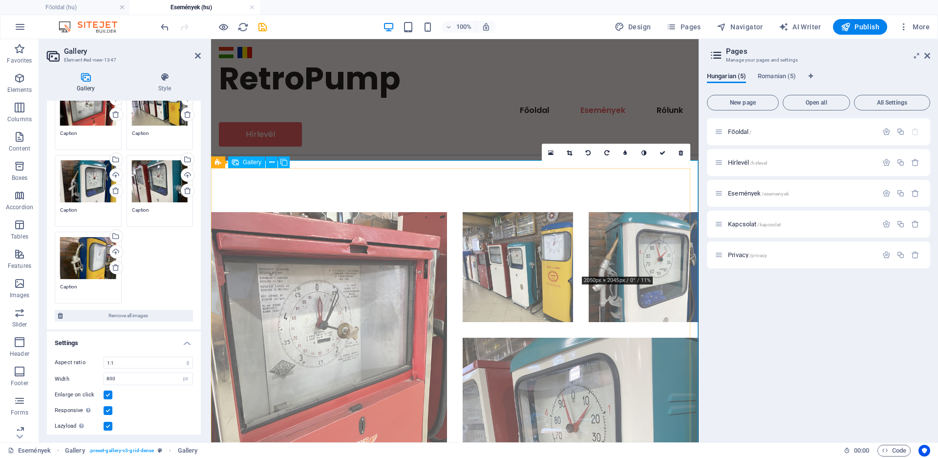
click at [629, 219] on li at bounding box center [644, 267] width 110 height 110
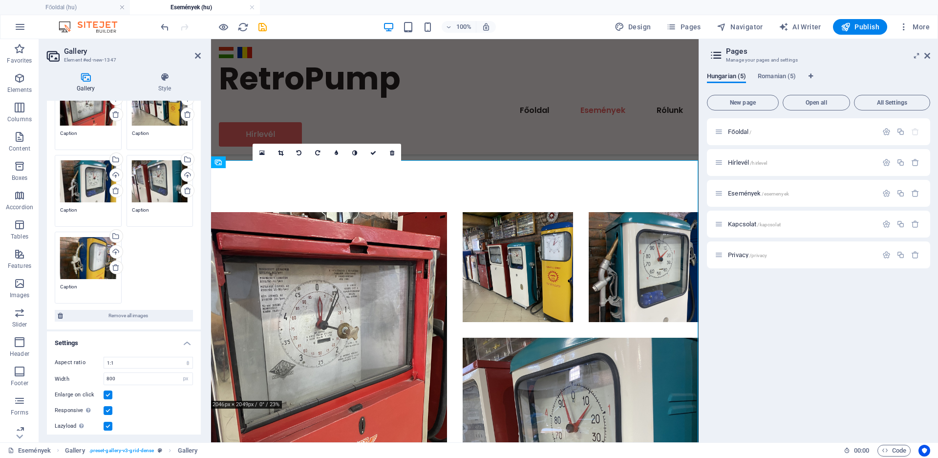
click at [84, 174] on div "Drag files here, click to choose files or select files from Files or our free s…" at bounding box center [88, 181] width 56 height 42
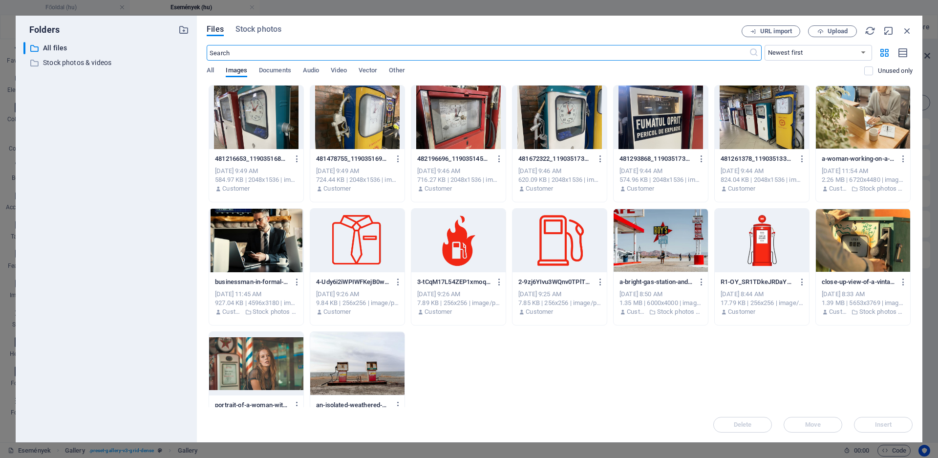
scroll to position [685, 0]
click at [267, 121] on div at bounding box center [256, 118] width 94 height 64
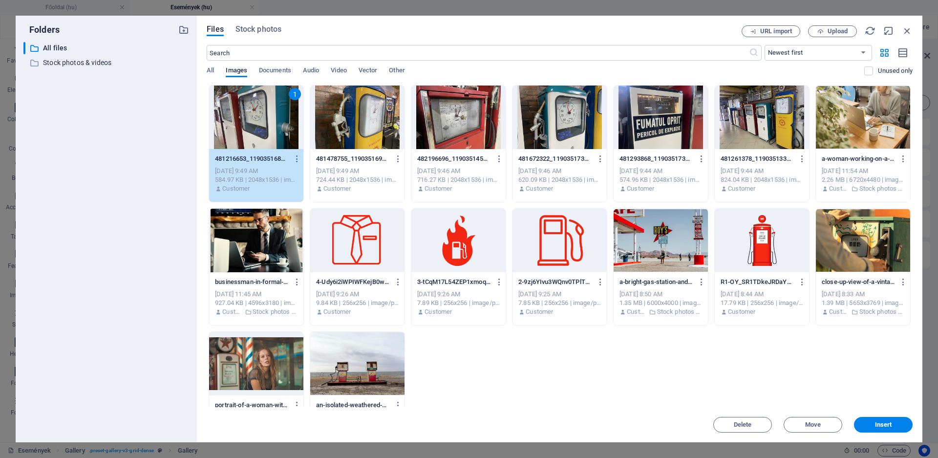
drag, startPoint x: 339, startPoint y: 323, endPoint x: 886, endPoint y: 420, distance: 555.5
click at [888, 420] on button "Insert" at bounding box center [883, 425] width 59 height 16
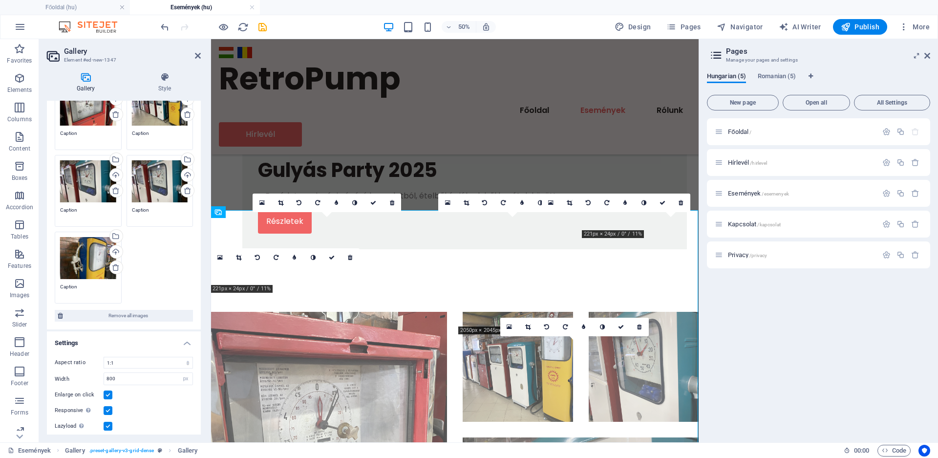
scroll to position [735, 0]
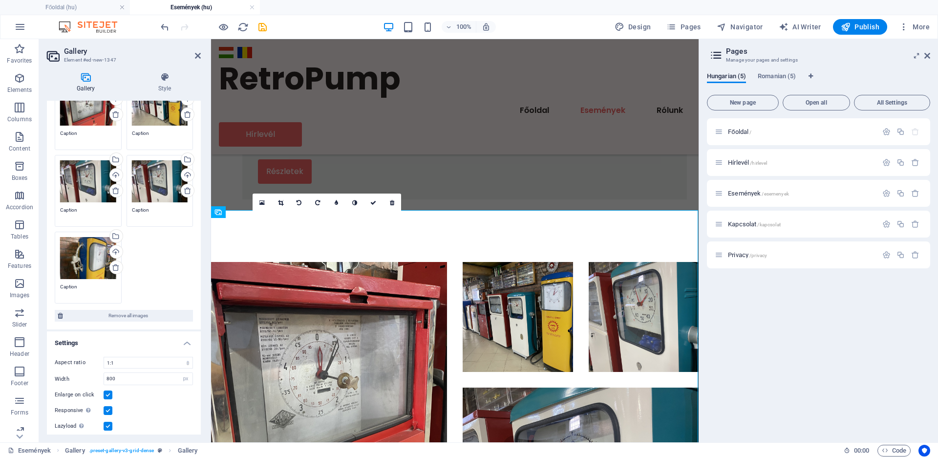
click at [152, 186] on div "Drag files here, click to choose files or select files from Files or our free s…" at bounding box center [160, 181] width 56 height 42
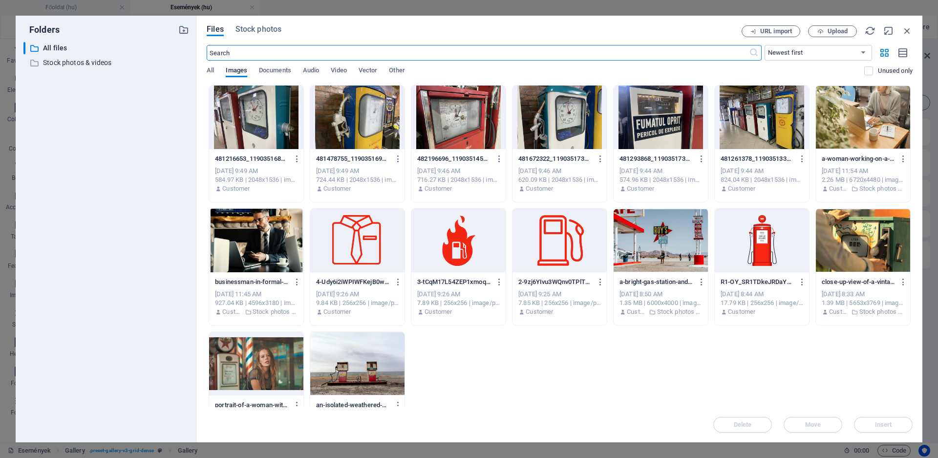
scroll to position [685, 0]
click at [831, 28] on span "Upload" at bounding box center [838, 31] width 20 height 6
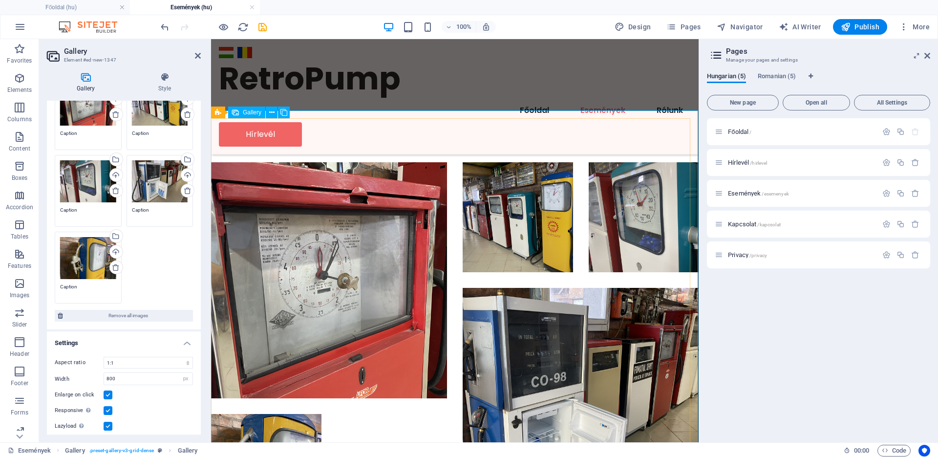
scroll to position [934, 0]
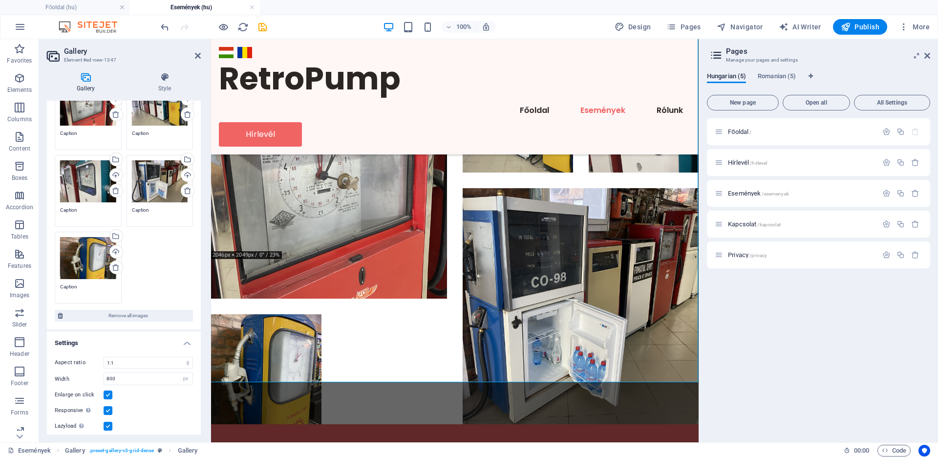
click at [158, 181] on div "Drag files here, click to choose files or select files from Files or our free s…" at bounding box center [123, 191] width 143 height 230
click at [159, 177] on div "Drag files here, click to choose files or select files from Files or our free s…" at bounding box center [160, 181] width 56 height 42
click at [159, 177] on body "[DOMAIN_NAME] Főoldal (hu) Események (hu) Favorites Elements Columns Content Bo…" at bounding box center [469, 229] width 938 height 458
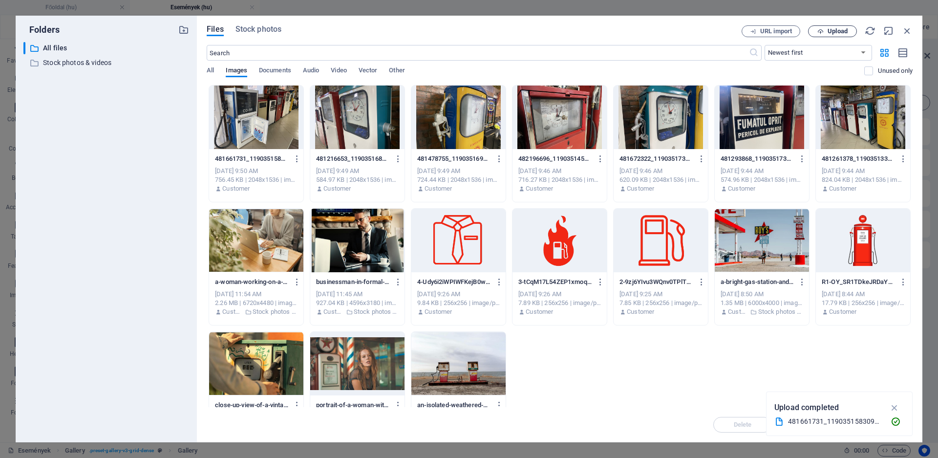
click at [838, 32] on span "Upload" at bounding box center [838, 31] width 20 height 6
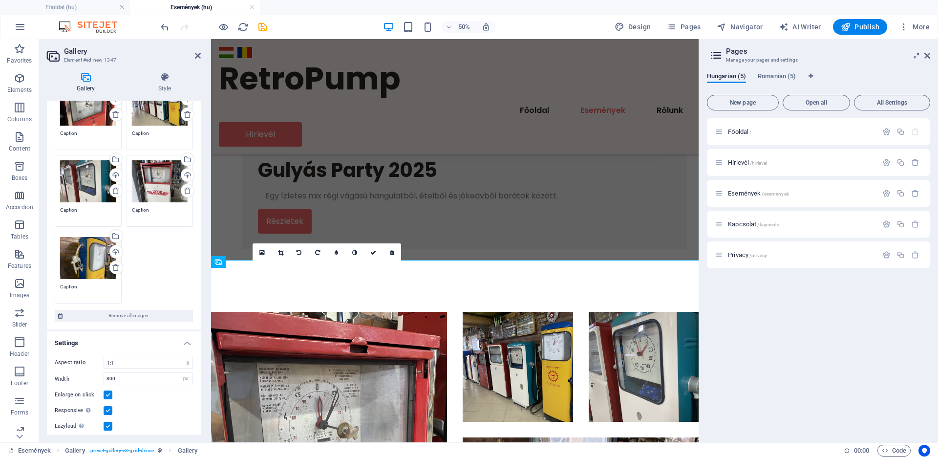
click at [898, 394] on div "Főoldal / Hírlevél /hirlevel Események /esemenyek Kapcsolat /kapcsolat Privacy …" at bounding box center [818, 276] width 223 height 316
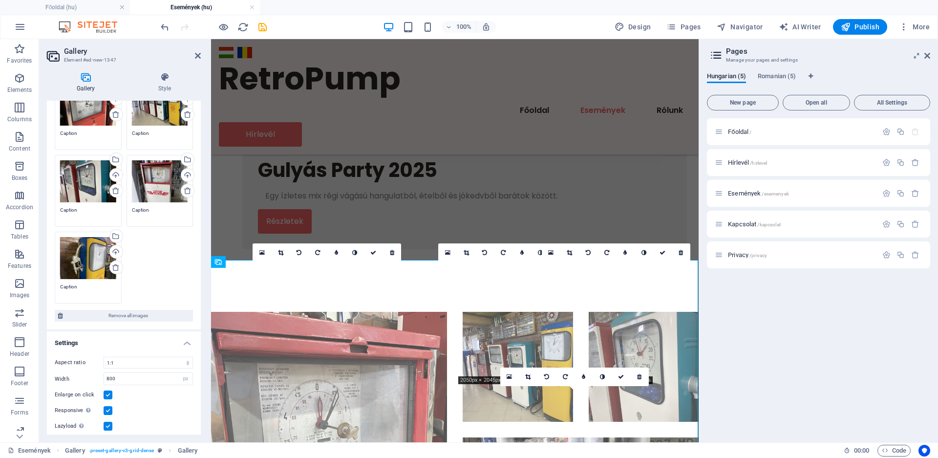
scroll to position [884, 0]
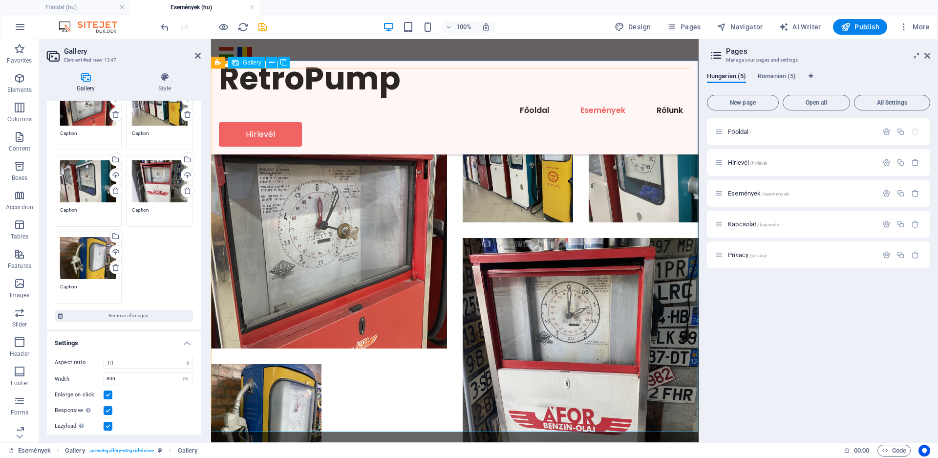
click at [406, 358] on div at bounding box center [454, 294] width 503 height 378
click at [260, 25] on icon "save" at bounding box center [262, 27] width 11 height 11
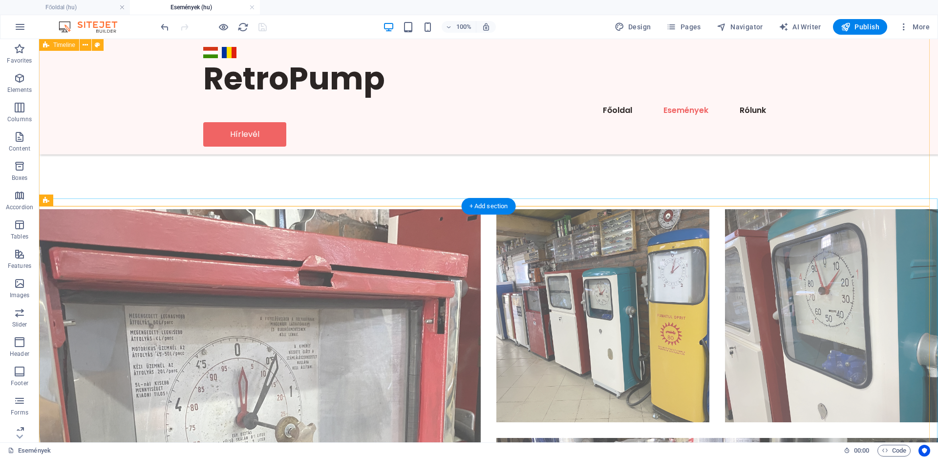
scroll to position [1034, 0]
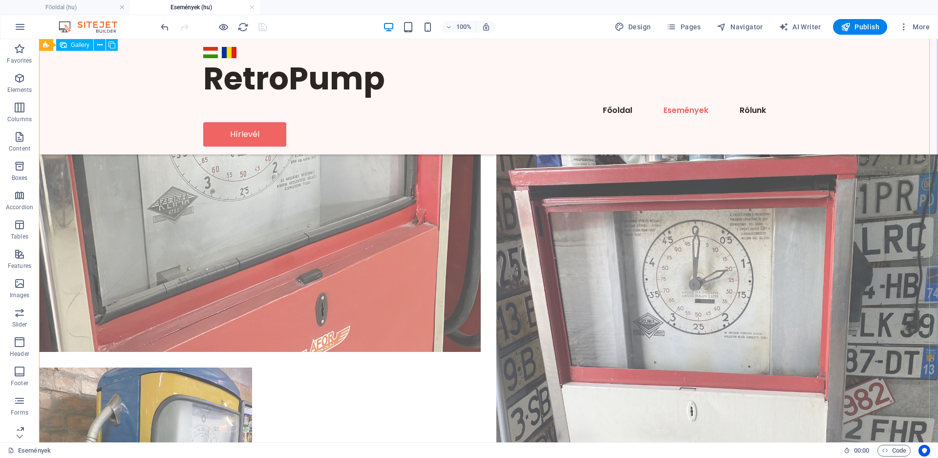
click at [364, 231] on li at bounding box center [260, 131] width 442 height 442
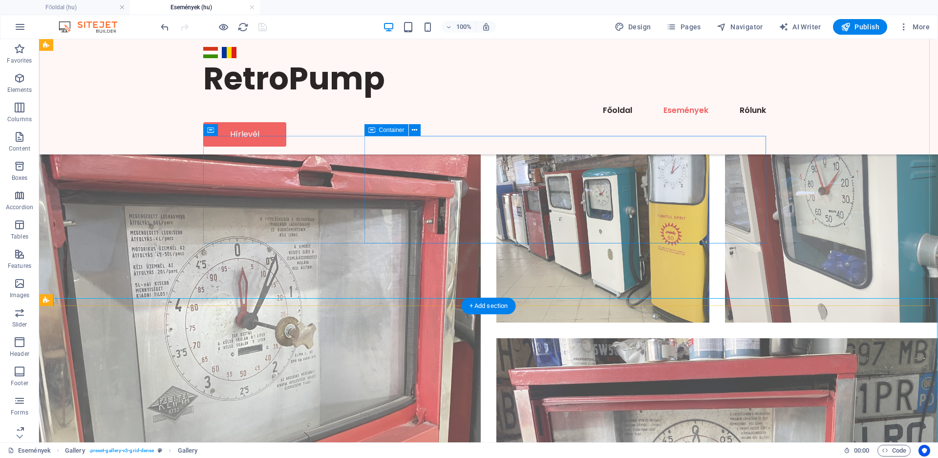
scroll to position [635, 0]
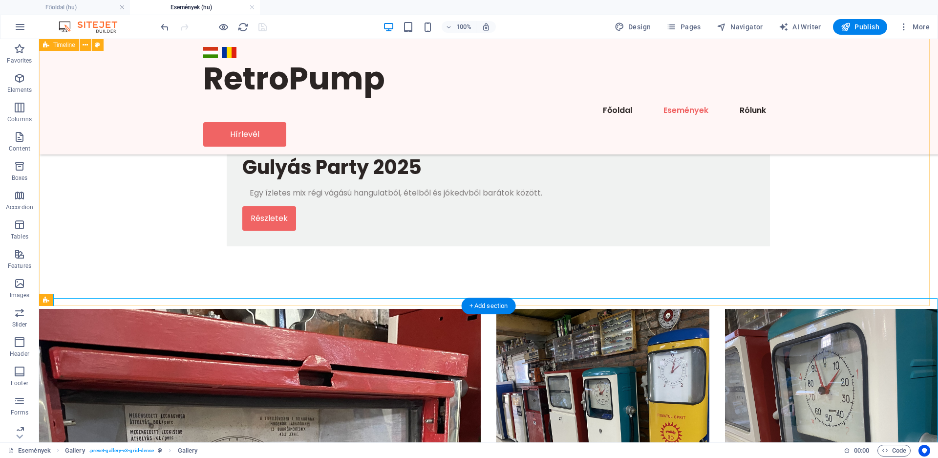
click at [449, 259] on div "2025 április 26. Tavaszi Retróparádé 2025 A tavasz egy színes és elegáns retro …" at bounding box center [488, 59] width 899 height 499
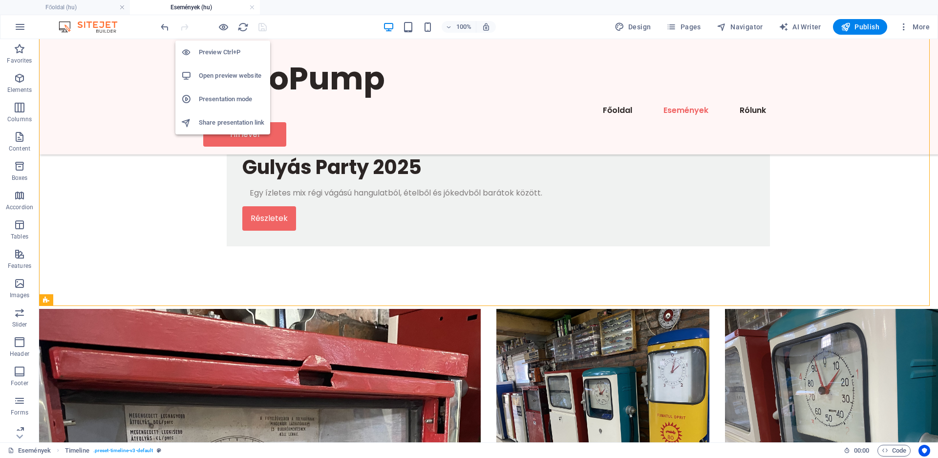
click at [215, 27] on div at bounding box center [213, 27] width 109 height 16
click at [228, 26] on icon "button" at bounding box center [223, 27] width 11 height 11
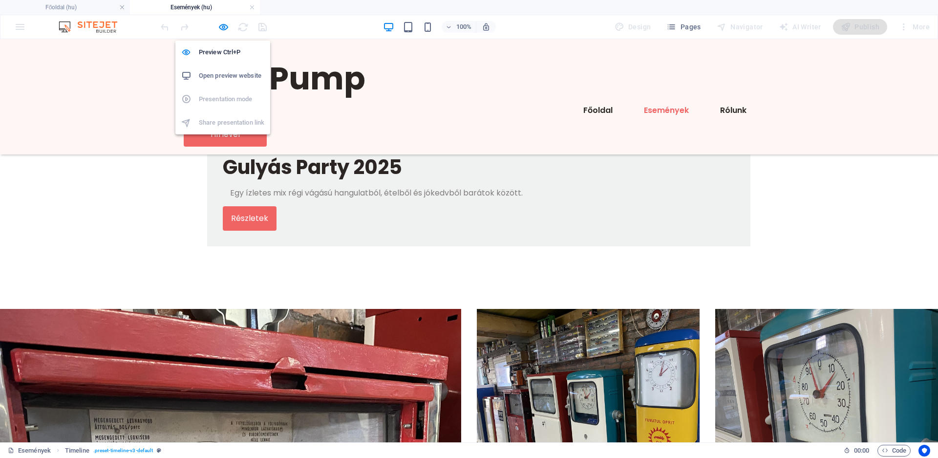
click at [235, 75] on h6 "Open preview website" at bounding box center [231, 76] width 65 height 12
click at [225, 27] on icon "button" at bounding box center [223, 27] width 11 height 11
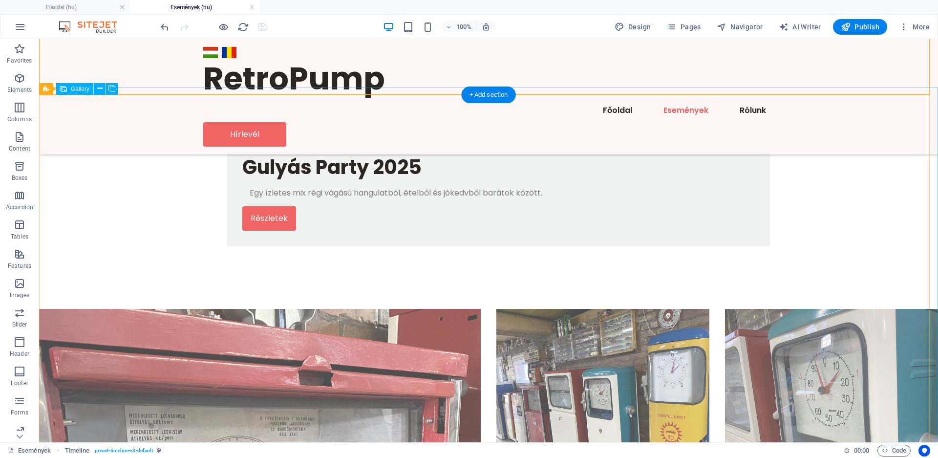
scroll to position [884, 0]
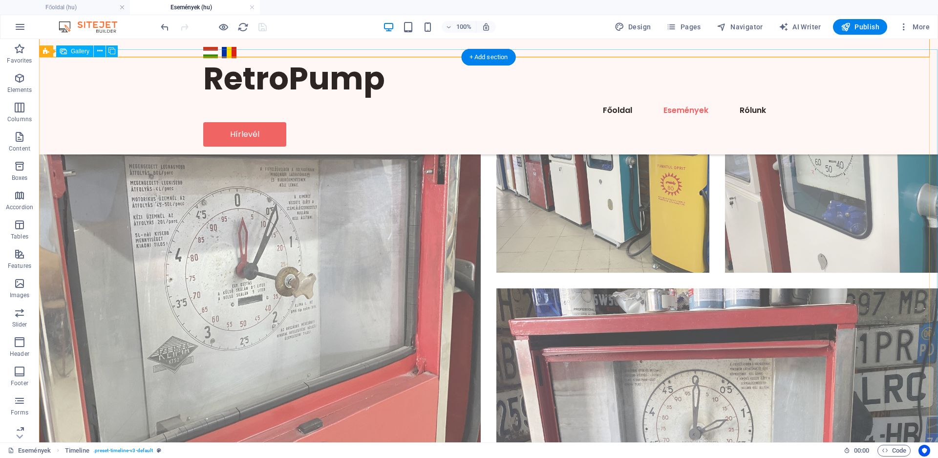
click at [316, 242] on li at bounding box center [260, 281] width 442 height 442
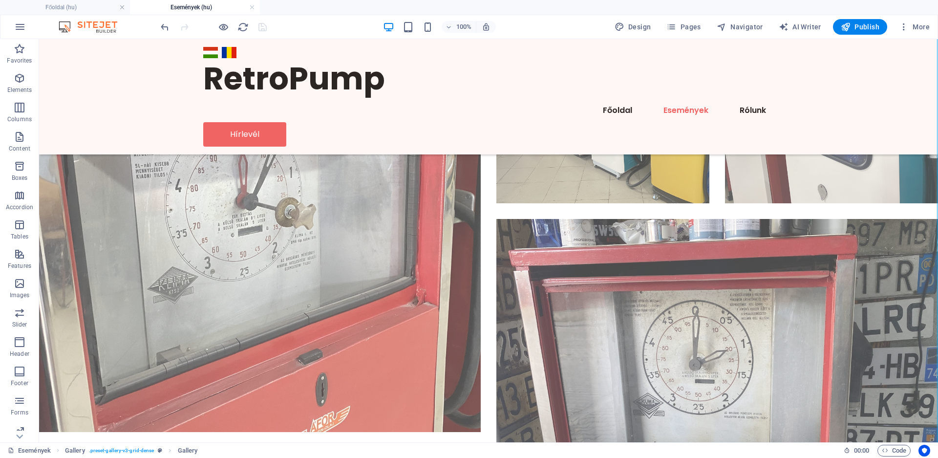
scroll to position [984, 0]
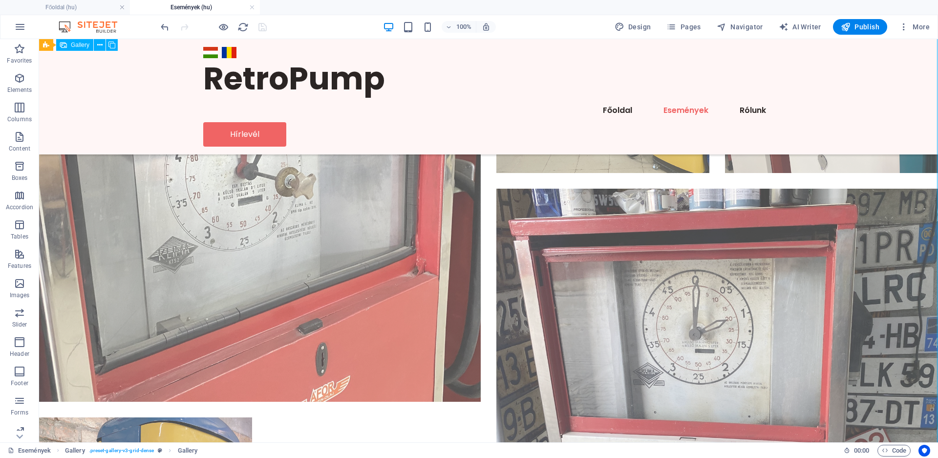
click at [406, 251] on li at bounding box center [260, 181] width 442 height 442
select select "4"
select select "px"
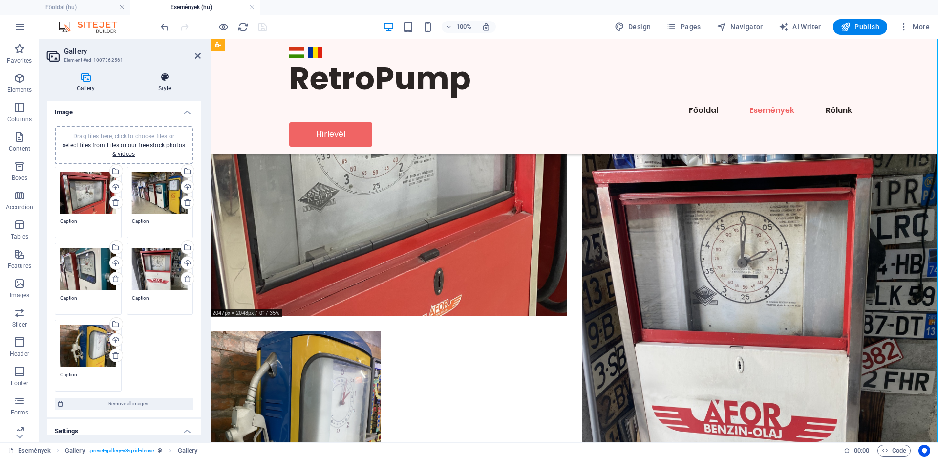
click at [161, 83] on h4 "Style" at bounding box center [165, 82] width 72 height 21
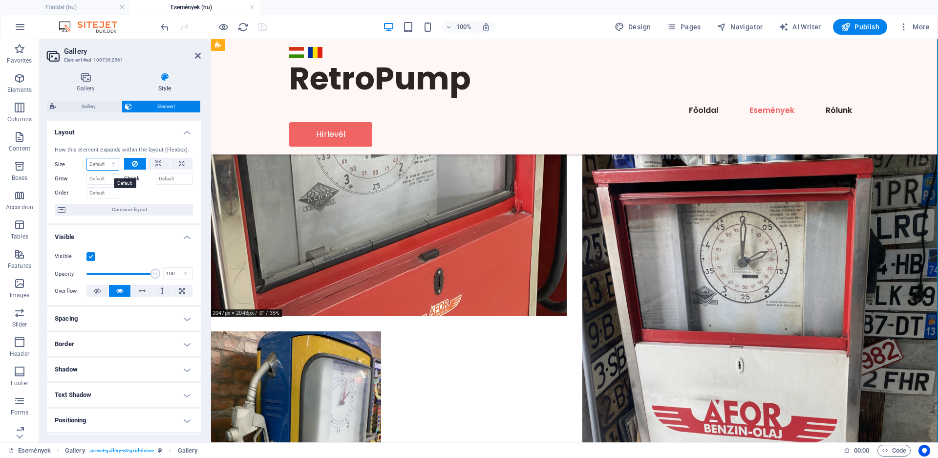
select select "1/4"
click option "1/4" at bounding box center [0, 0] width 0 height 0
type input "25"
select select "%"
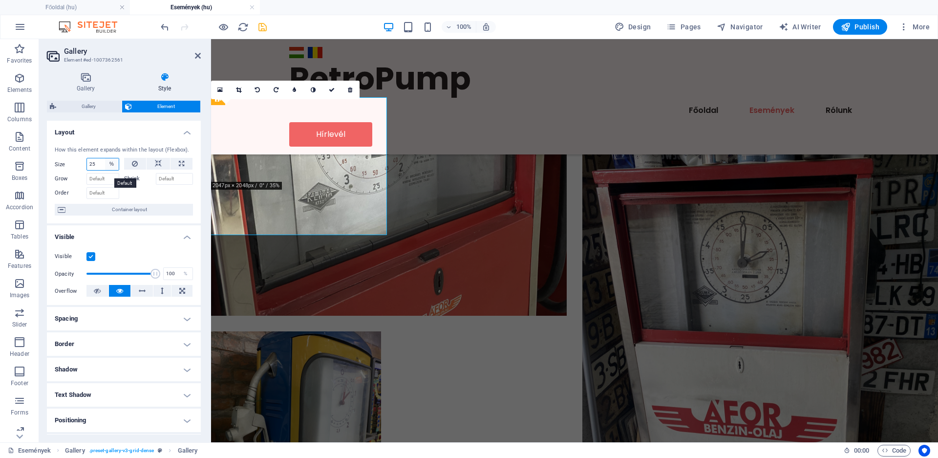
scroll to position [836, 0]
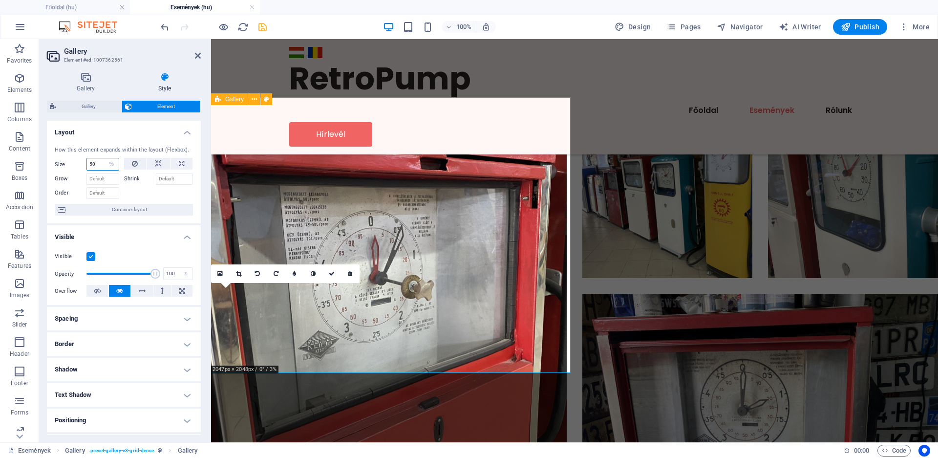
type input "5"
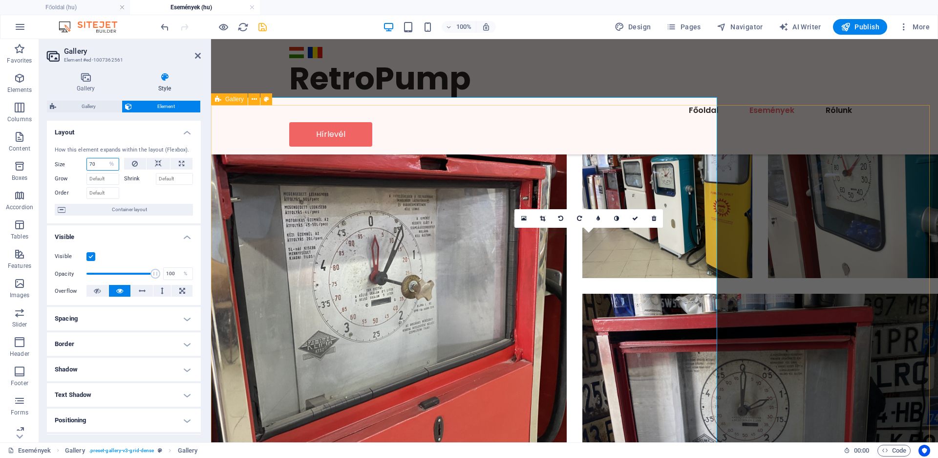
type input "70"
click at [802, 262] on div at bounding box center [574, 379] width 727 height 542
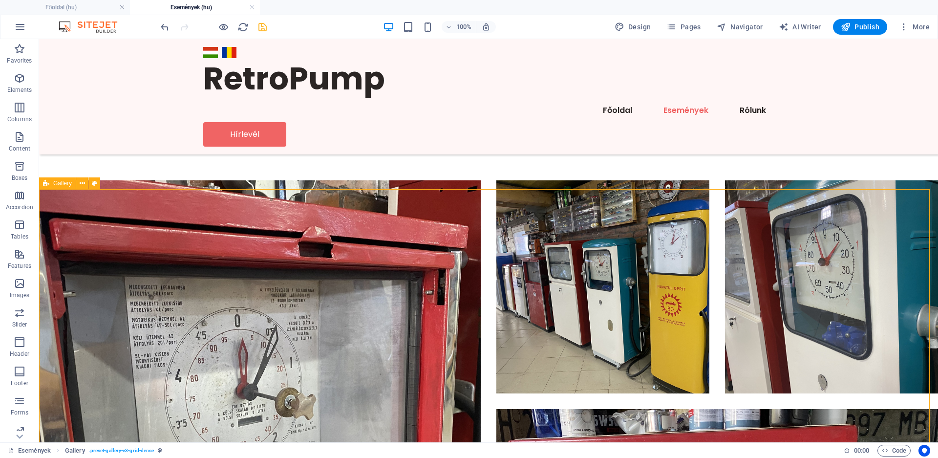
scroll to position [736, 0]
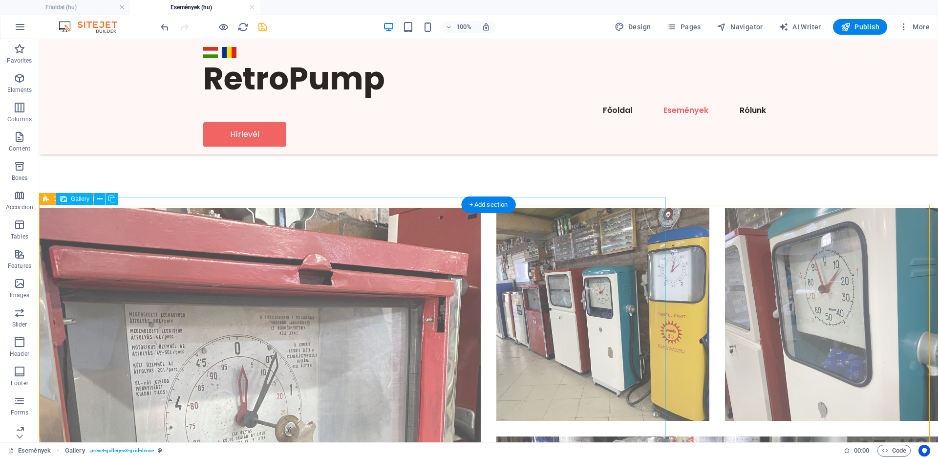
click at [497, 228] on li at bounding box center [603, 314] width 213 height 213
select select "%"
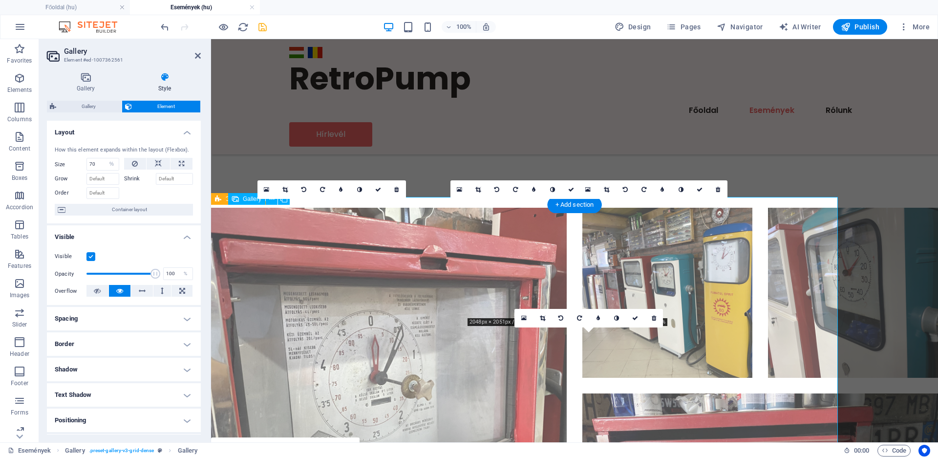
click at [390, 228] on li at bounding box center [389, 386] width 356 height 356
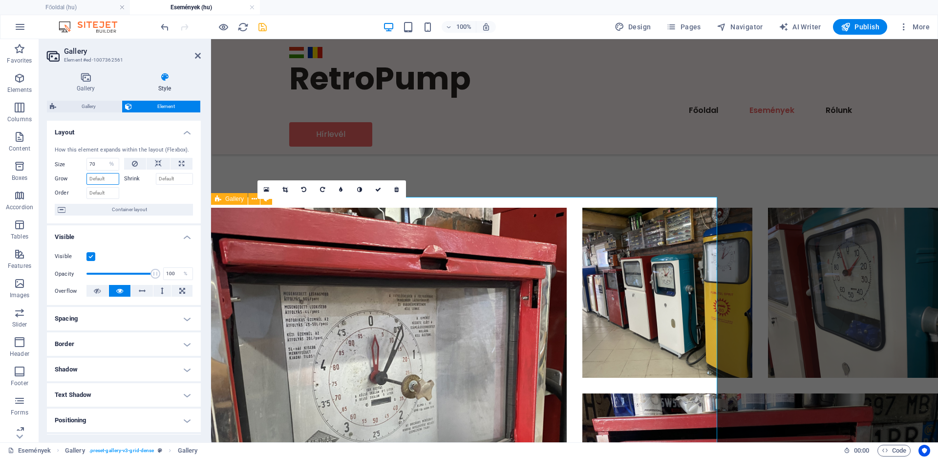
click at [99, 182] on input "Grow" at bounding box center [103, 179] width 33 height 12
click at [135, 216] on span "Container layout" at bounding box center [129, 210] width 122 height 12
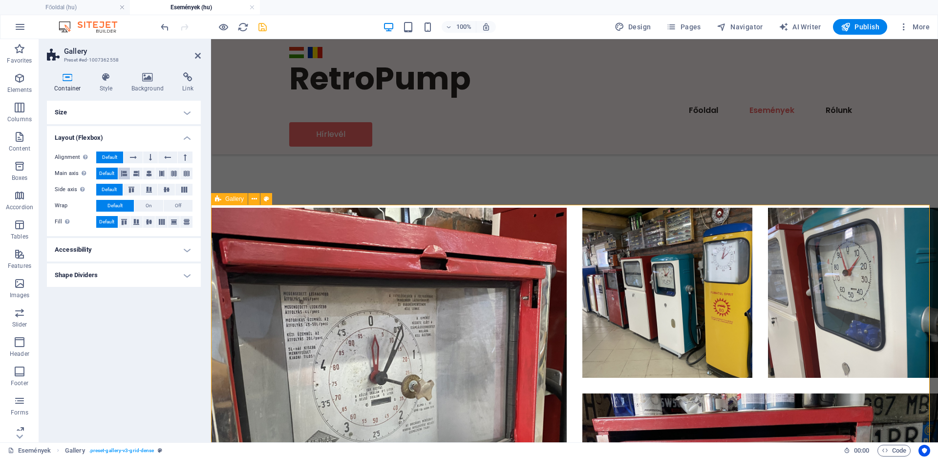
click at [126, 174] on icon at bounding box center [124, 174] width 6 height 12
click at [132, 190] on icon at bounding box center [132, 190] width 12 height 6
click at [166, 177] on button at bounding box center [161, 174] width 12 height 12
click at [136, 177] on icon at bounding box center [136, 174] width 6 height 12
click at [148, 173] on icon at bounding box center [149, 174] width 6 height 12
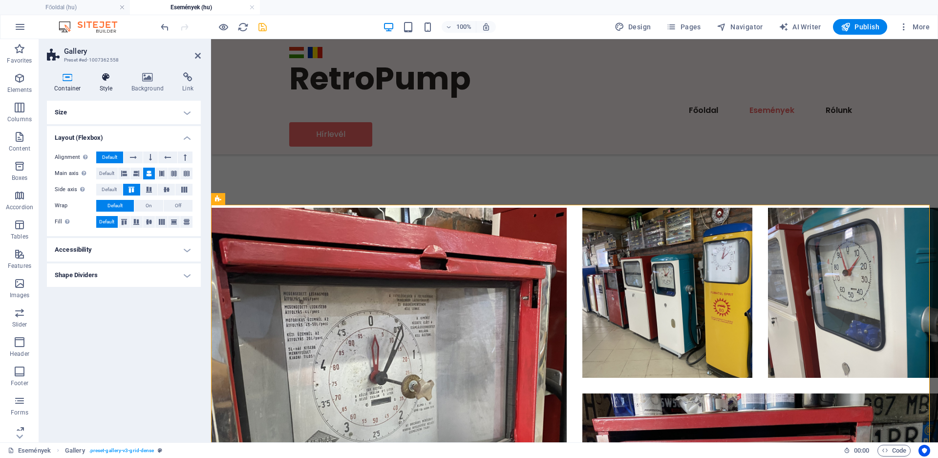
click at [114, 84] on h4 "Style" at bounding box center [108, 82] width 32 height 21
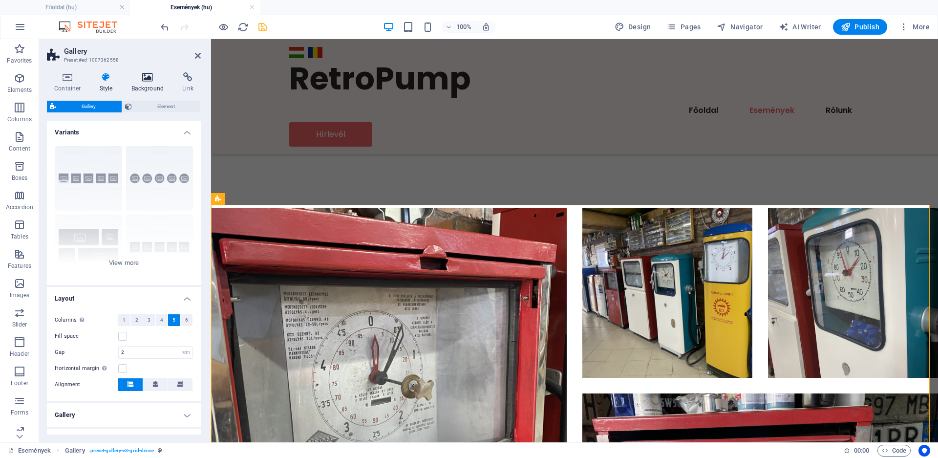
click at [148, 85] on h4 "Background" at bounding box center [149, 82] width 51 height 21
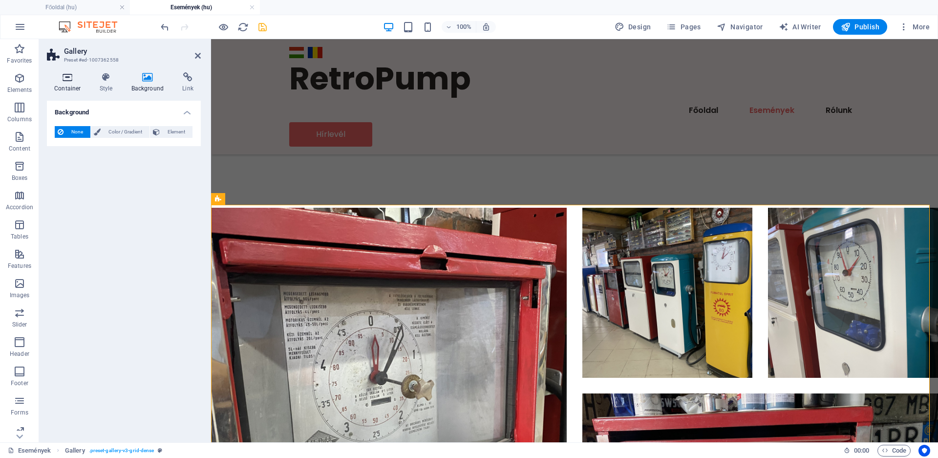
click at [63, 84] on h4 "Container" at bounding box center [69, 82] width 45 height 21
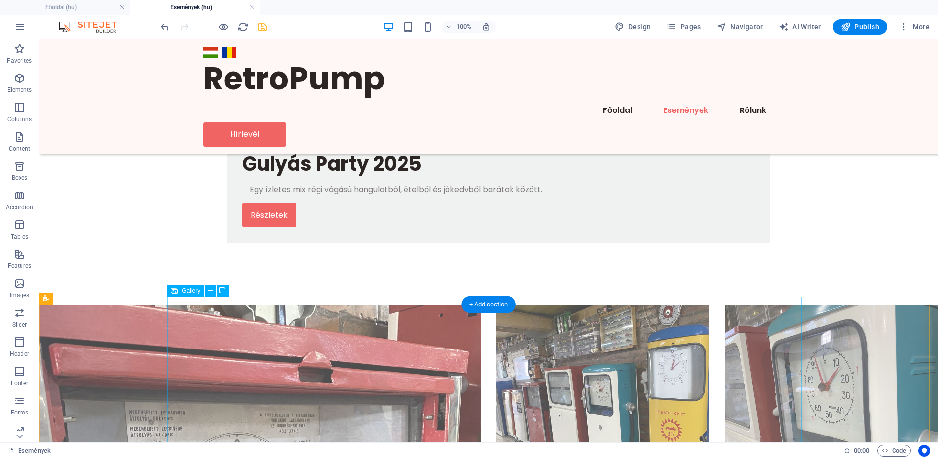
scroll to position [636, 0]
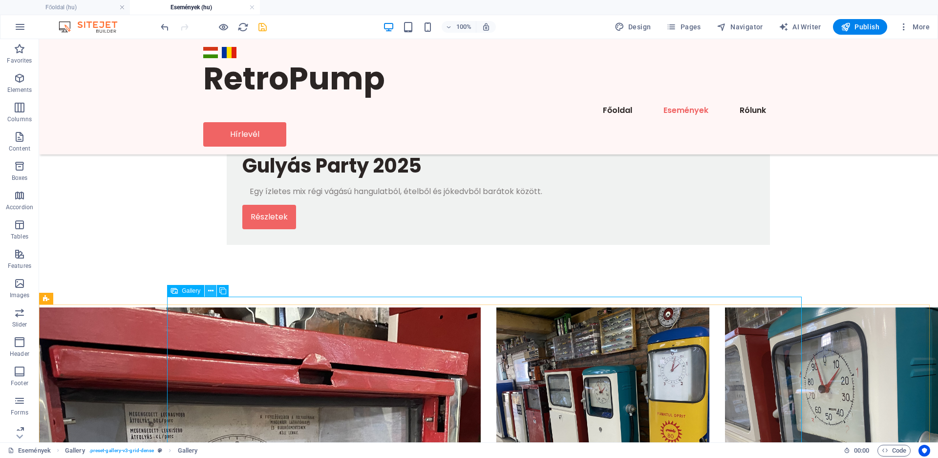
click at [209, 291] on icon at bounding box center [210, 291] width 5 height 10
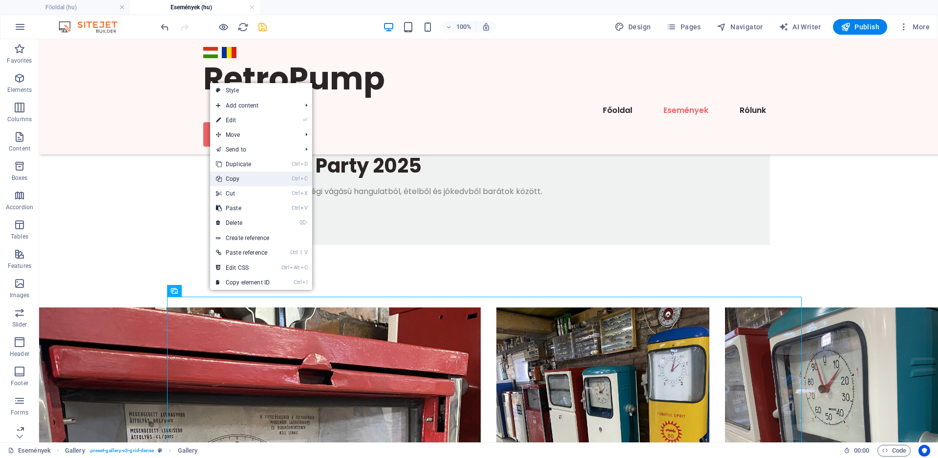
click at [248, 181] on link "Ctrl C Copy" at bounding box center [242, 179] width 65 height 15
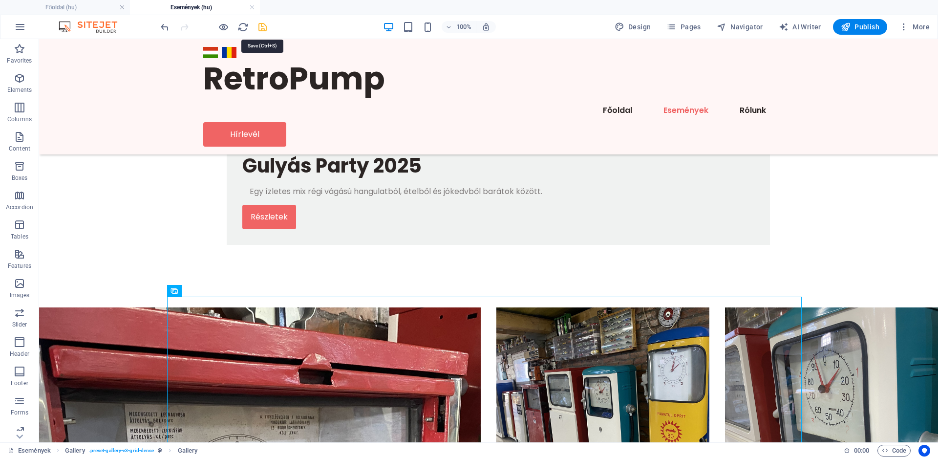
click at [260, 31] on icon "save" at bounding box center [262, 27] width 11 height 11
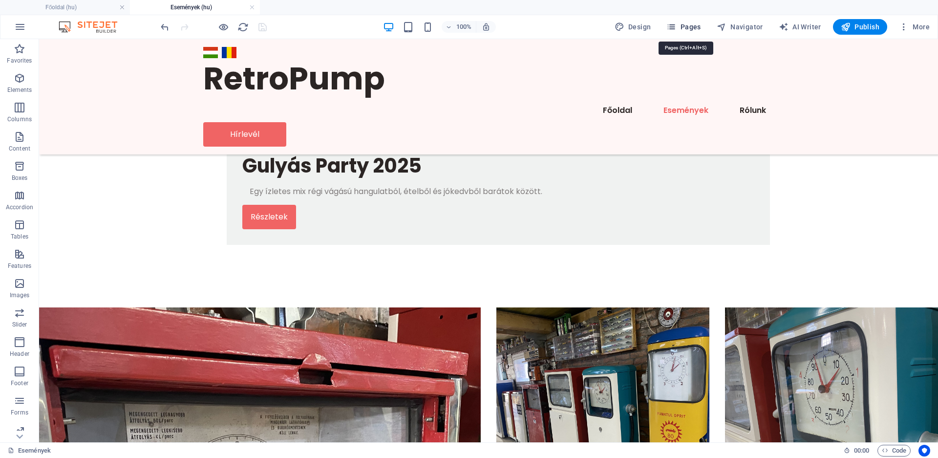
click at [695, 26] on span "Pages" at bounding box center [684, 27] width 34 height 10
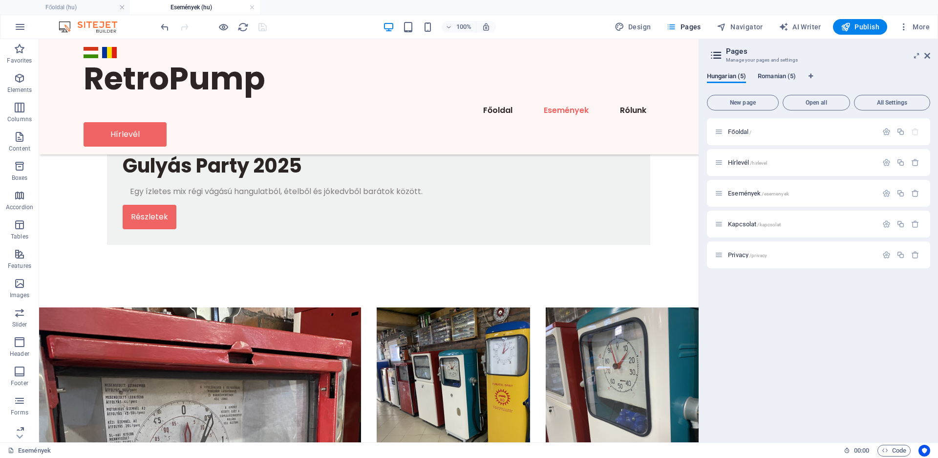
click at [780, 73] on span "Romanian (5)" at bounding box center [777, 77] width 38 height 14
click at [753, 196] on div "Evenimente /evenimente" at bounding box center [796, 193] width 163 height 11
click at [754, 193] on span "Evenimente /evenimente" at bounding box center [759, 193] width 62 height 7
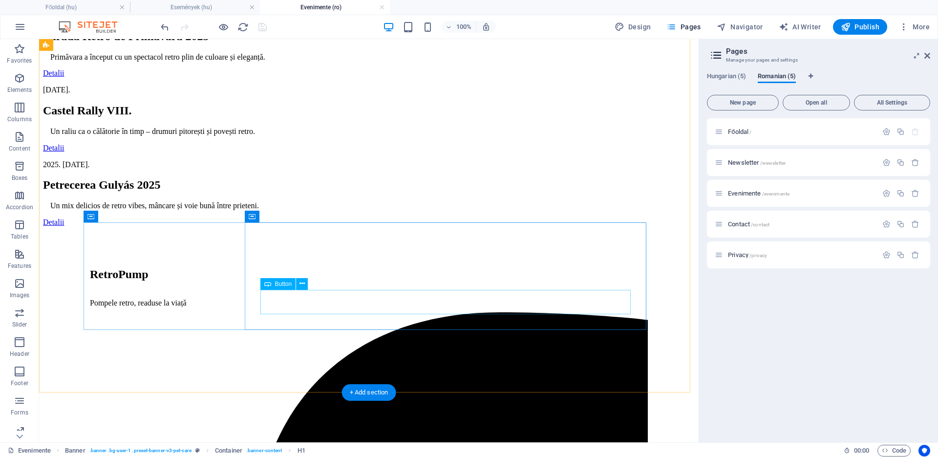
scroll to position [714, 0]
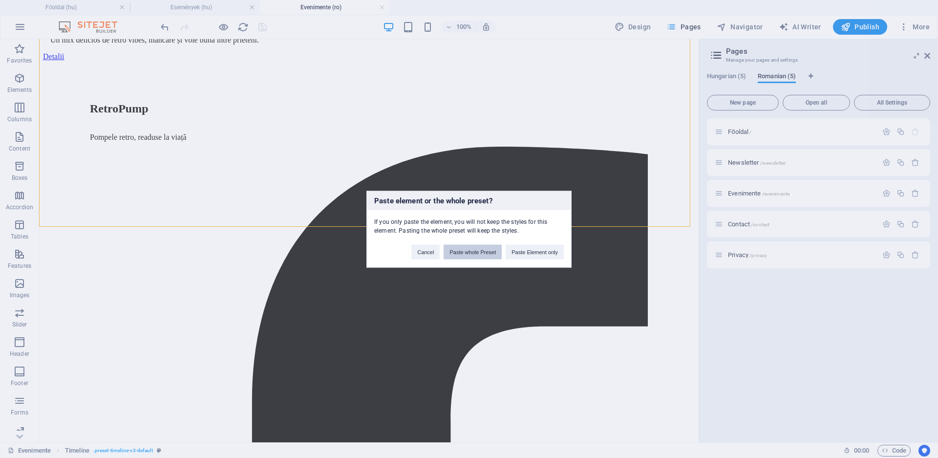
click at [494, 255] on button "Paste whole Preset" at bounding box center [473, 251] width 58 height 15
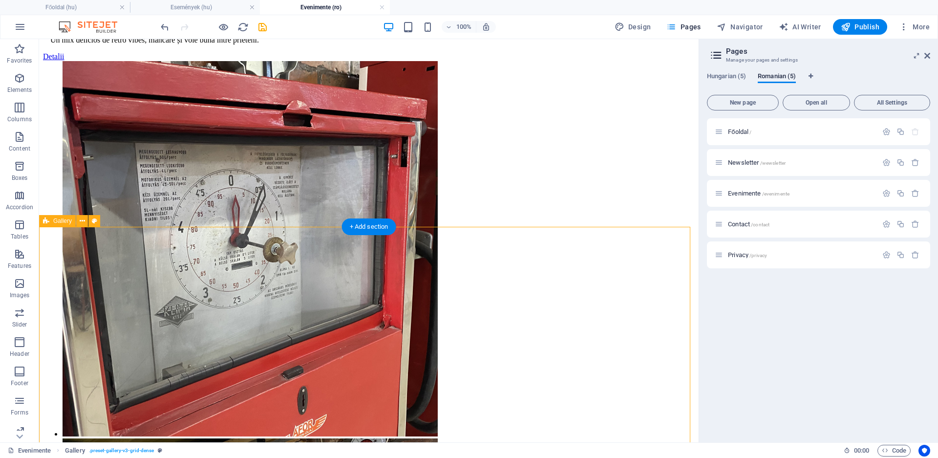
click at [929, 56] on icon at bounding box center [928, 56] width 6 height 8
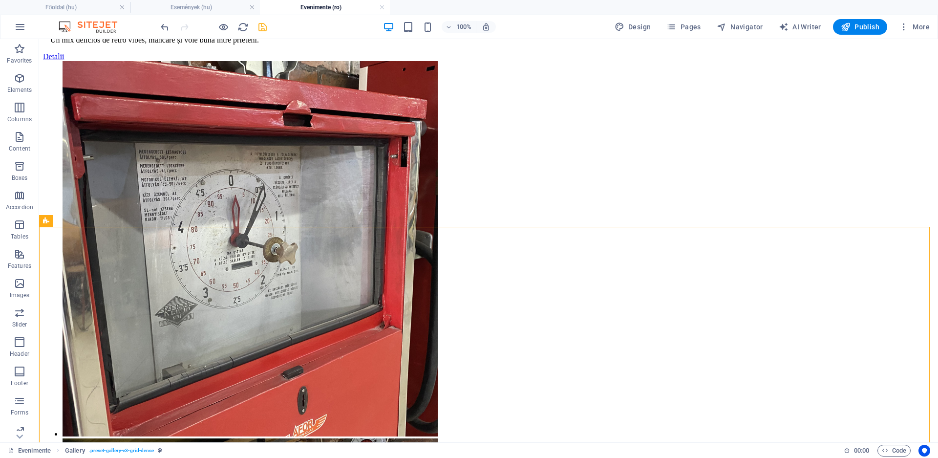
click at [264, 27] on icon "save" at bounding box center [262, 27] width 11 height 11
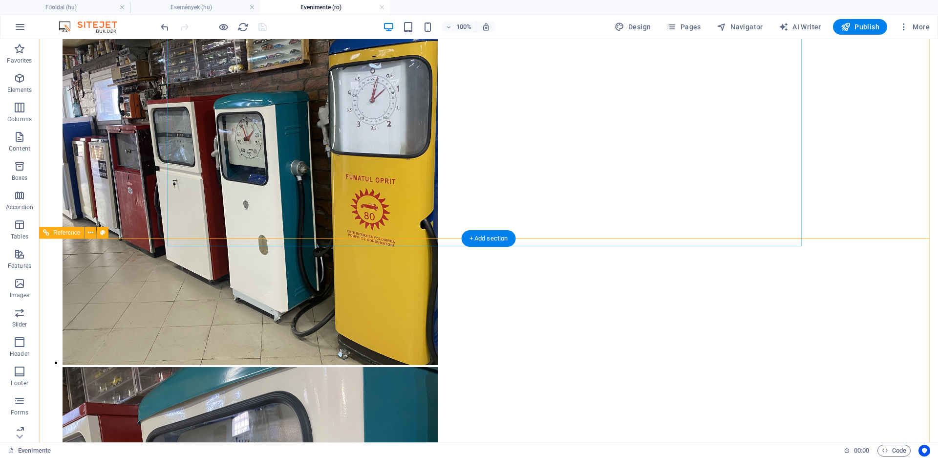
scroll to position [963, 0]
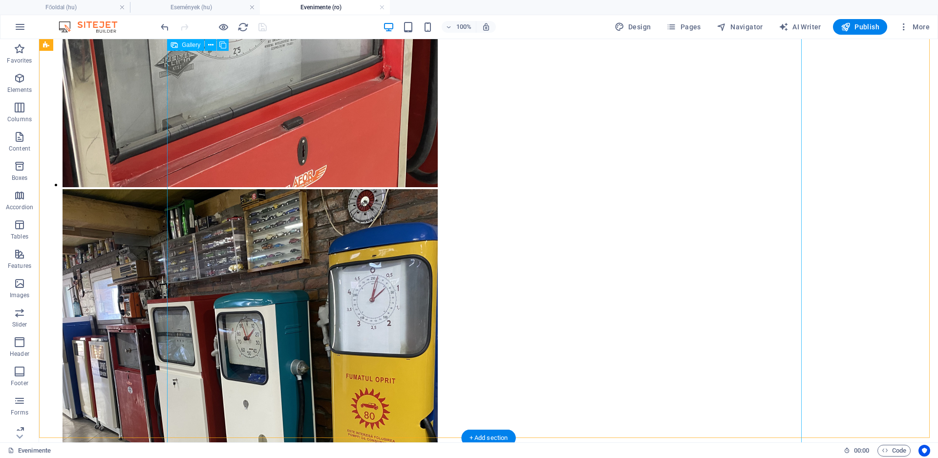
select select "4"
select select "px"
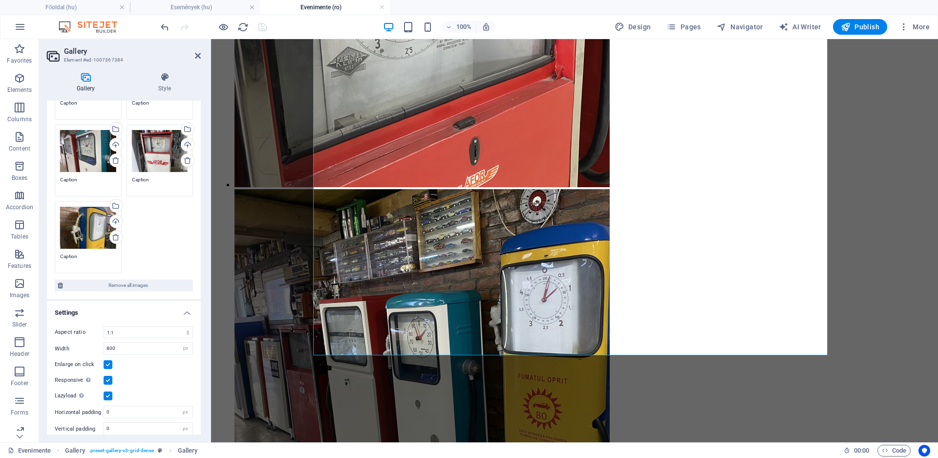
scroll to position [0, 0]
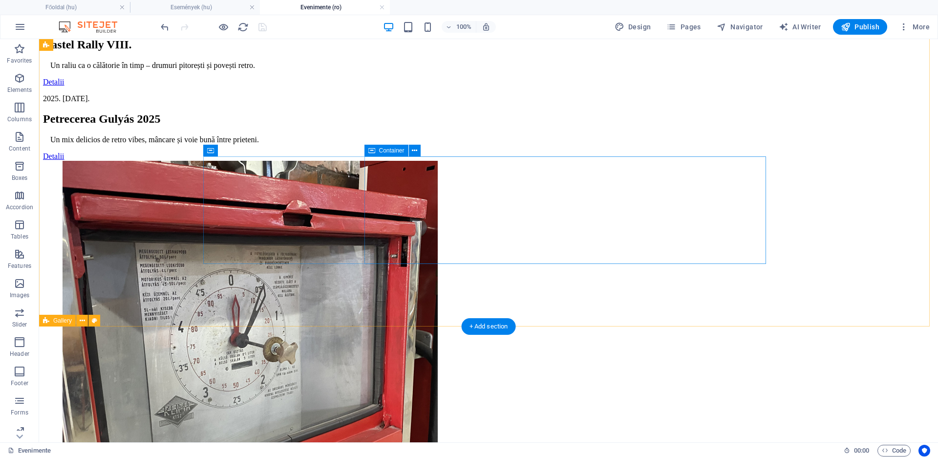
scroll to position [913, 0]
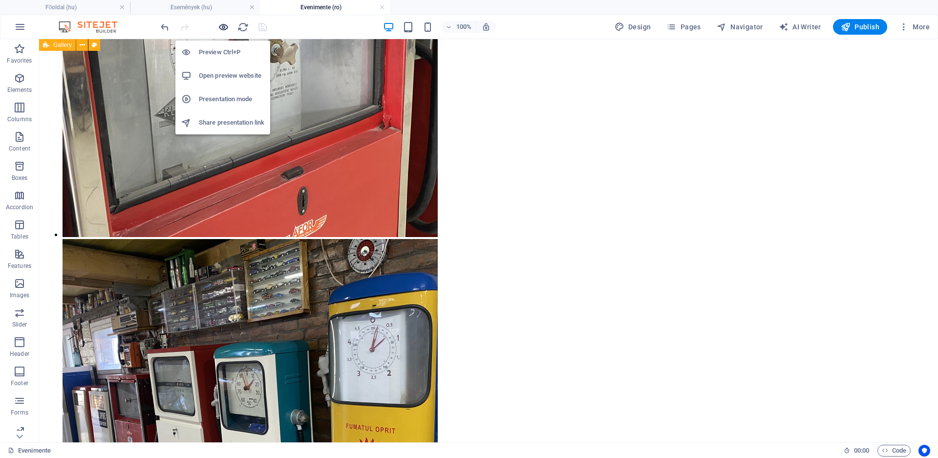
click at [226, 28] on icon "button" at bounding box center [223, 27] width 11 height 11
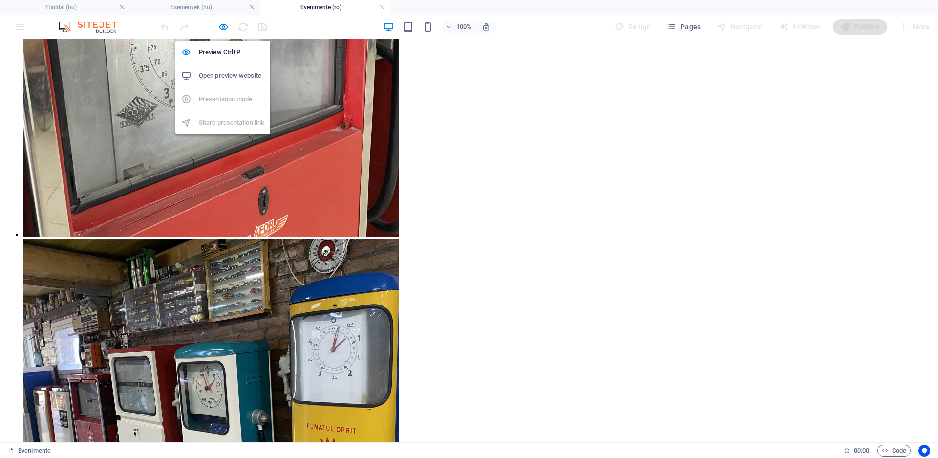
click at [224, 77] on h6 "Open preview website" at bounding box center [231, 76] width 65 height 12
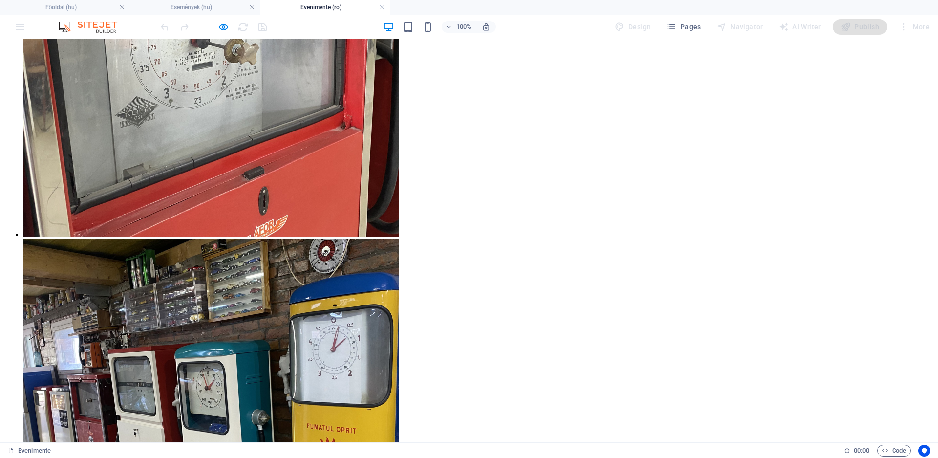
scroll to position [1194, 0]
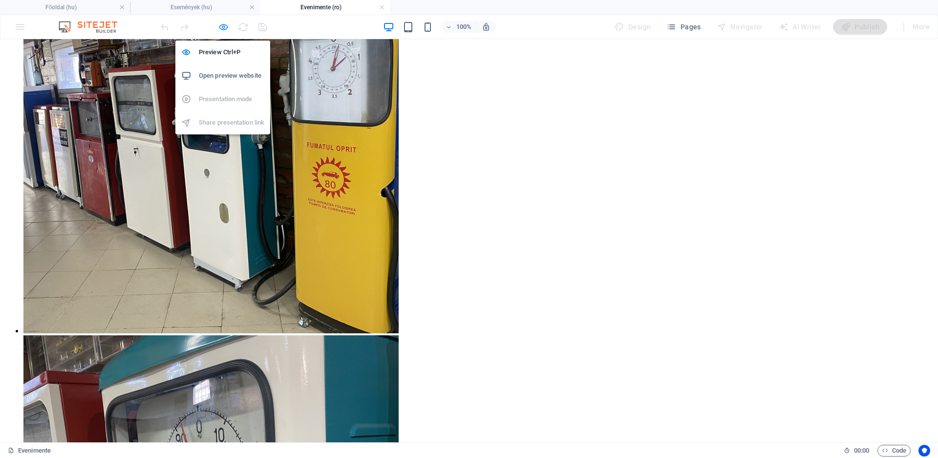
click at [226, 29] on icon "button" at bounding box center [223, 27] width 11 height 11
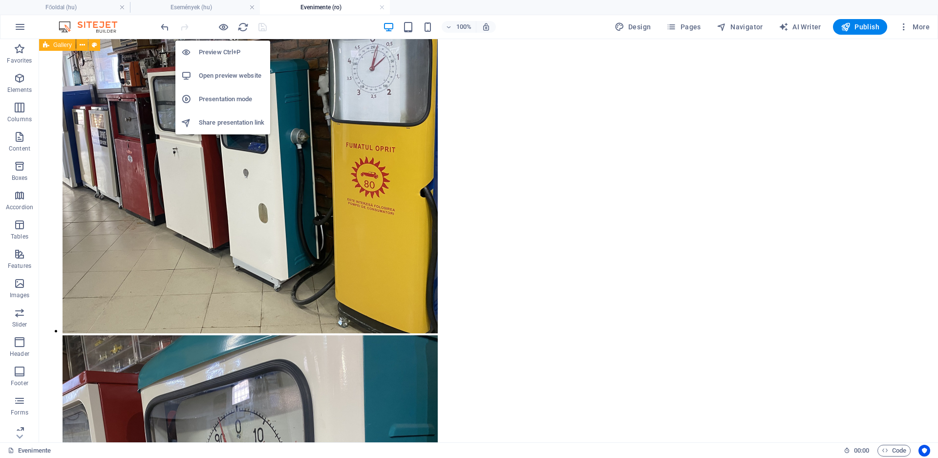
scroll to position [1174, 0]
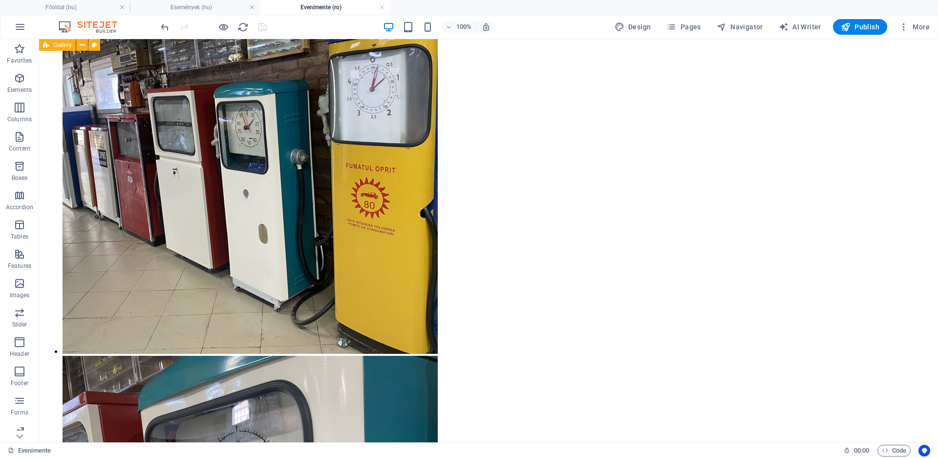
click at [260, 26] on div at bounding box center [213, 27] width 109 height 16
